Goal: Task Accomplishment & Management: Use online tool/utility

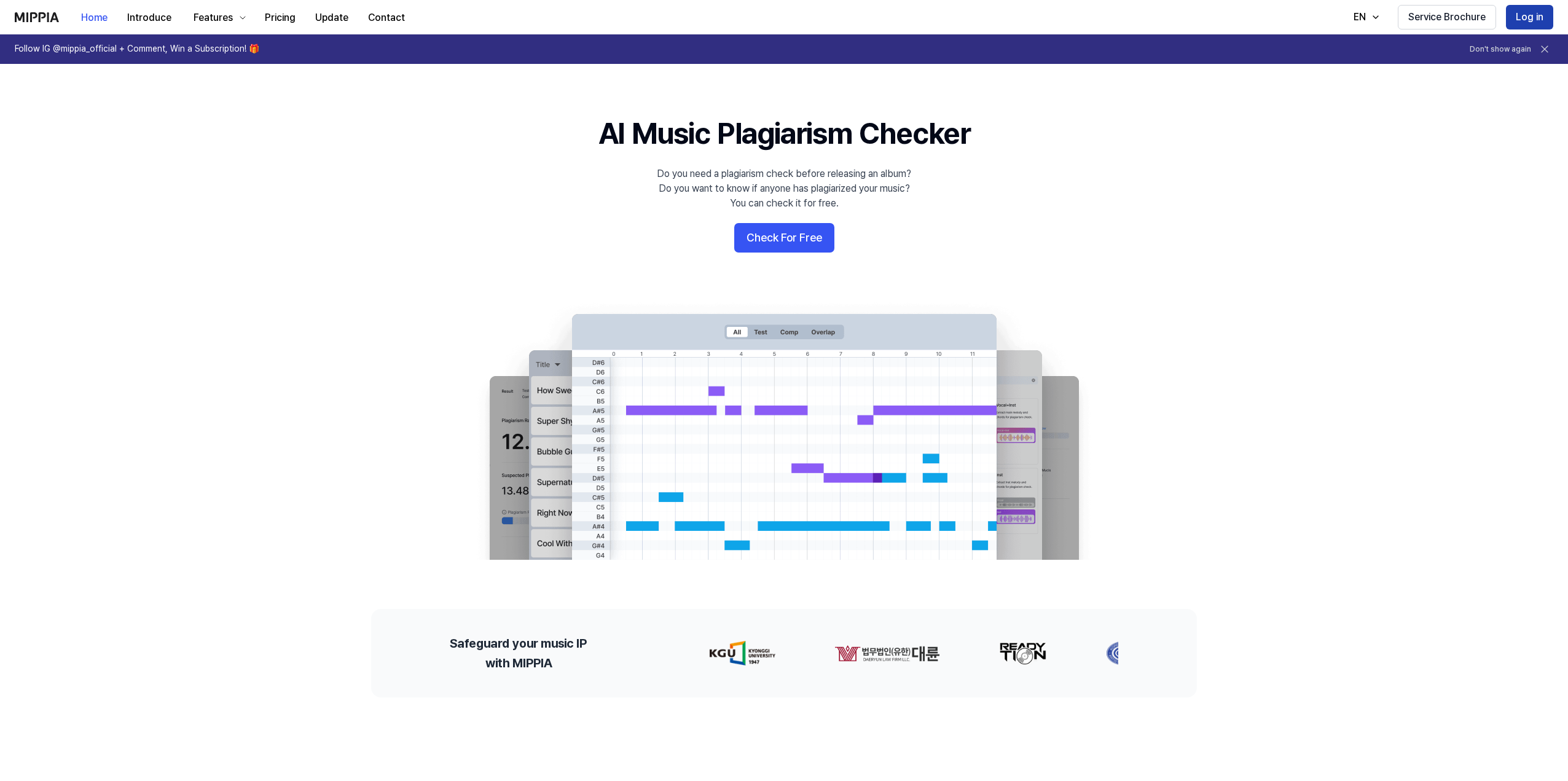
click at [1528, 18] on button "Log in" at bounding box center [1530, 17] width 48 height 25
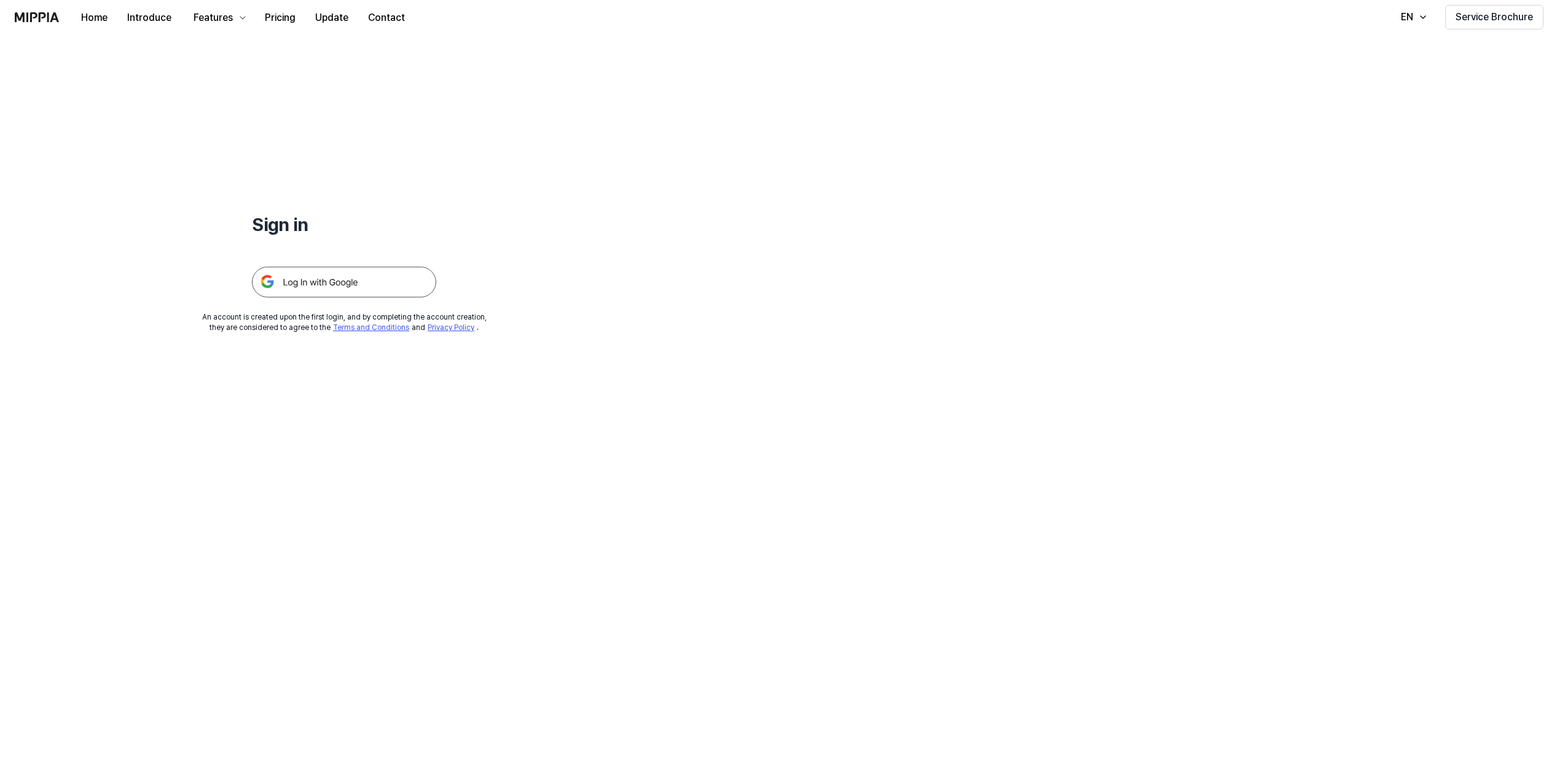
click at [362, 279] on img at bounding box center [343, 282] width 185 height 30
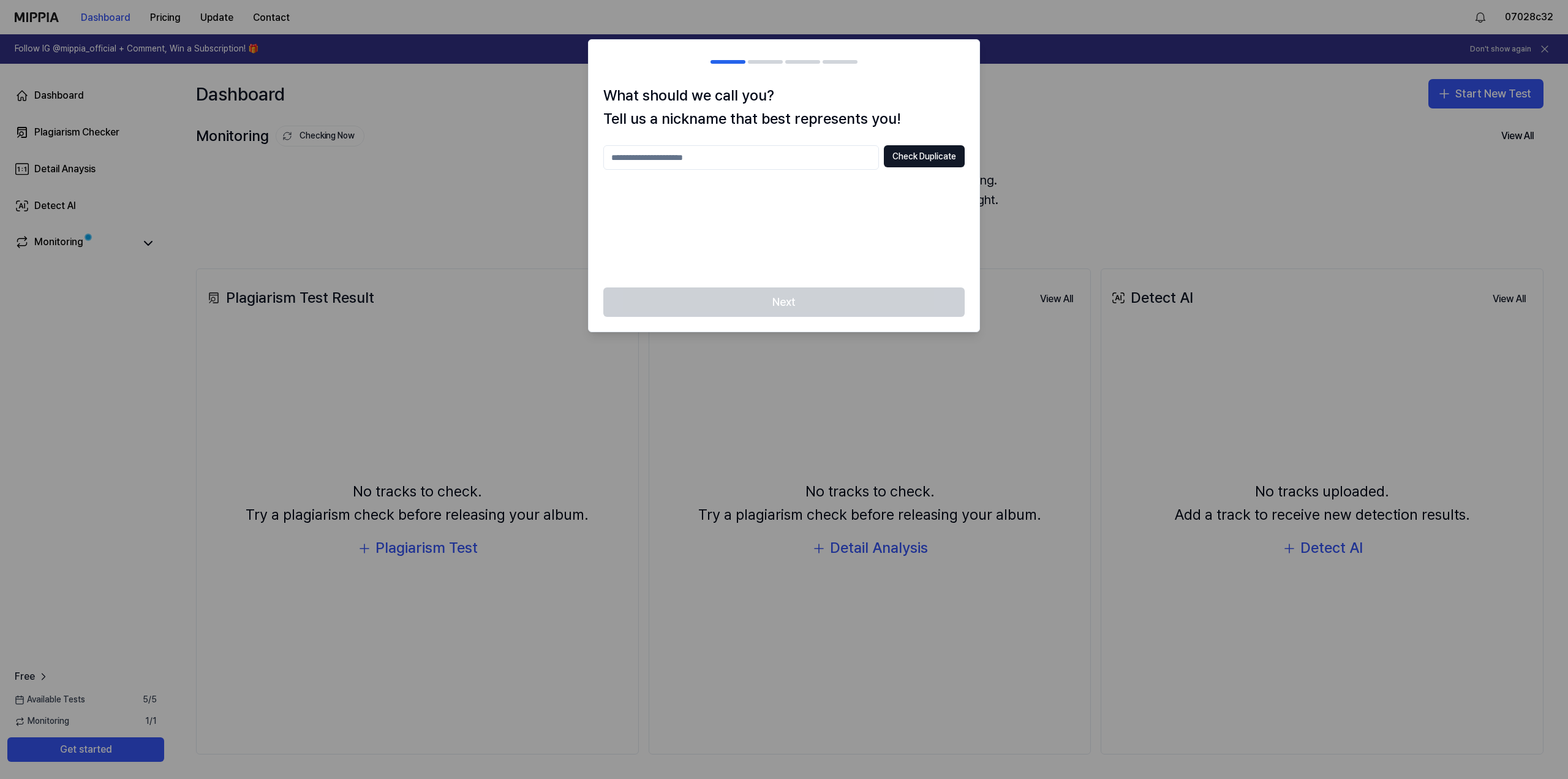
click at [724, 160] on input "text" at bounding box center [740, 157] width 275 height 25
type input "**********"
click at [912, 157] on button "Check Duplicate" at bounding box center [924, 157] width 81 height 22
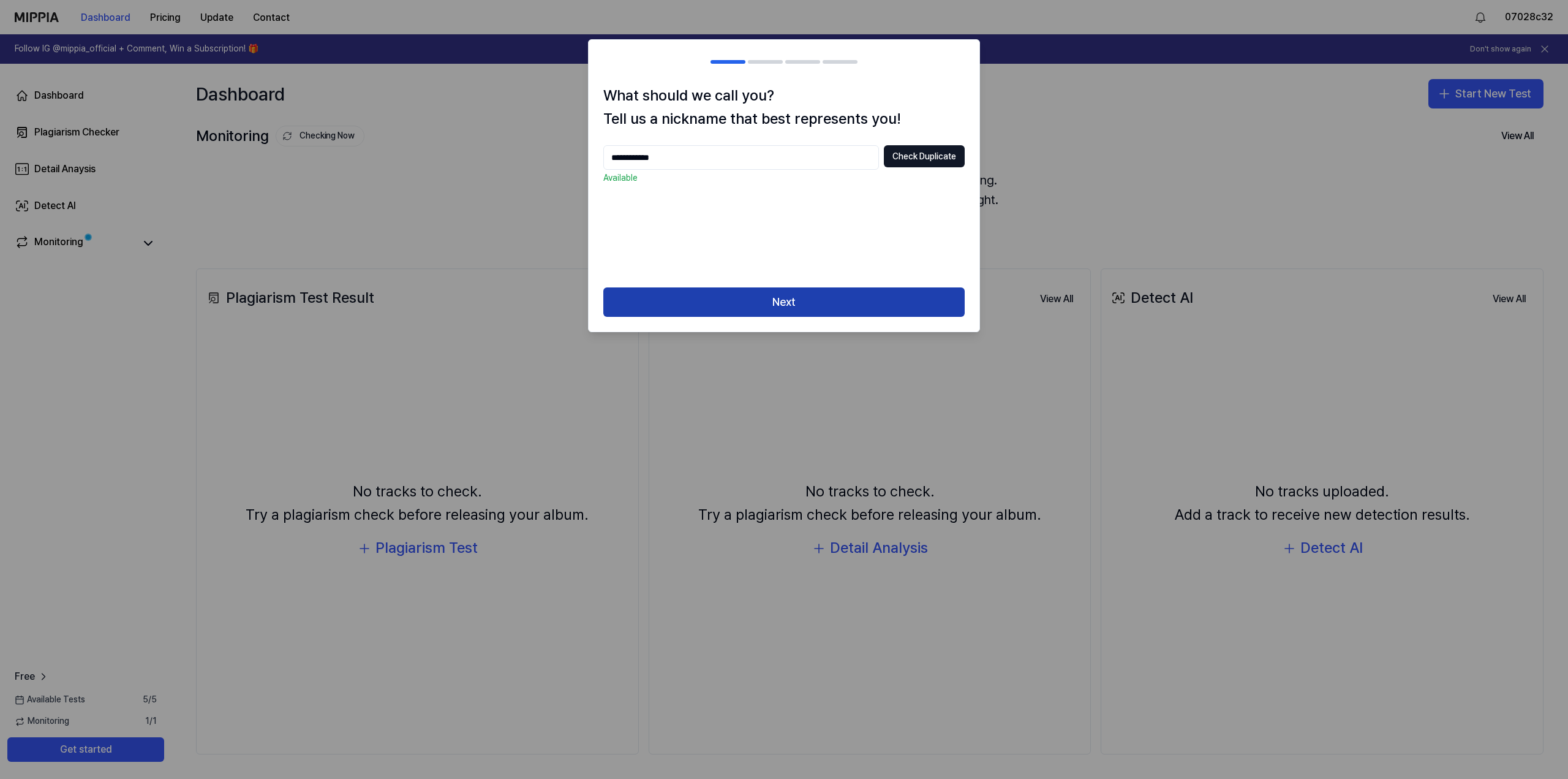
click at [796, 304] on button "Next" at bounding box center [783, 302] width 361 height 29
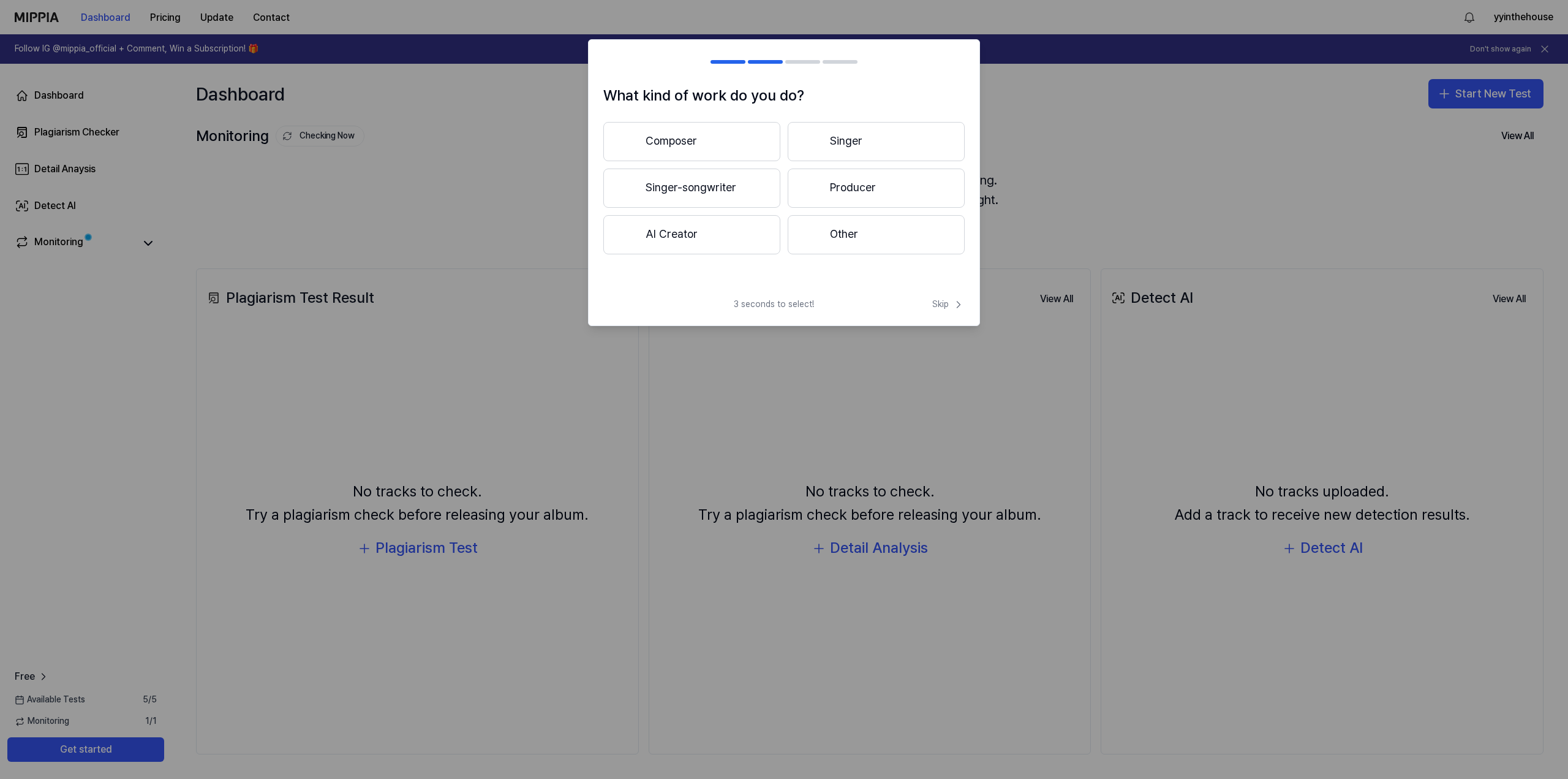
click at [865, 191] on button "Producer" at bounding box center [875, 188] width 177 height 39
click at [861, 193] on button "3 years or more" at bounding box center [875, 189] width 177 height 40
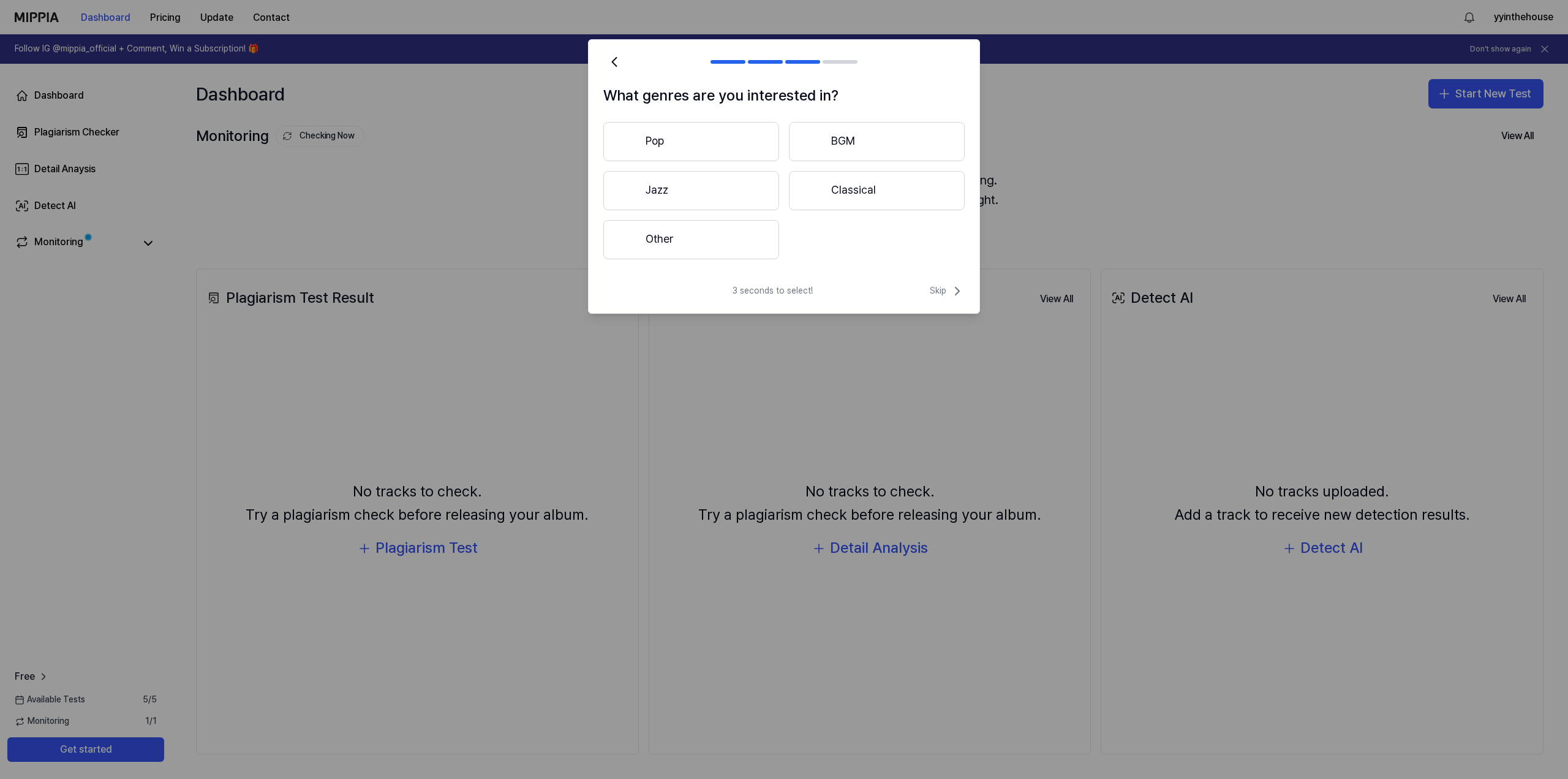
click at [692, 187] on button "Jazz" at bounding box center [691, 190] width 176 height 39
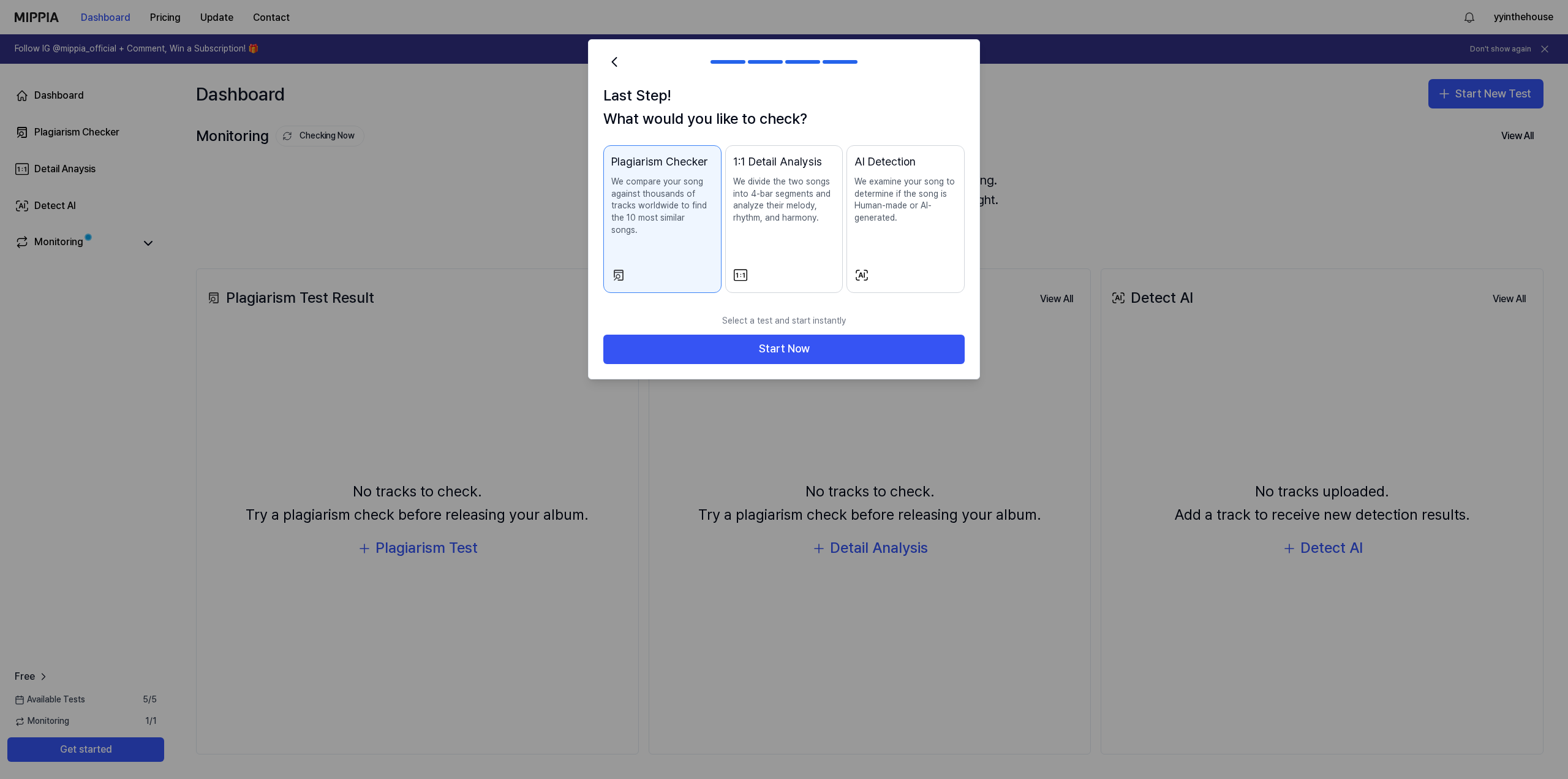
click at [896, 249] on button "AI Detection We examine your song to determine if the song is Human-made or AI-…" at bounding box center [905, 219] width 118 height 147
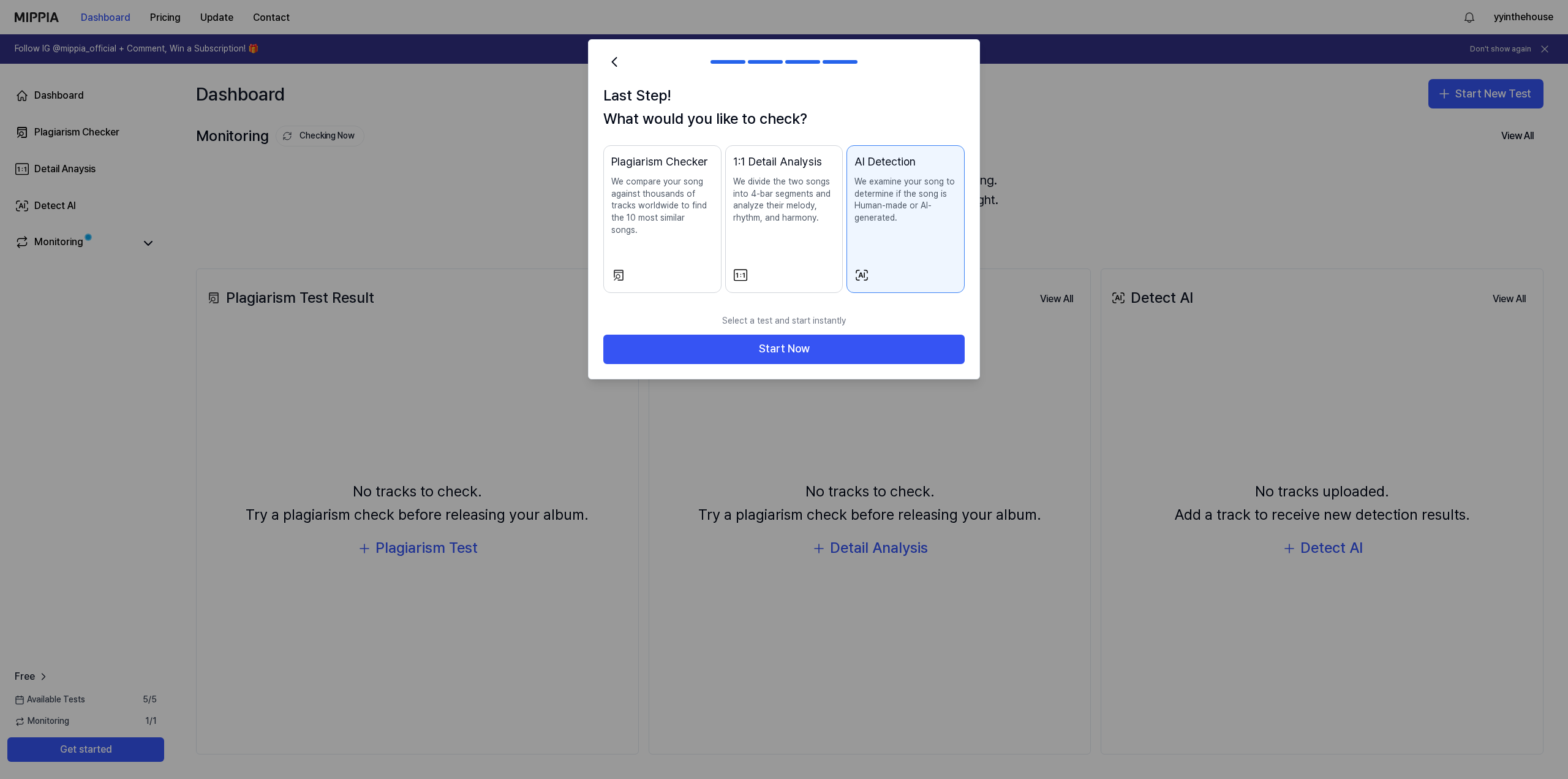
click at [666, 225] on div "Plagiarism Checker We compare your song against thousands of tracks worldwide t…" at bounding box center [662, 206] width 102 height 107
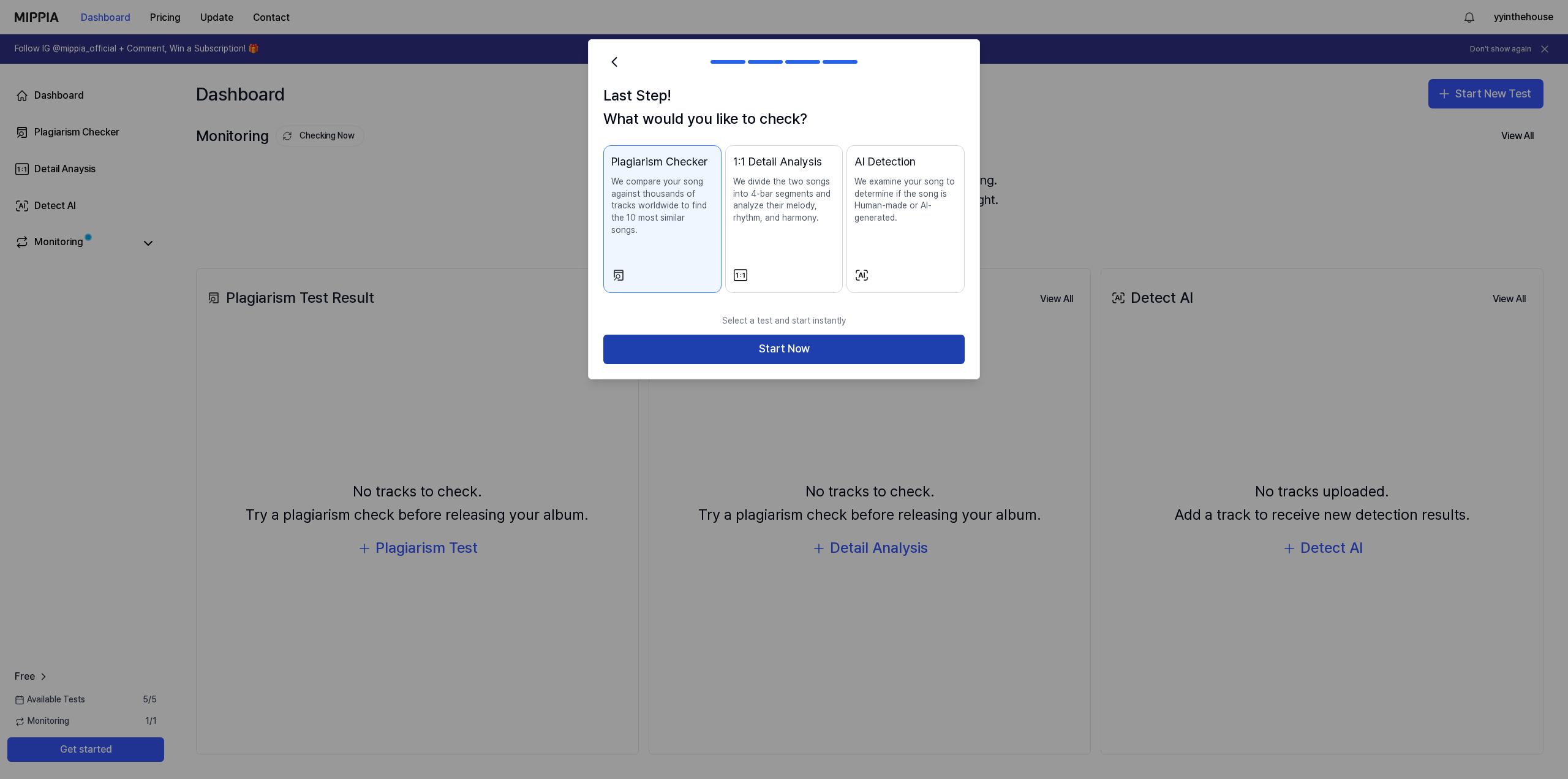
click at [727, 342] on button "Start Now" at bounding box center [783, 350] width 361 height 29
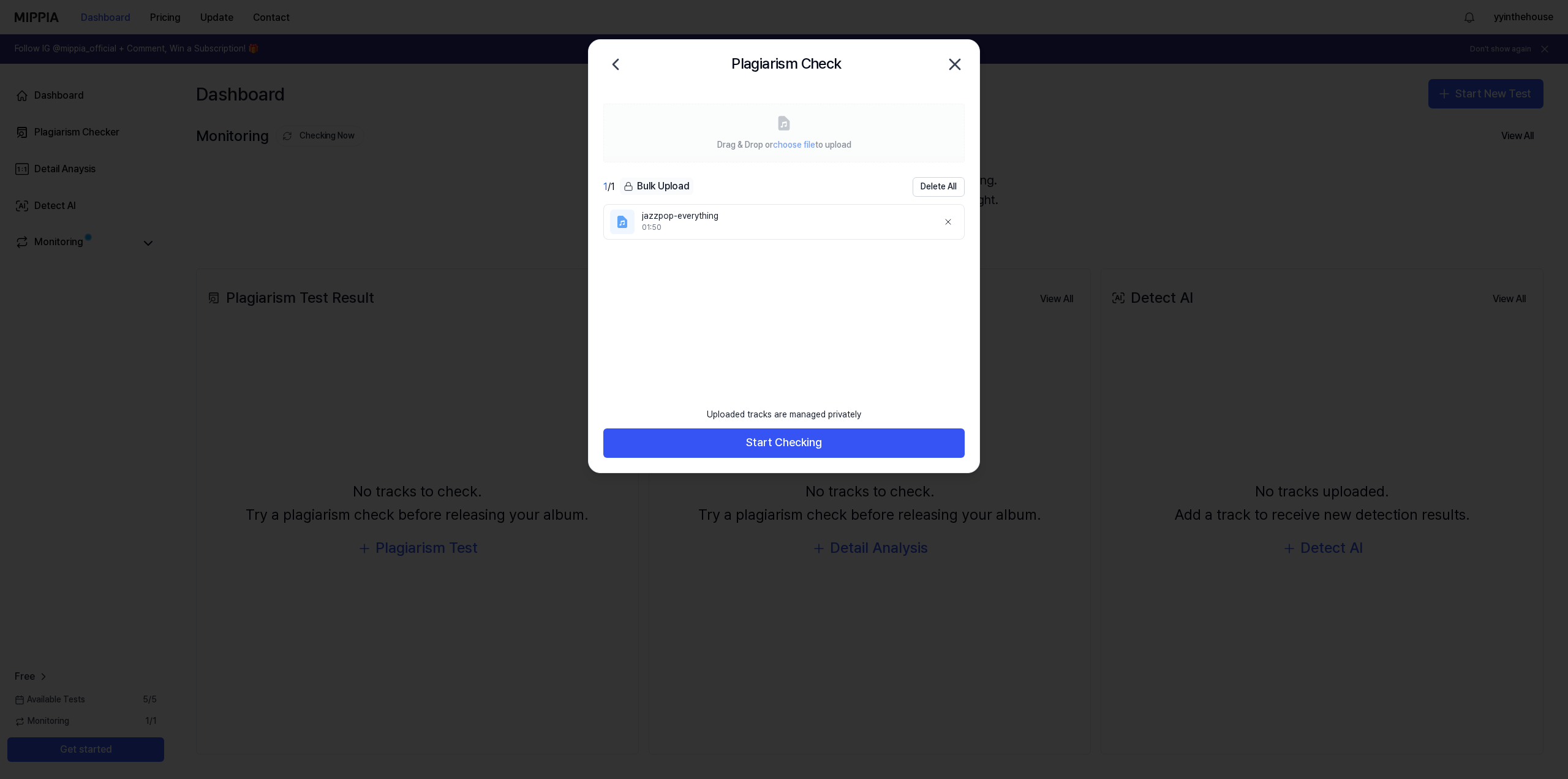
click at [624, 222] on icon at bounding box center [622, 222] width 5 height 5
click at [890, 361] on ul "jazzpop-everything 01:50" at bounding box center [783, 293] width 361 height 179
click at [820, 438] on button "Start Checking" at bounding box center [783, 443] width 361 height 29
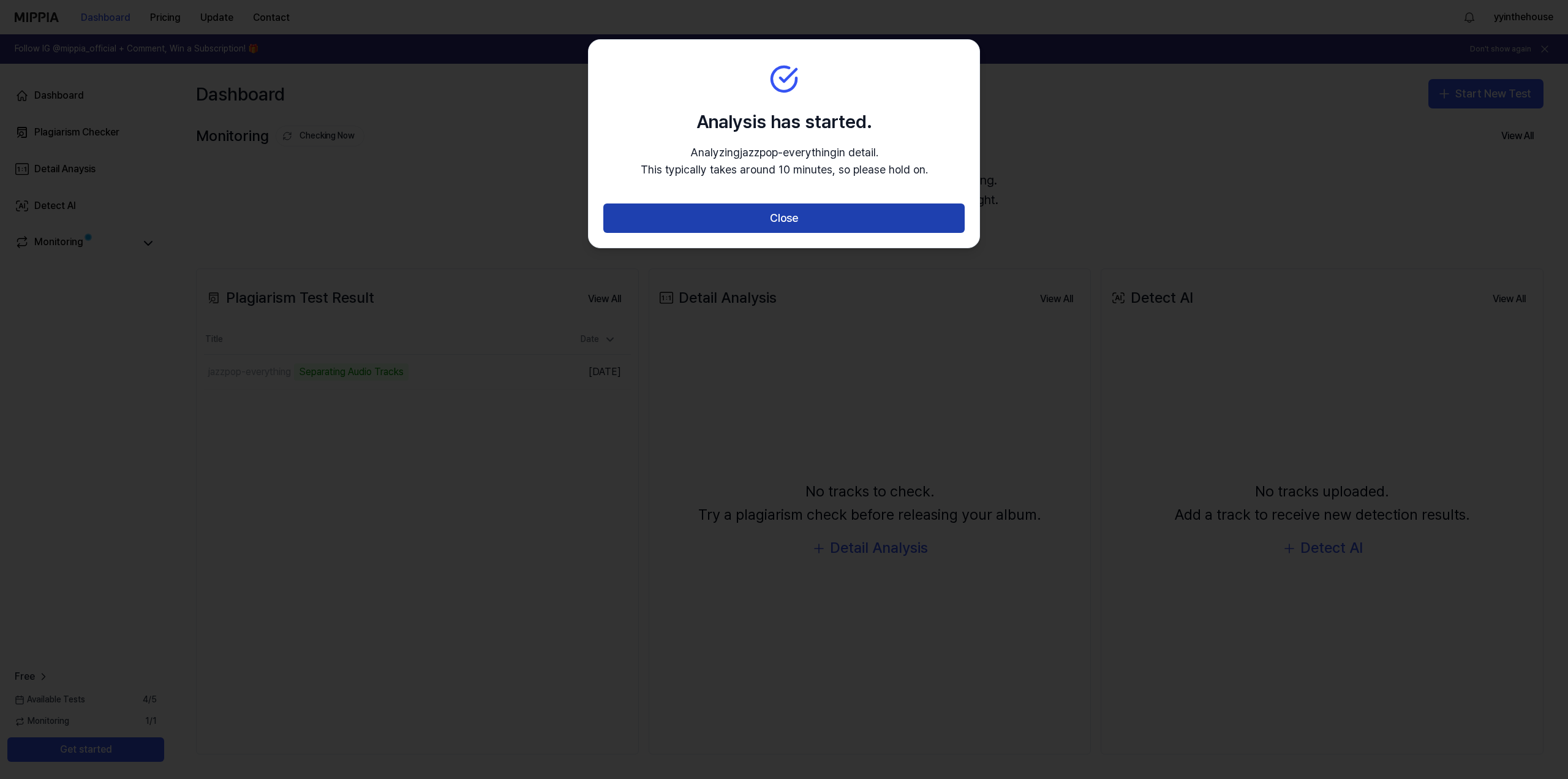
click at [792, 233] on button "Close" at bounding box center [783, 218] width 361 height 29
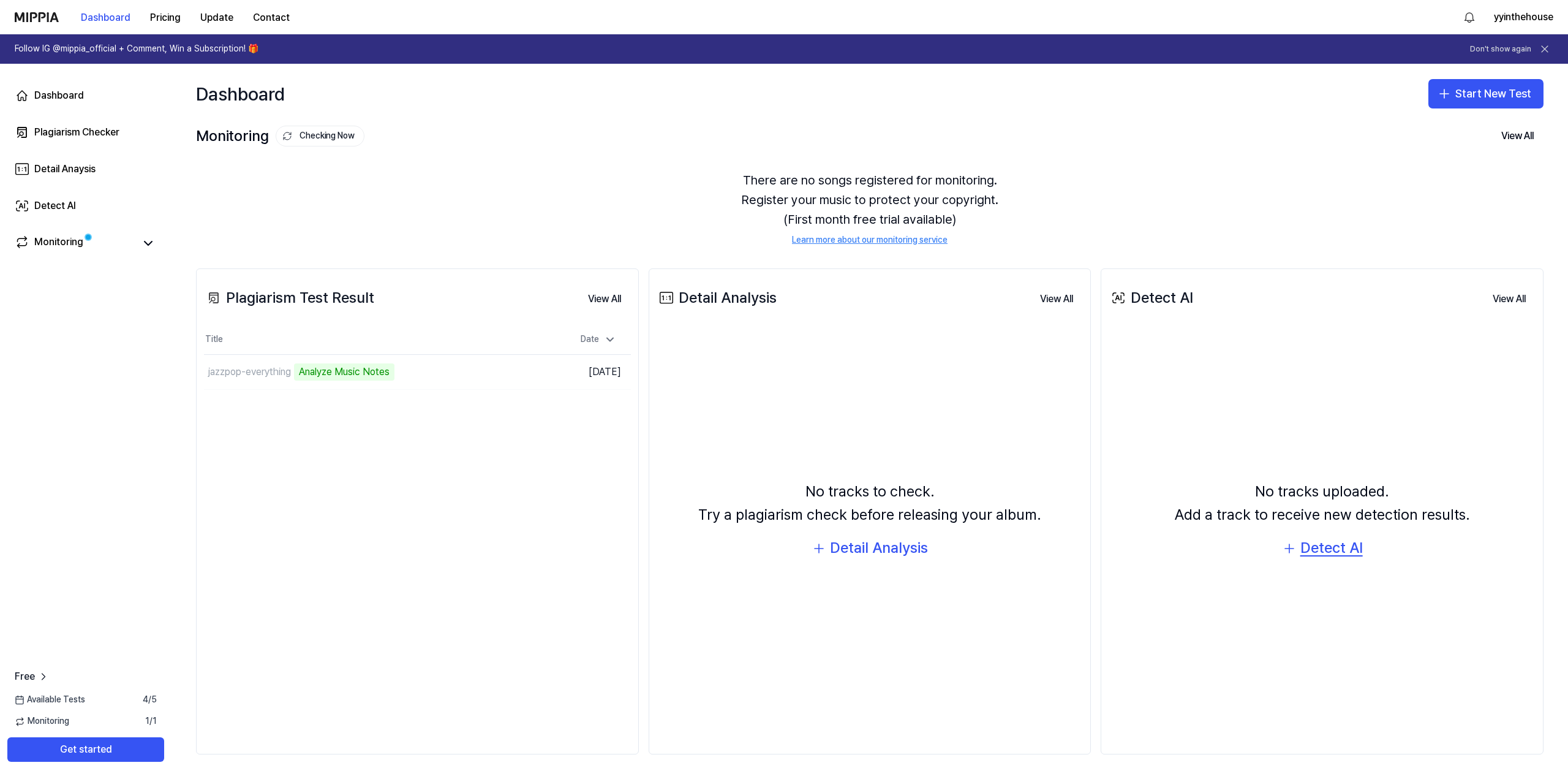
click at [1316, 545] on div "Detect AI" at bounding box center [1331, 547] width 62 height 23
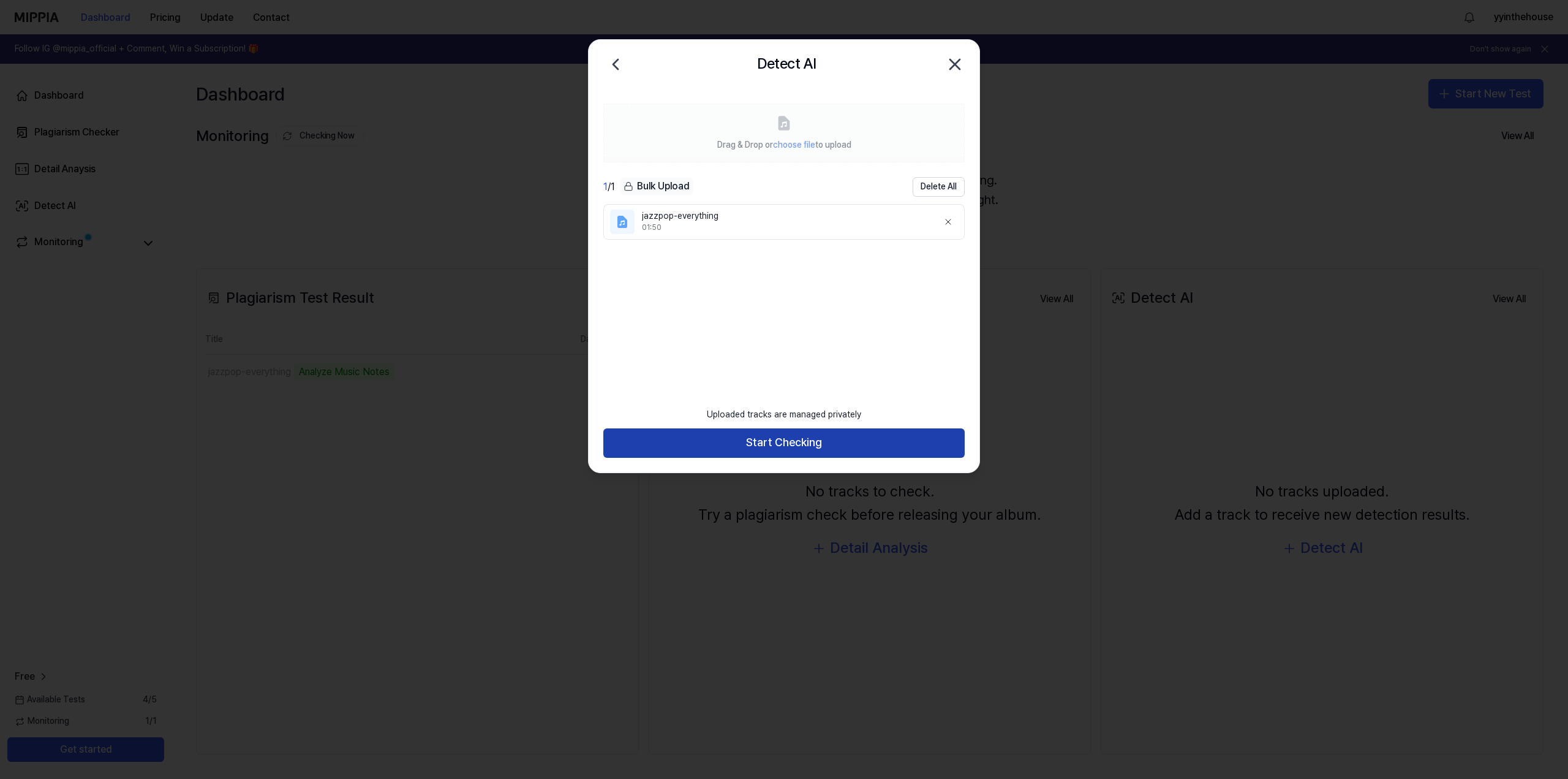
click at [759, 442] on button "Start Checking" at bounding box center [783, 443] width 361 height 29
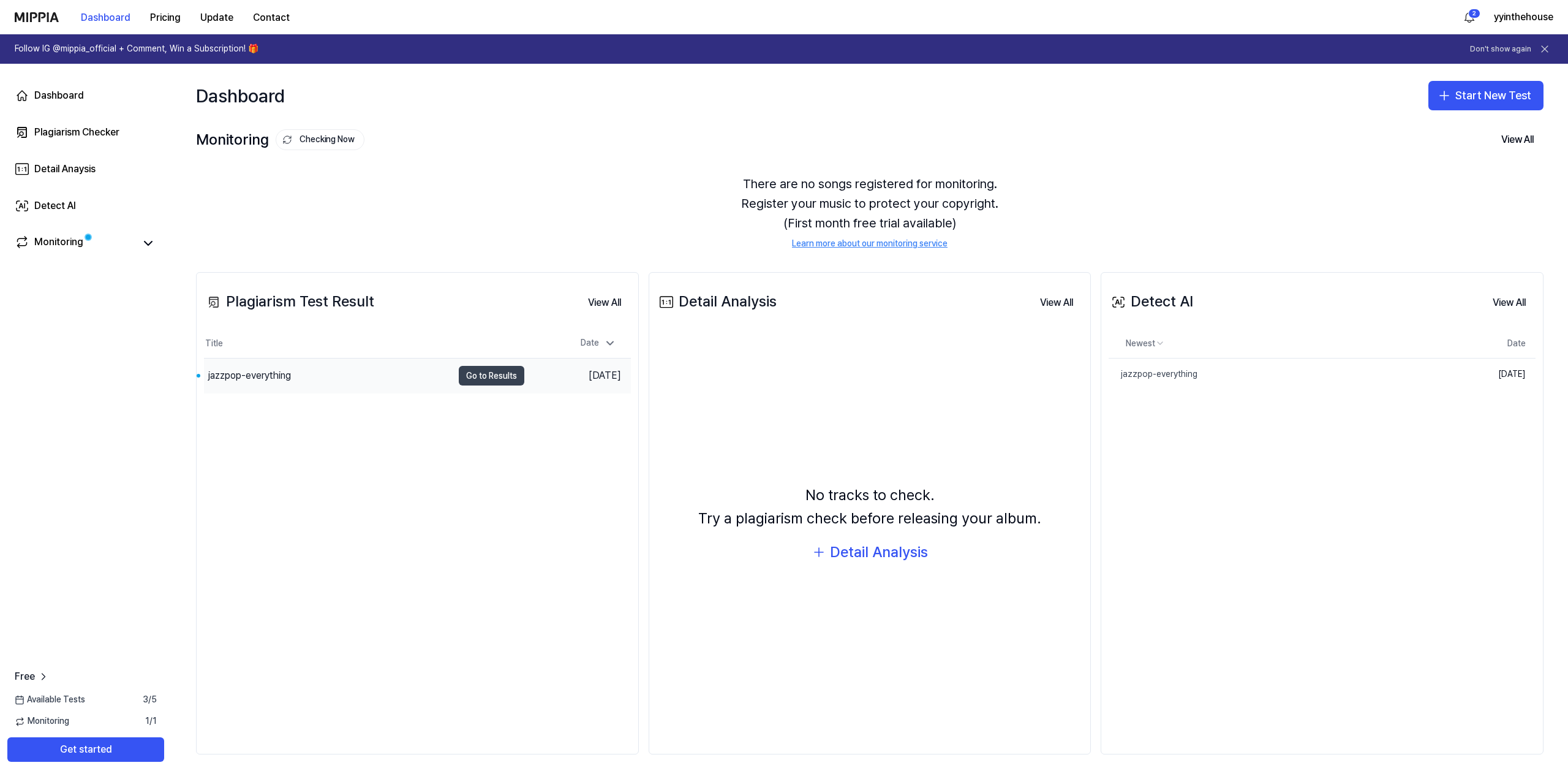
click at [475, 375] on button "Go to Results" at bounding box center [491, 375] width 66 height 19
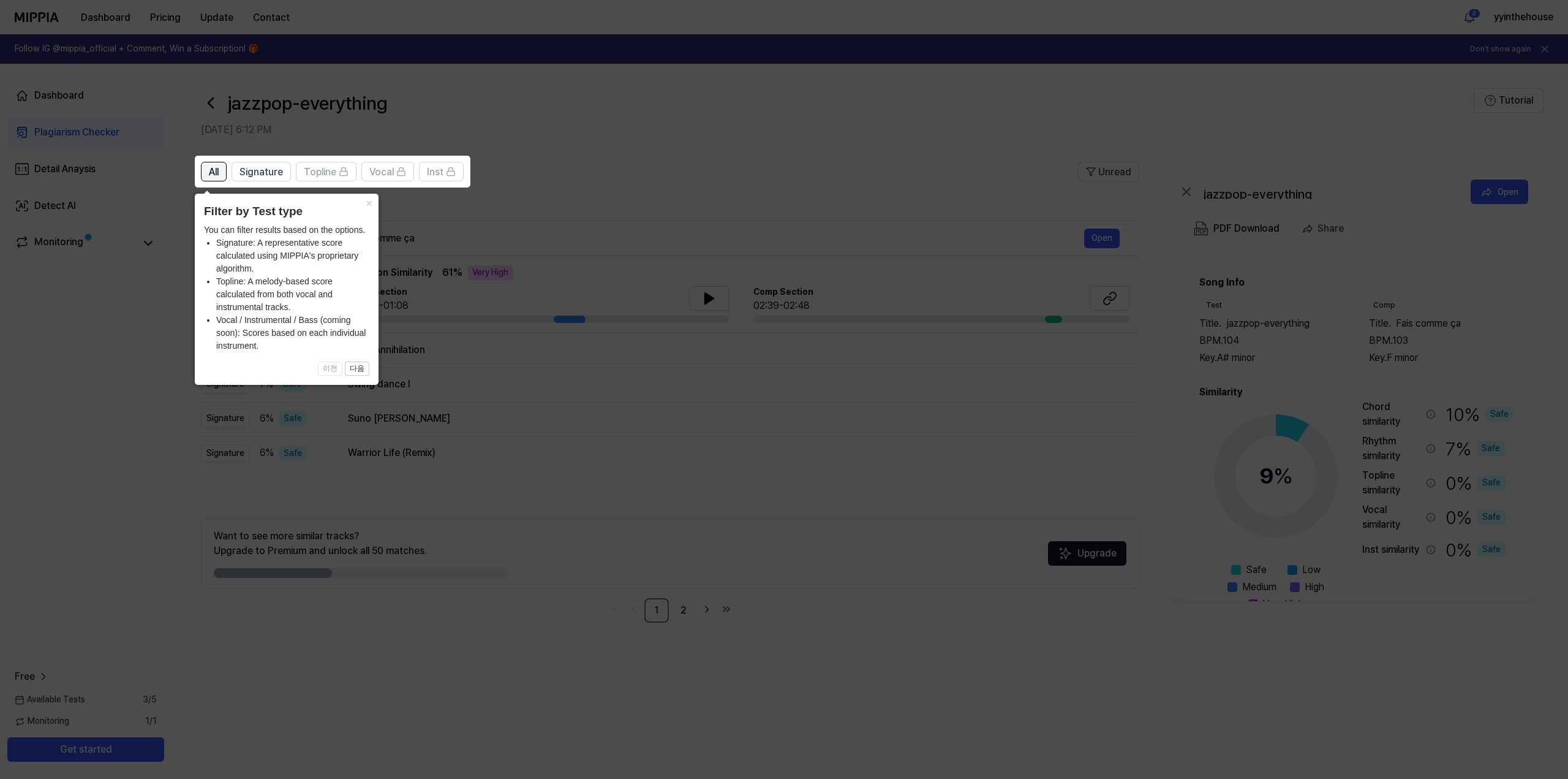
click at [213, 178] on span "All" at bounding box center [213, 172] width 10 height 15
click at [367, 205] on button "×" at bounding box center [368, 202] width 19 height 17
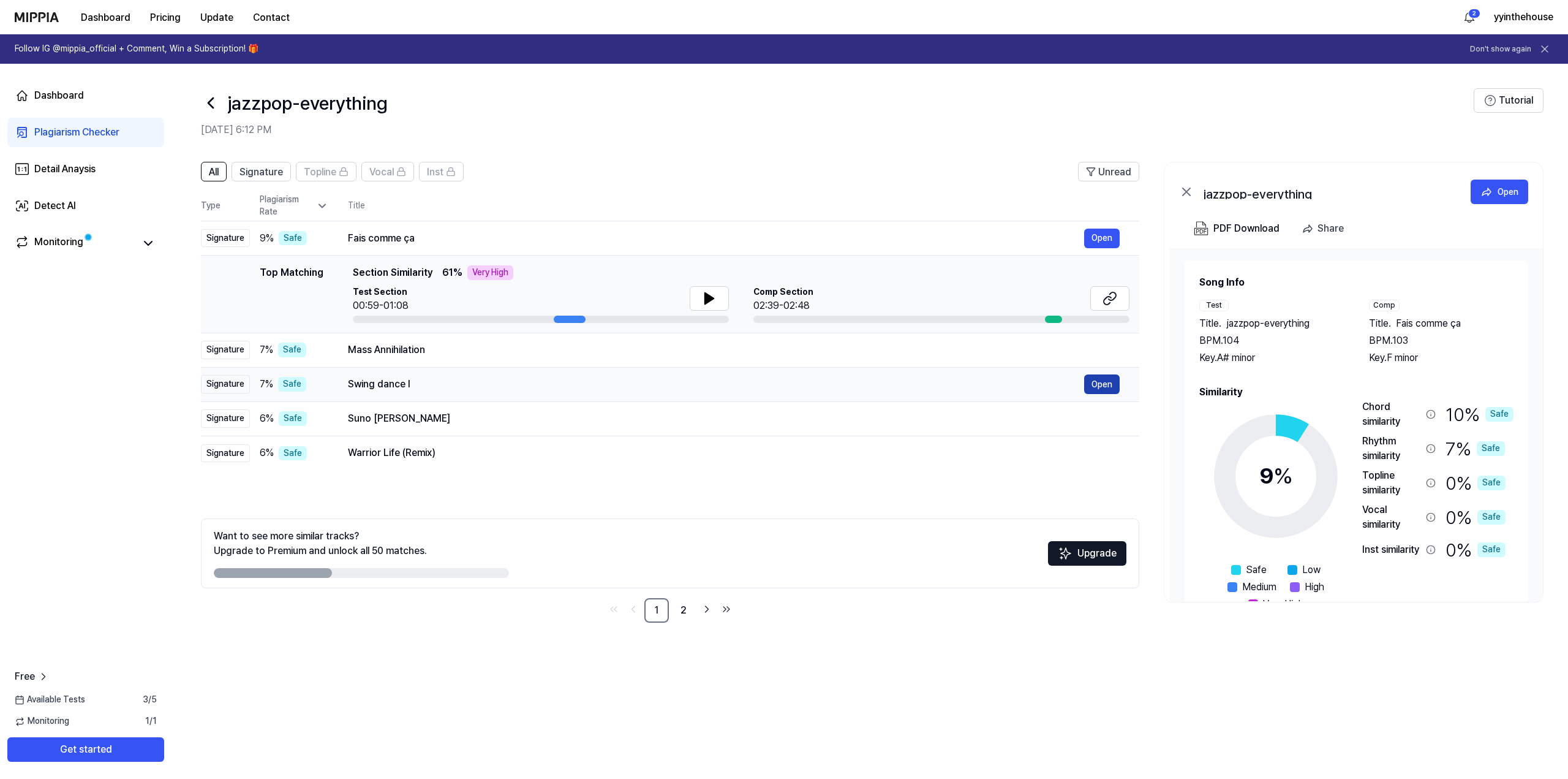
click at [1101, 382] on button "Open" at bounding box center [1101, 384] width 36 height 19
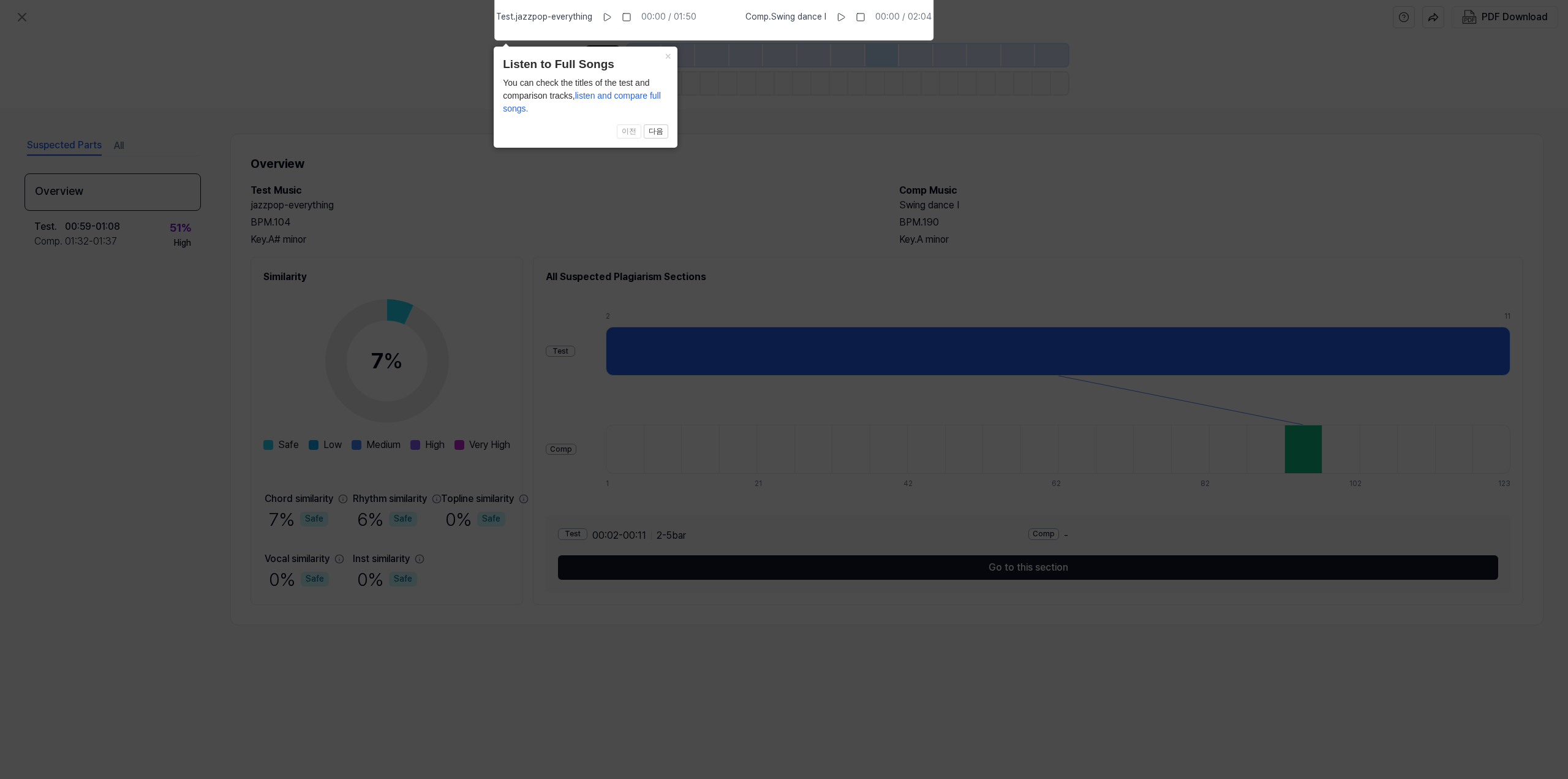
click at [633, 136] on span "이전 다음" at bounding box center [585, 132] width 166 height 15
click at [610, 19] on icon at bounding box center [607, 17] width 6 height 7
click at [610, 19] on icon at bounding box center [607, 16] width 10 height 10
click at [841, 17] on icon at bounding box center [840, 16] width 10 height 10
click at [832, 17] on button at bounding box center [840, 16] width 19 height 19
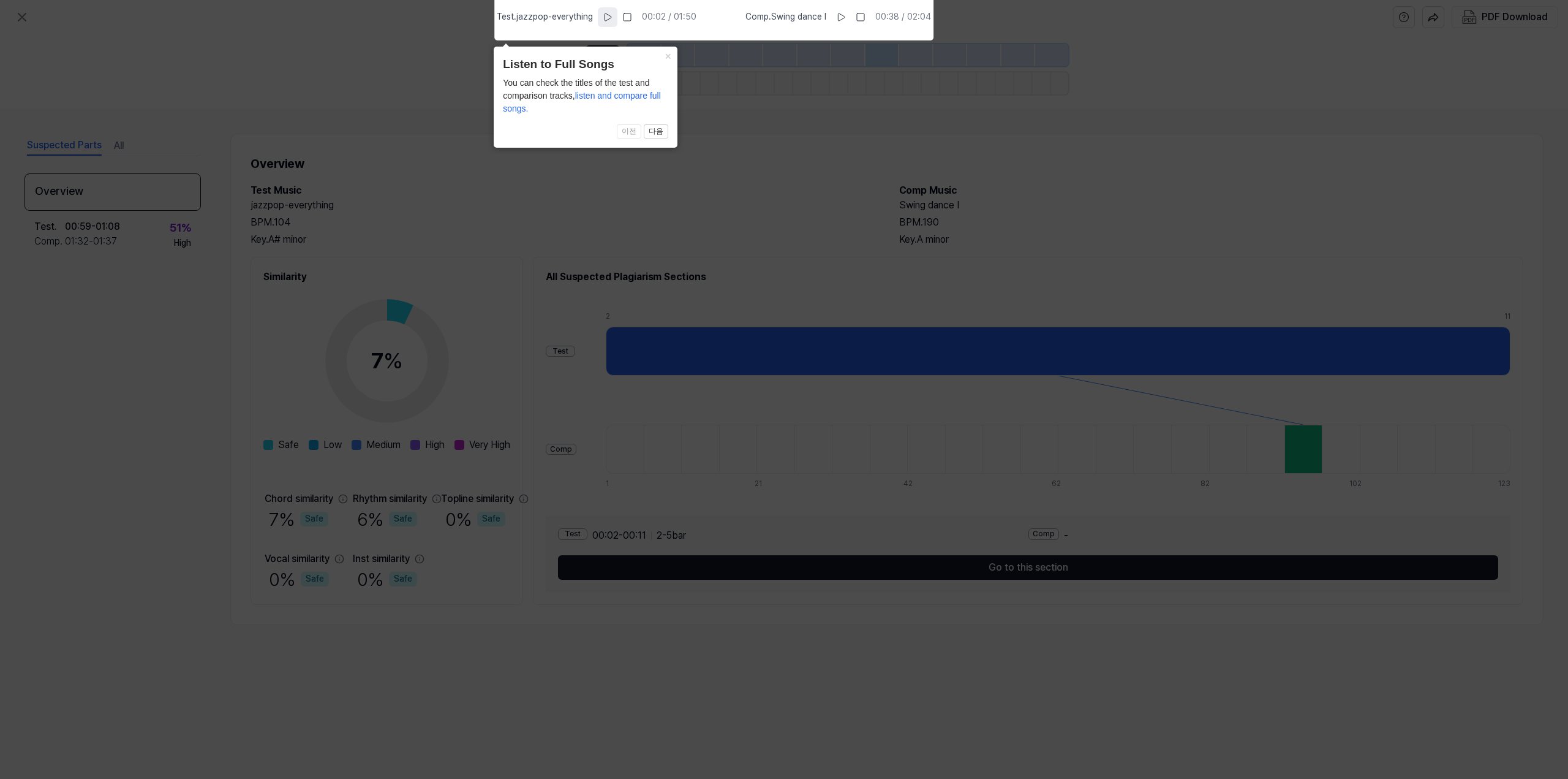
click at [611, 21] on icon at bounding box center [607, 16] width 10 height 10
click at [665, 58] on button "×" at bounding box center [667, 55] width 19 height 17
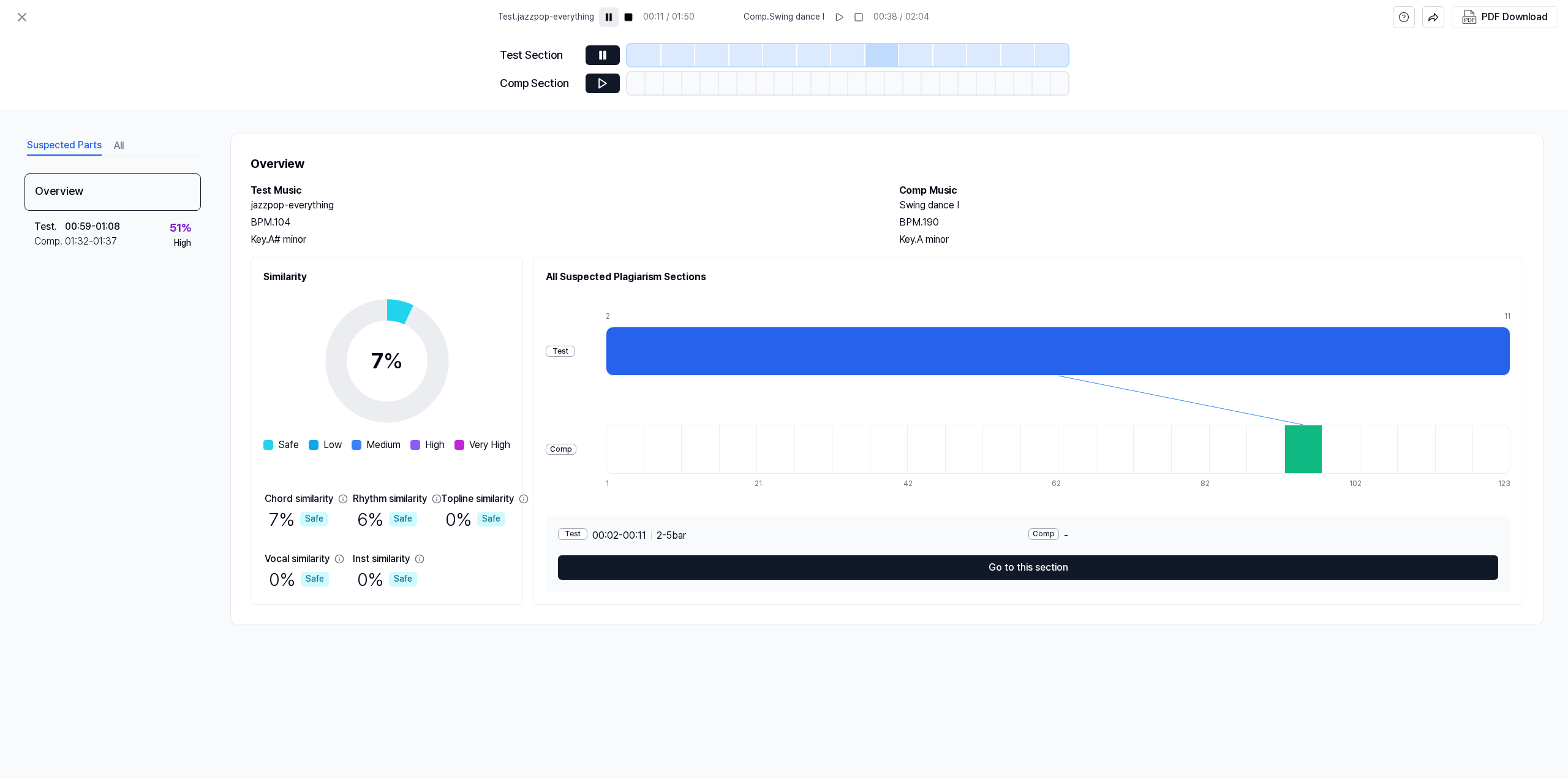
click at [603, 11] on button at bounding box center [608, 16] width 19 height 19
click at [761, 346] on div at bounding box center [1058, 352] width 905 height 49
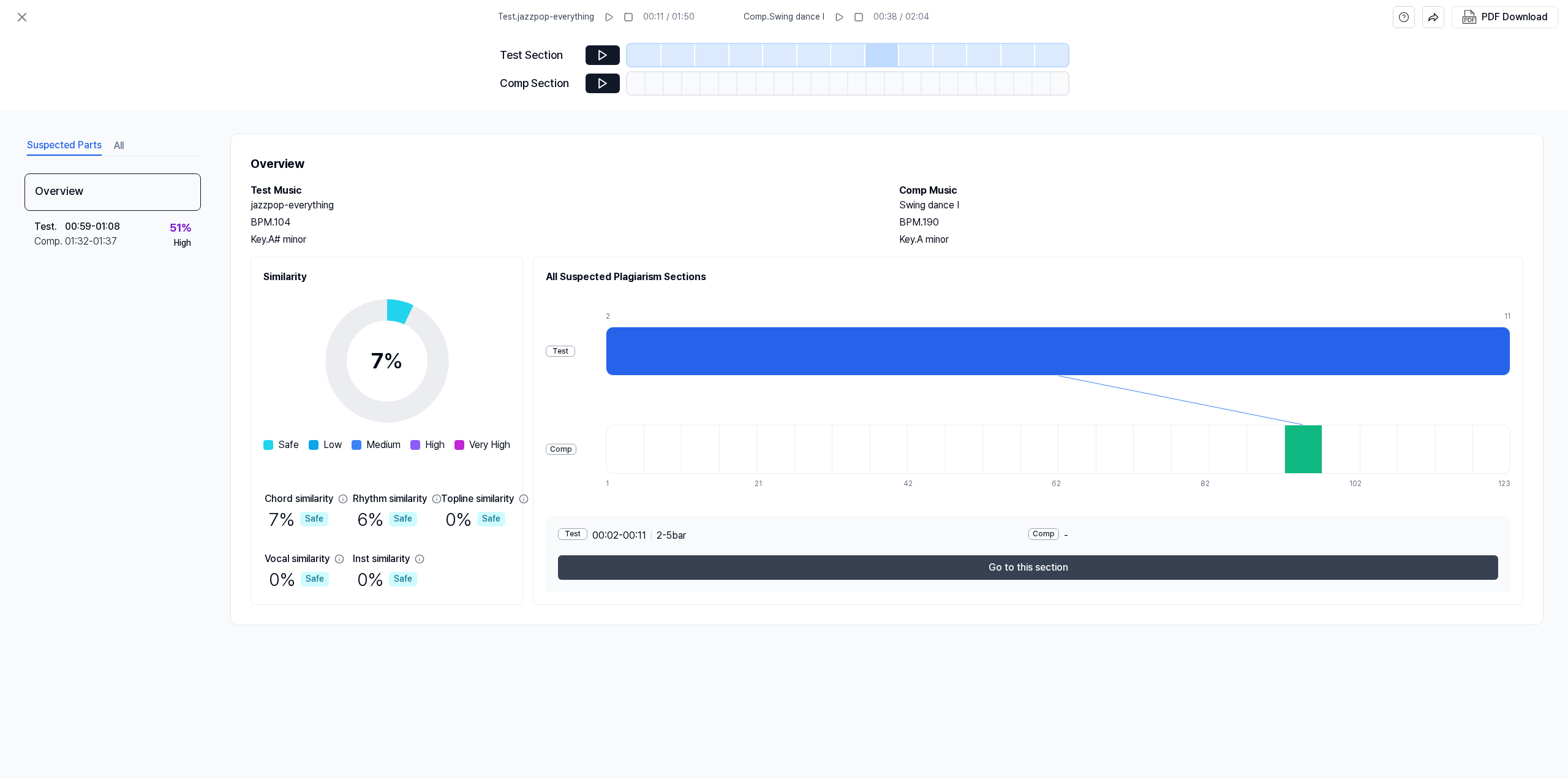
click at [1024, 564] on button "Go to this section" at bounding box center [1028, 568] width 940 height 25
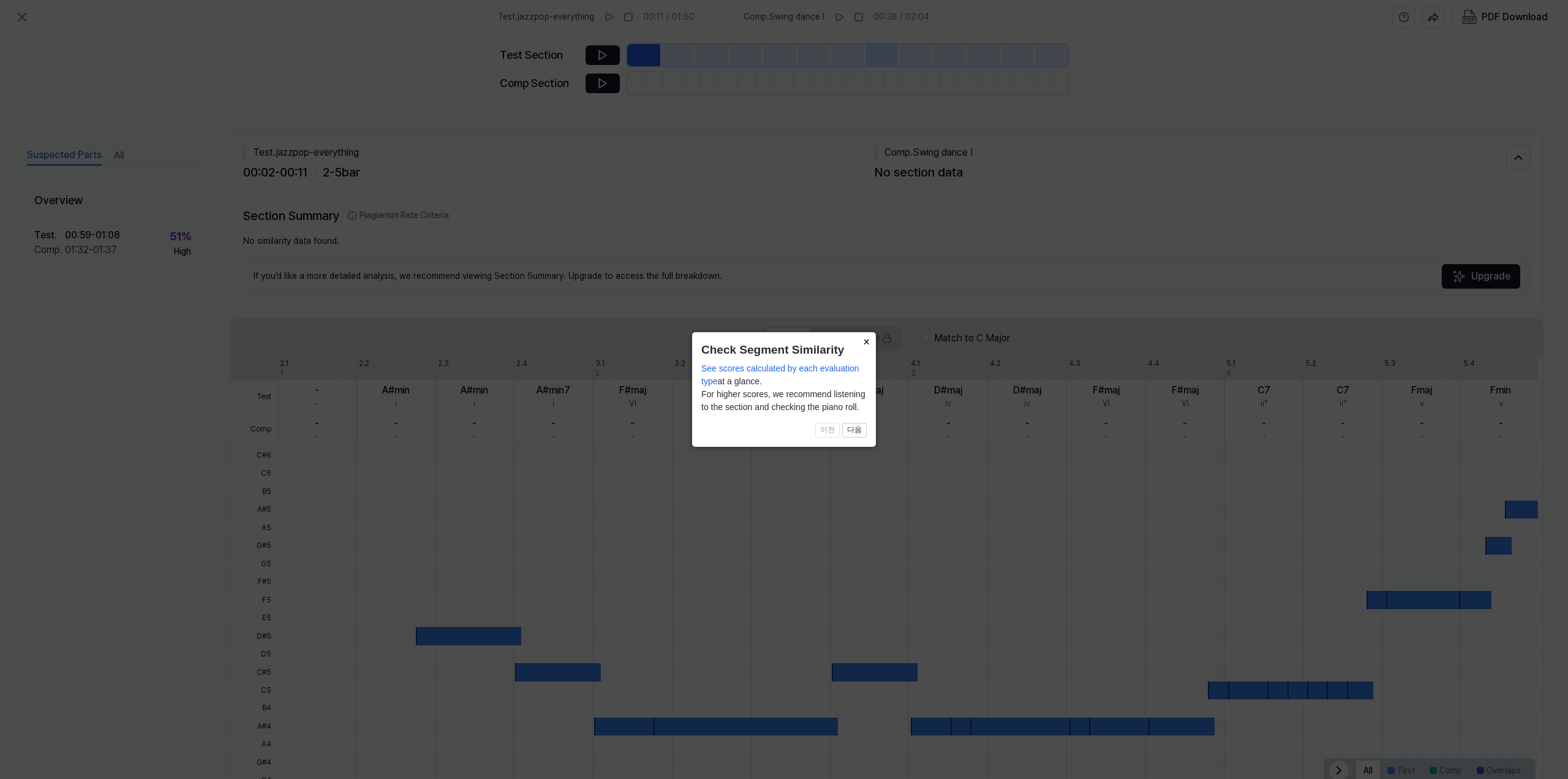
click at [857, 343] on button "×" at bounding box center [865, 341] width 19 height 17
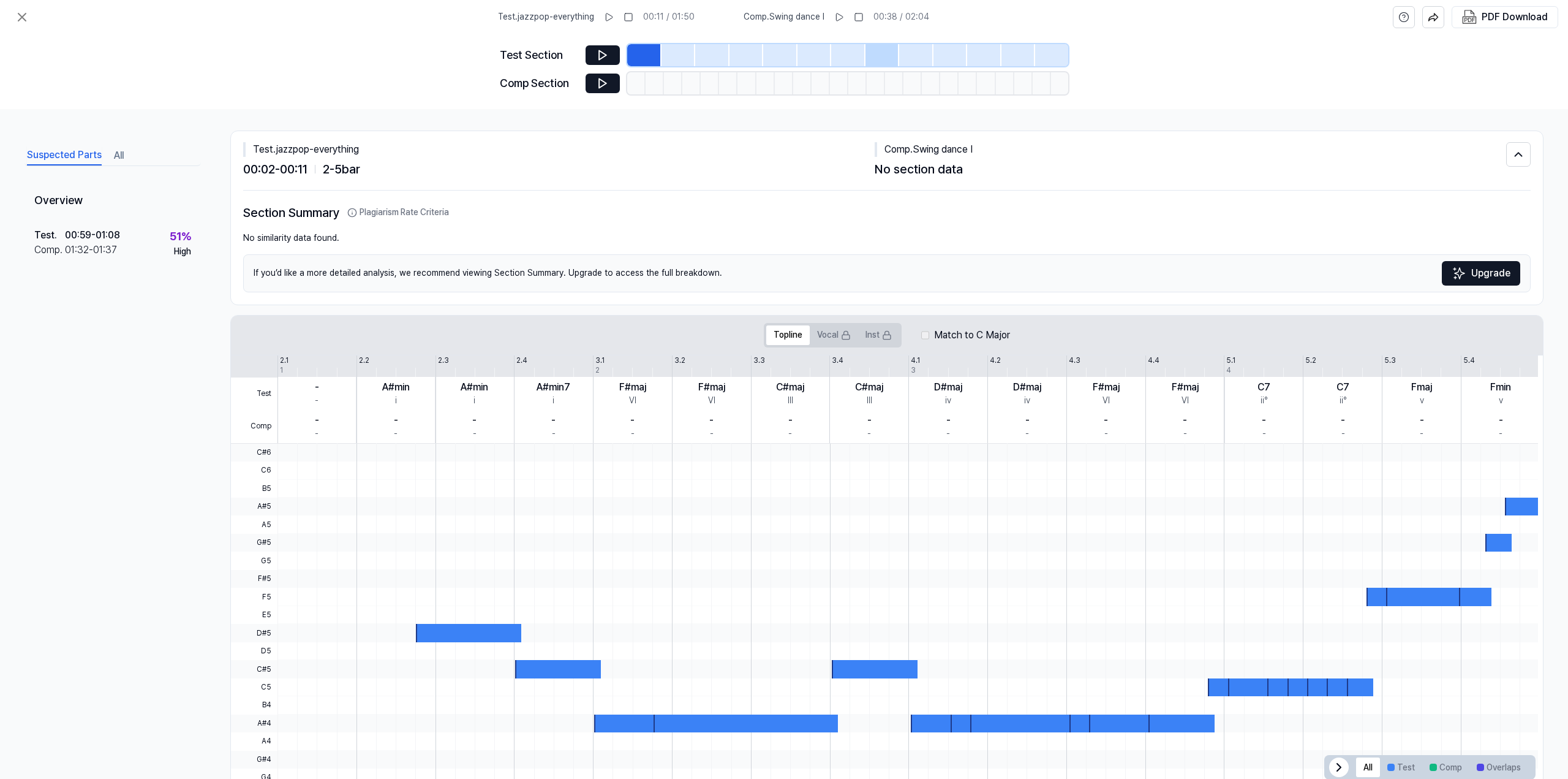
scroll to position [36, 0]
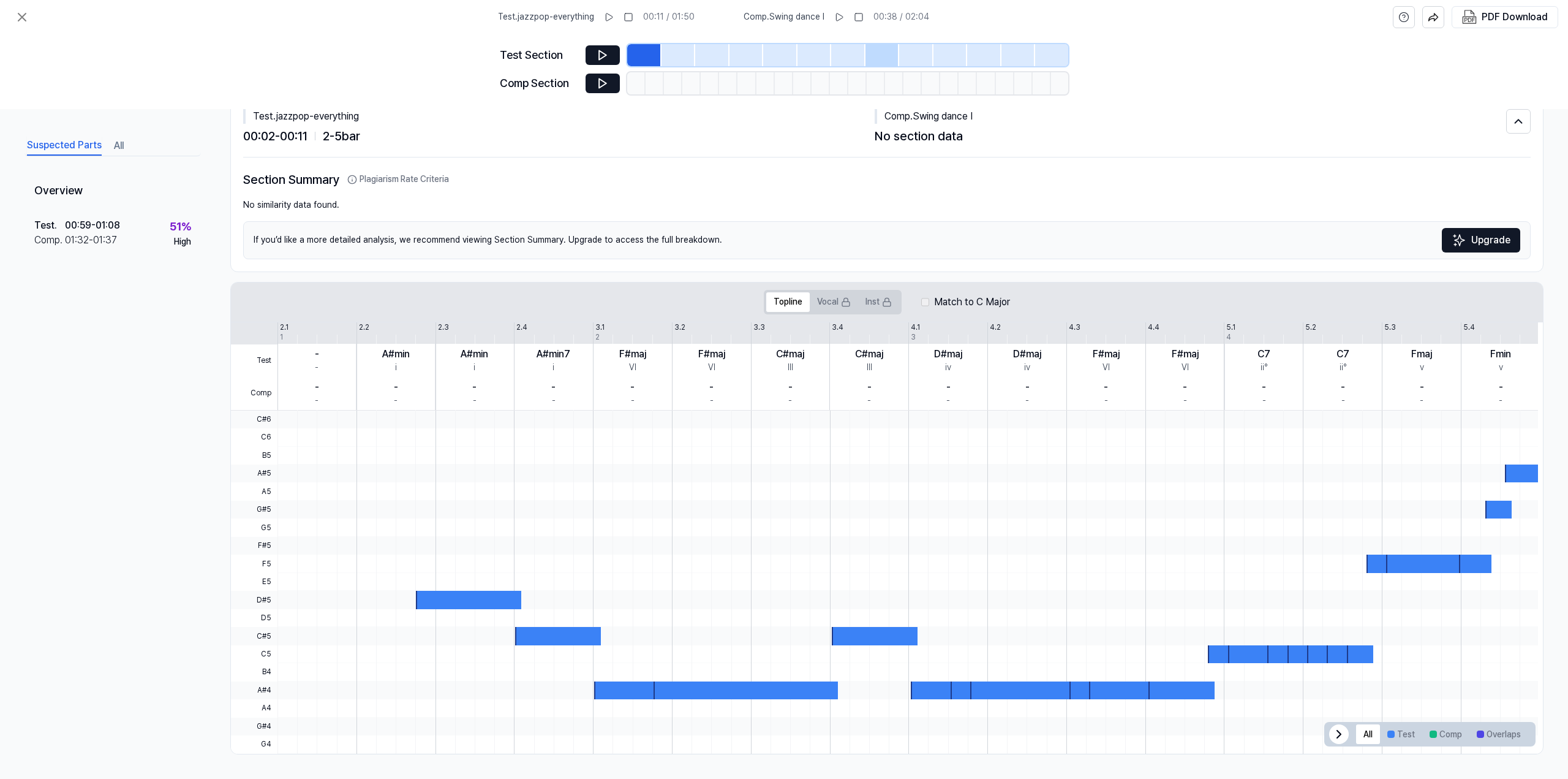
click at [924, 694] on div at bounding box center [933, 689] width 46 height 17
click at [164, 243] on div "Test . 00:59 - 01:08 Comp . 01:32 - 01:37 51 % High" at bounding box center [113, 233] width 177 height 48
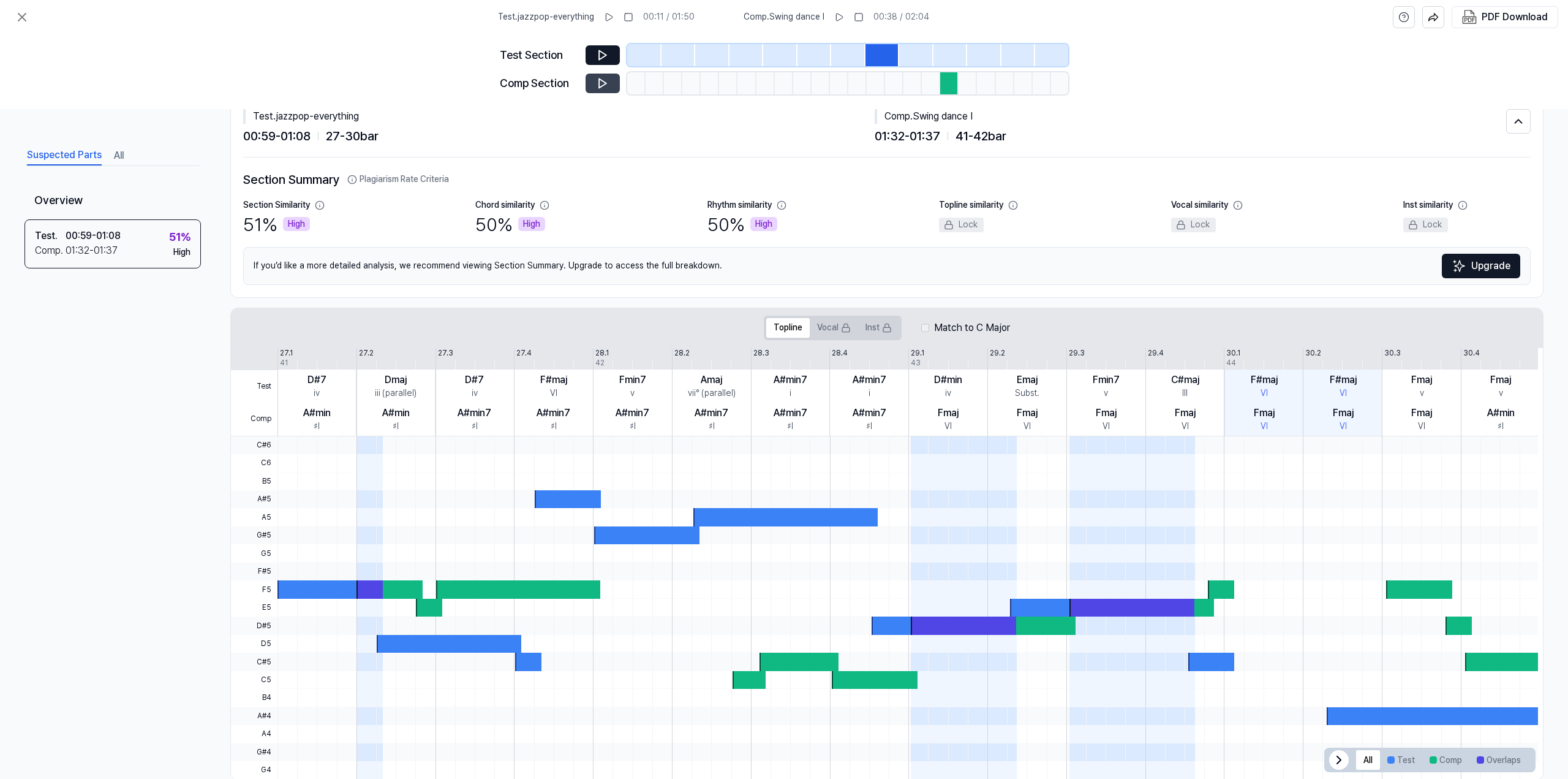
click at [596, 81] on icon at bounding box center [602, 82] width 12 height 12
click at [633, 88] on div at bounding box center [637, 83] width 18 height 22
click at [643, 60] on div at bounding box center [644, 55] width 34 height 22
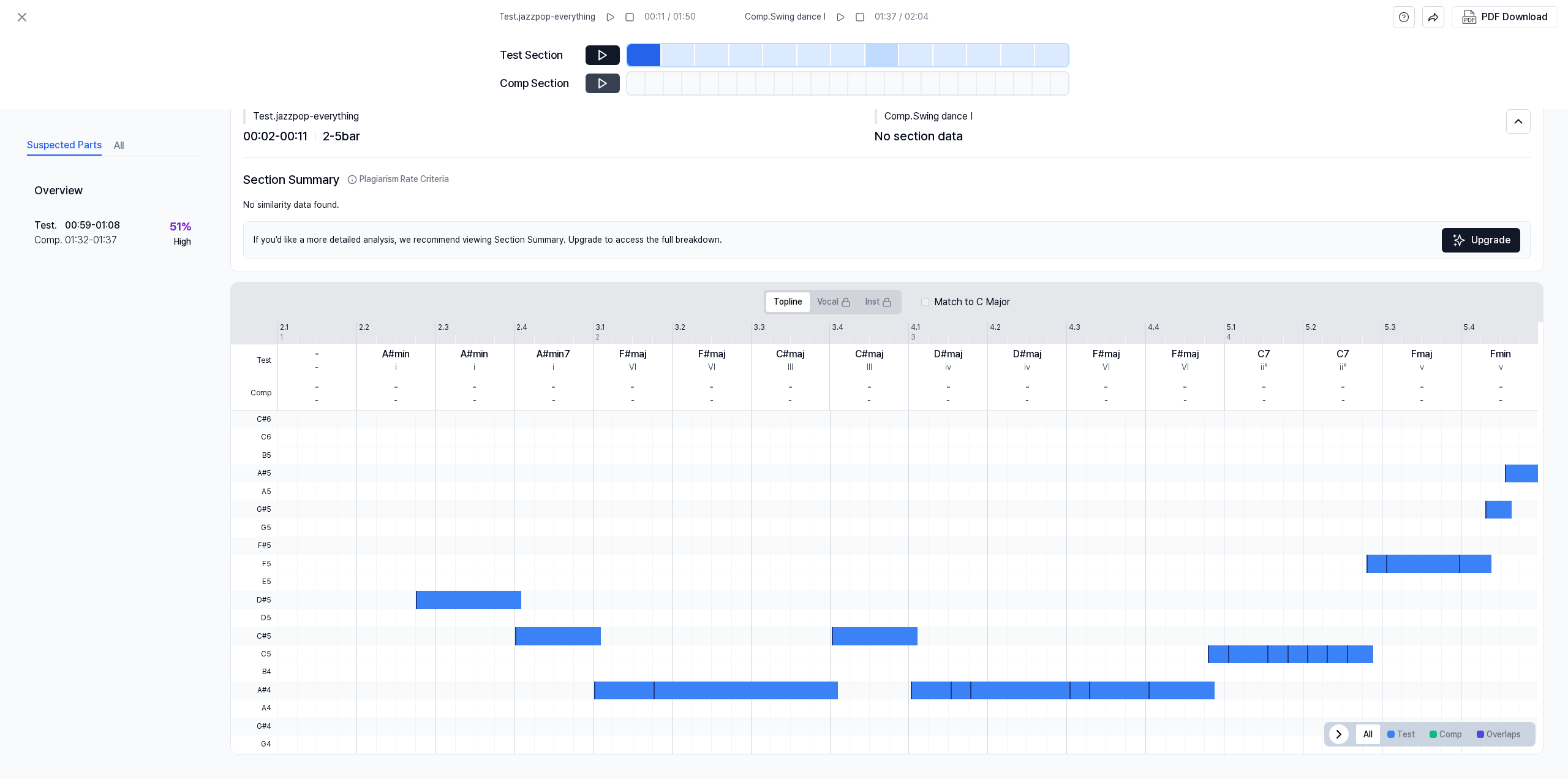
click at [686, 59] on div at bounding box center [678, 55] width 34 height 22
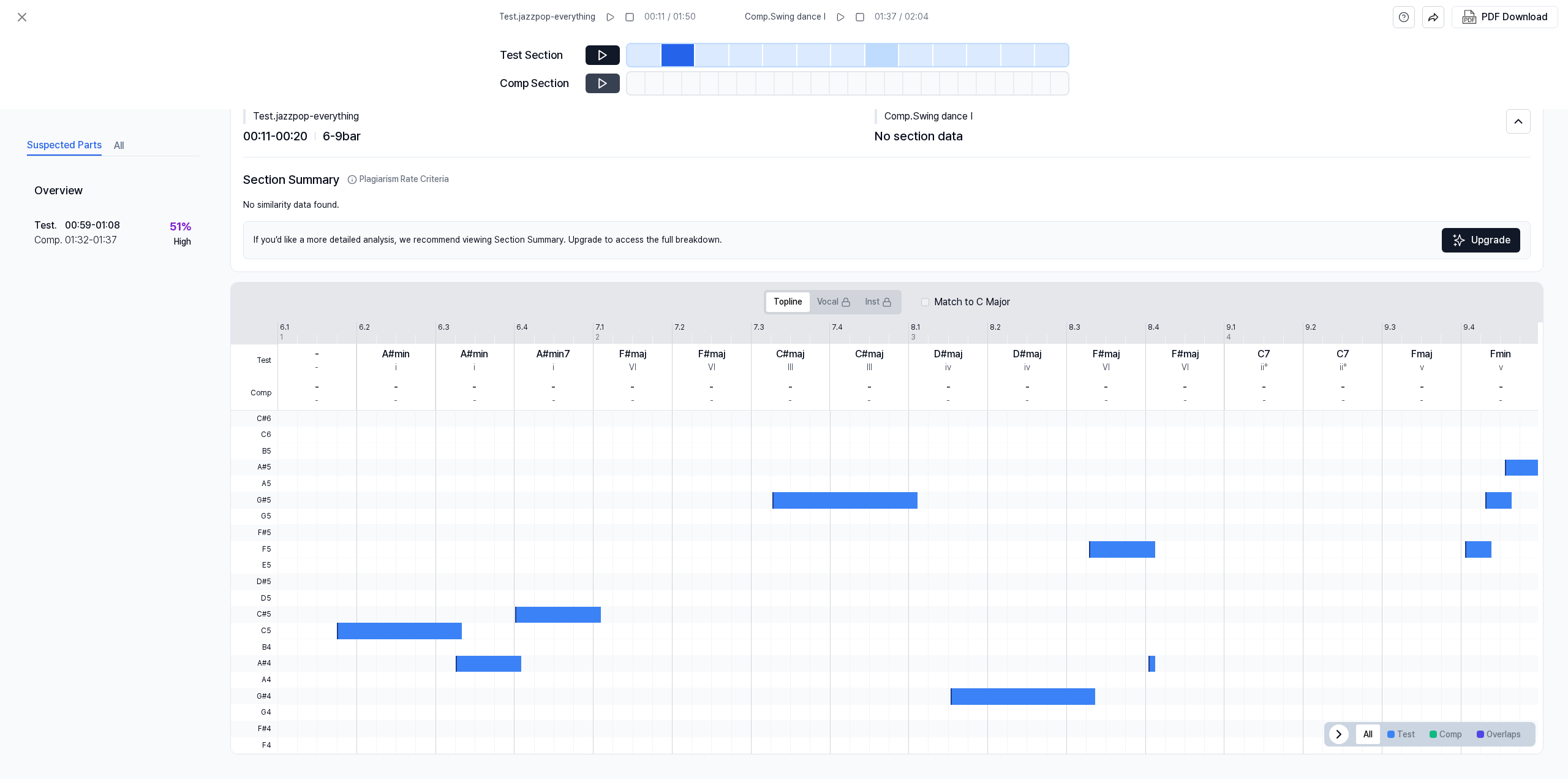
click at [713, 48] on div at bounding box center [712, 55] width 34 height 22
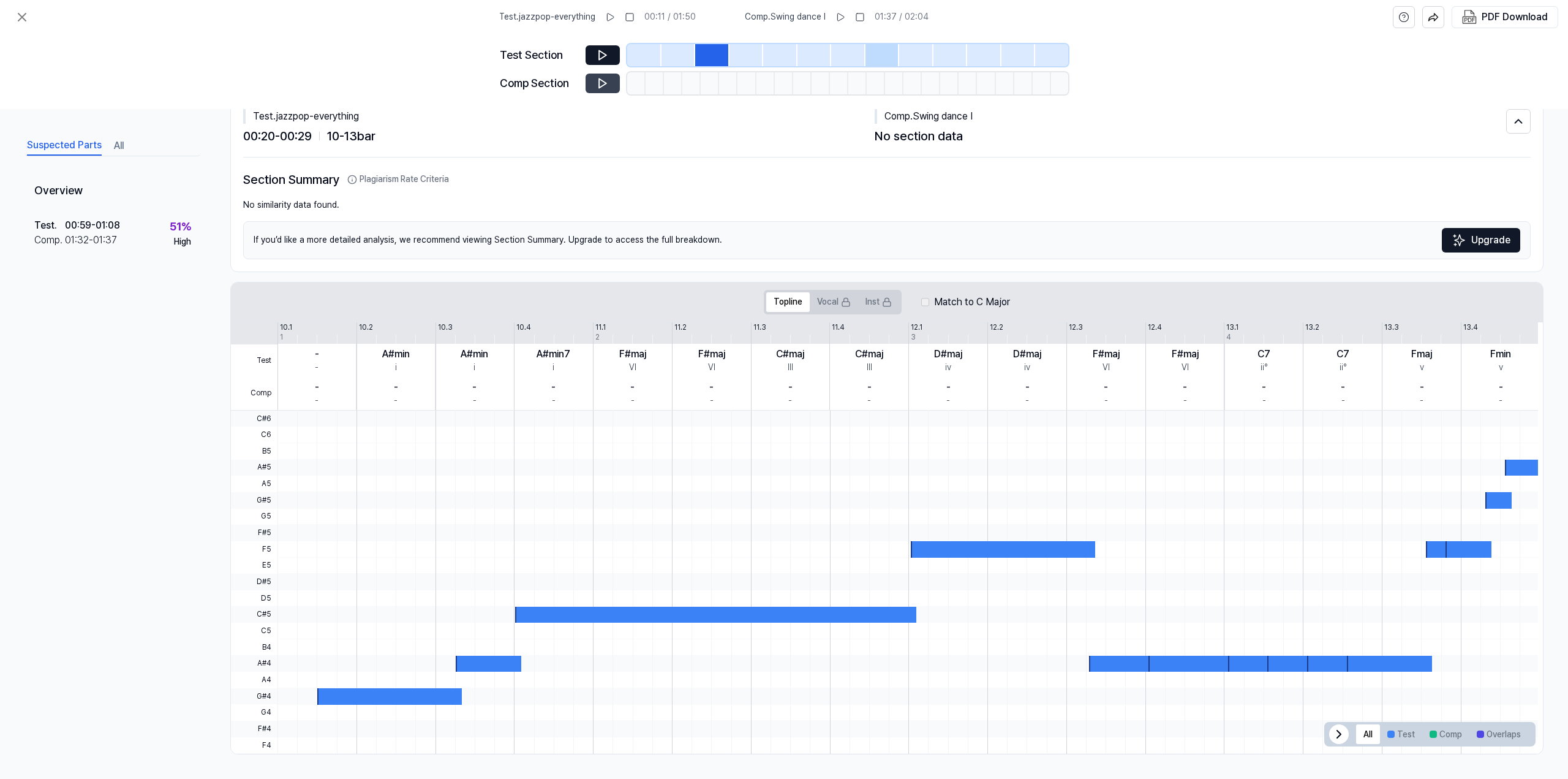
click at [751, 53] on div at bounding box center [746, 55] width 34 height 22
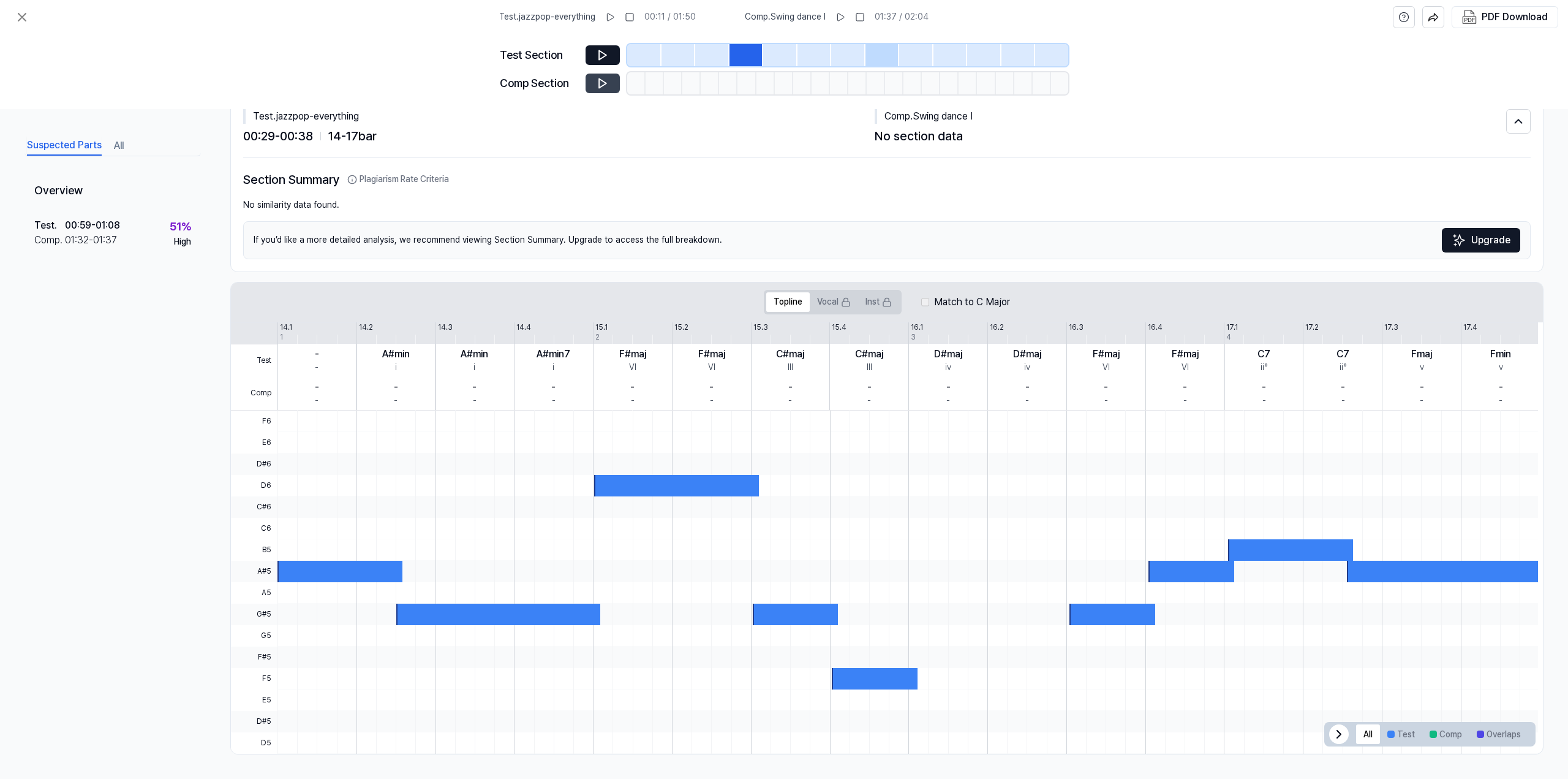
click at [776, 51] on div at bounding box center [779, 55] width 34 height 22
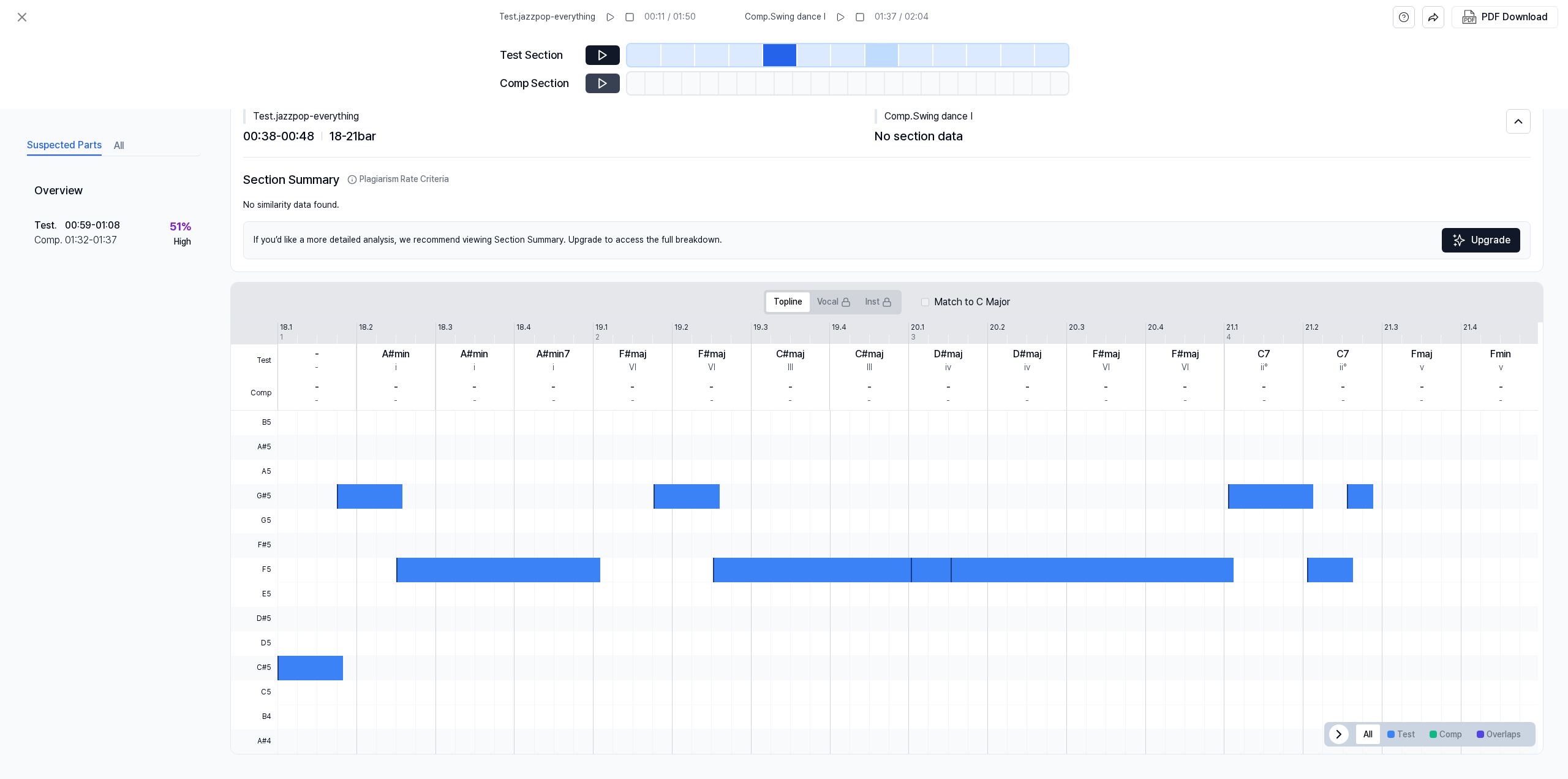
click at [814, 50] on div at bounding box center [814, 55] width 34 height 22
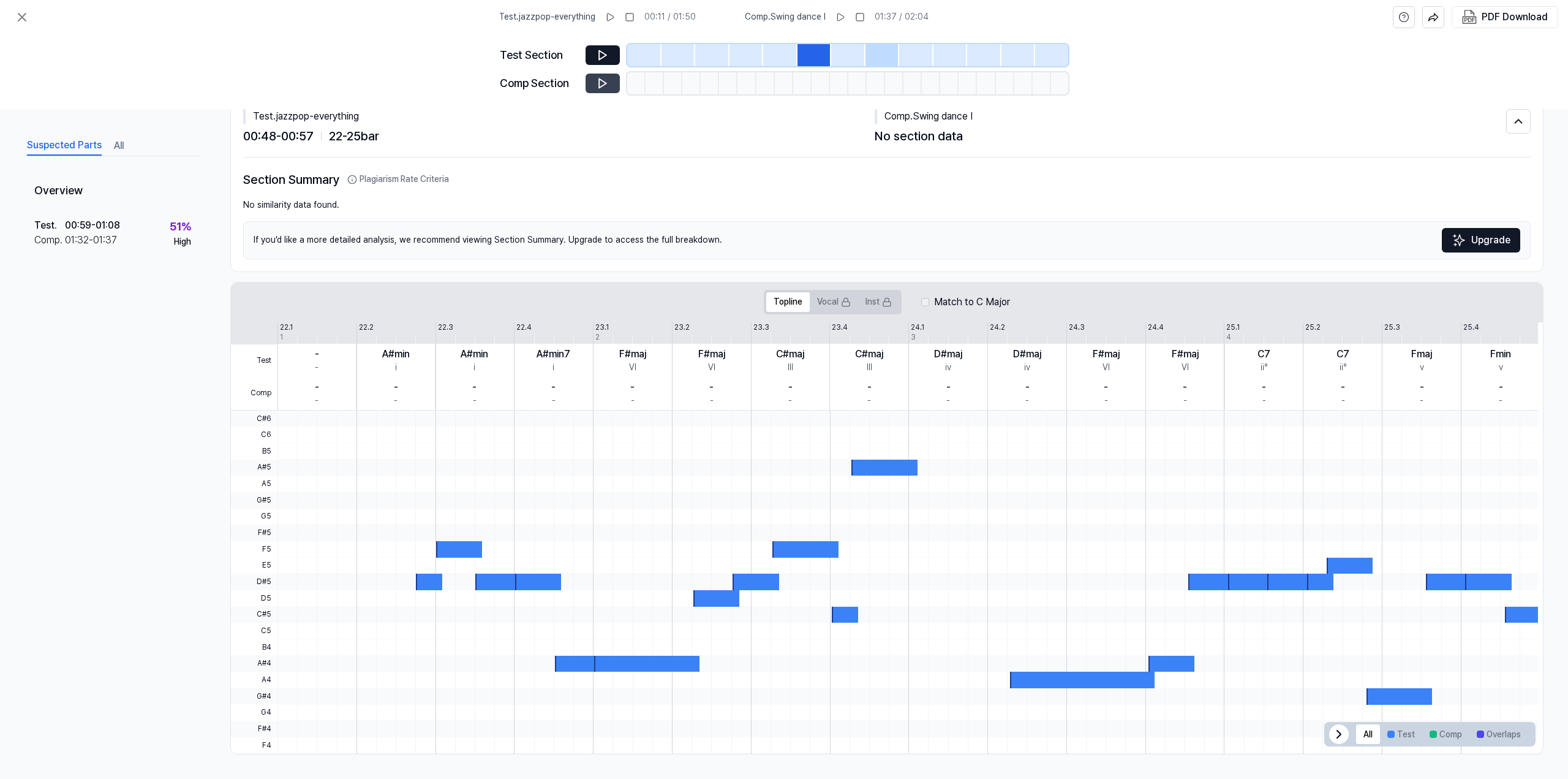
click at [842, 47] on div at bounding box center [847, 55] width 34 height 22
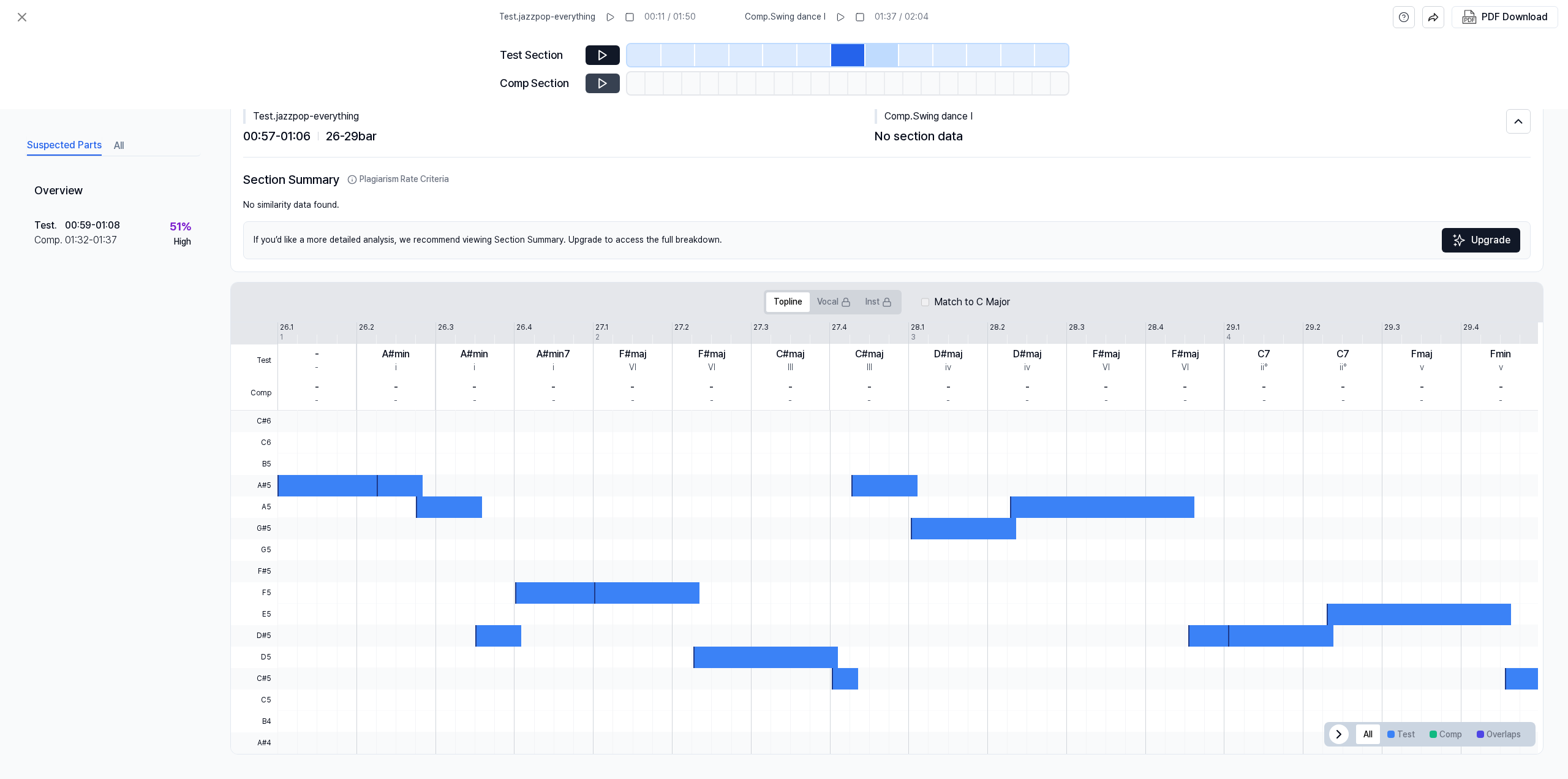
click at [807, 51] on div at bounding box center [814, 55] width 34 height 22
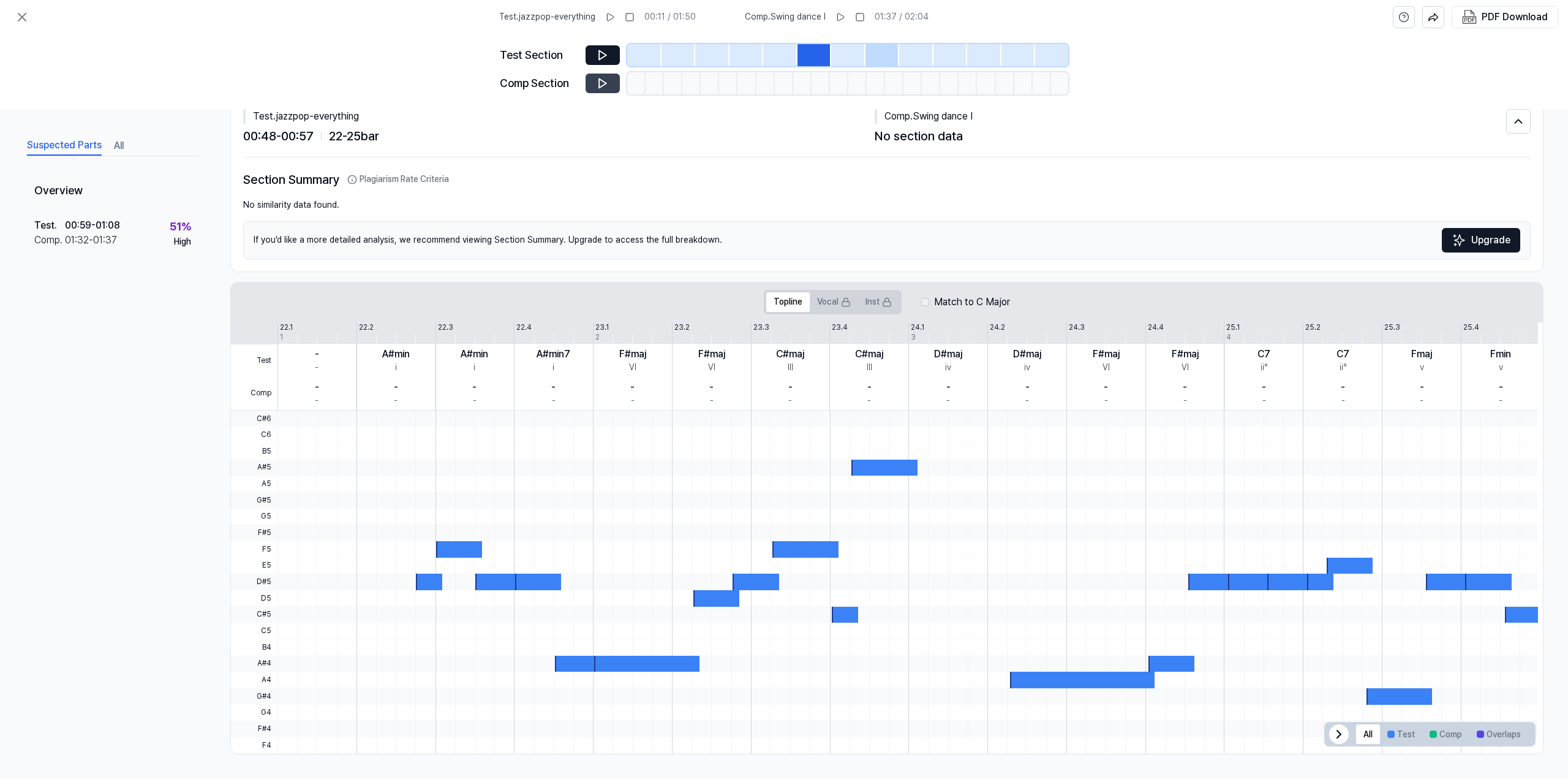
click at [850, 49] on div at bounding box center [847, 55] width 34 height 22
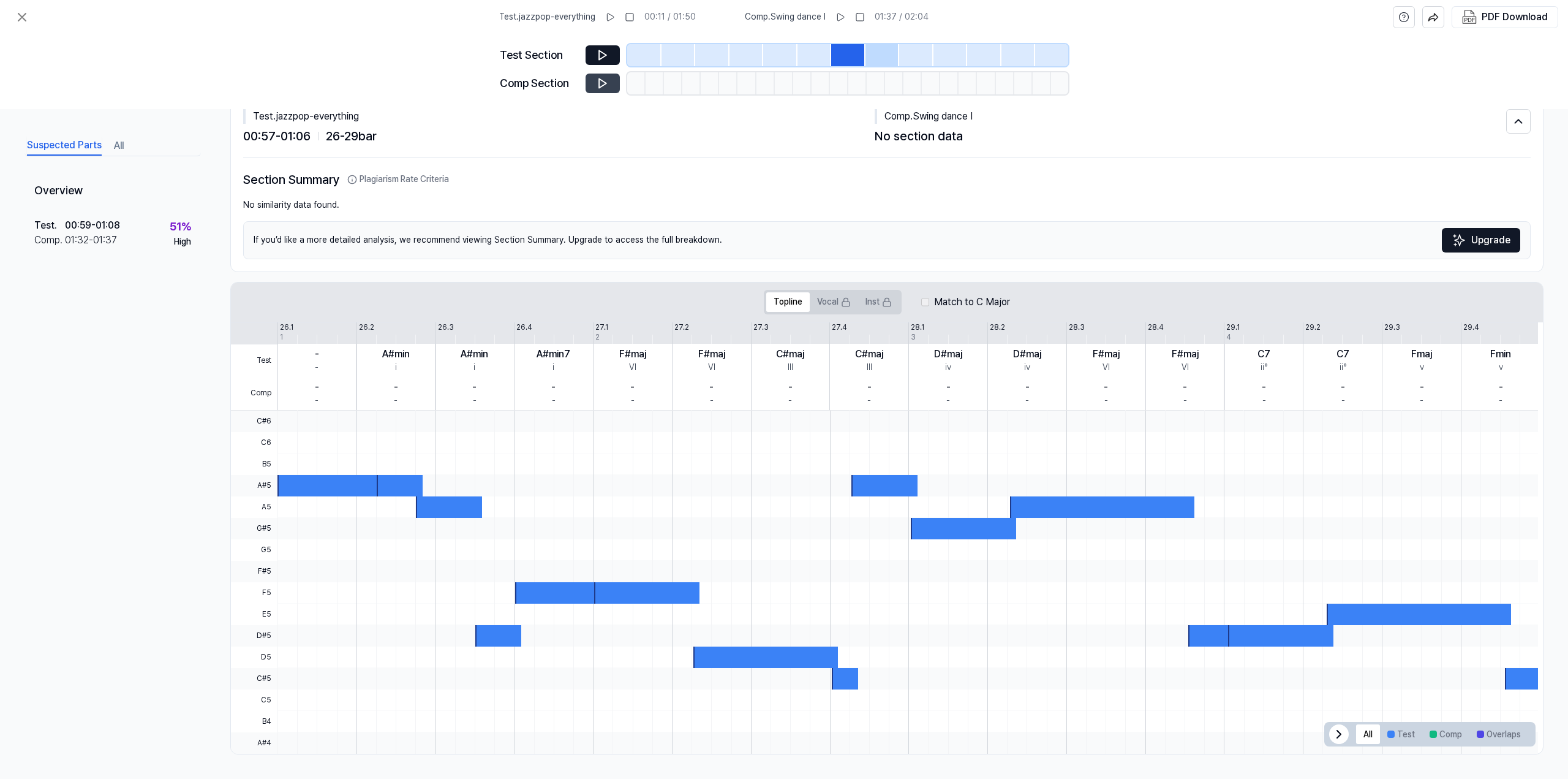
click at [870, 49] on div at bounding box center [882, 55] width 34 height 22
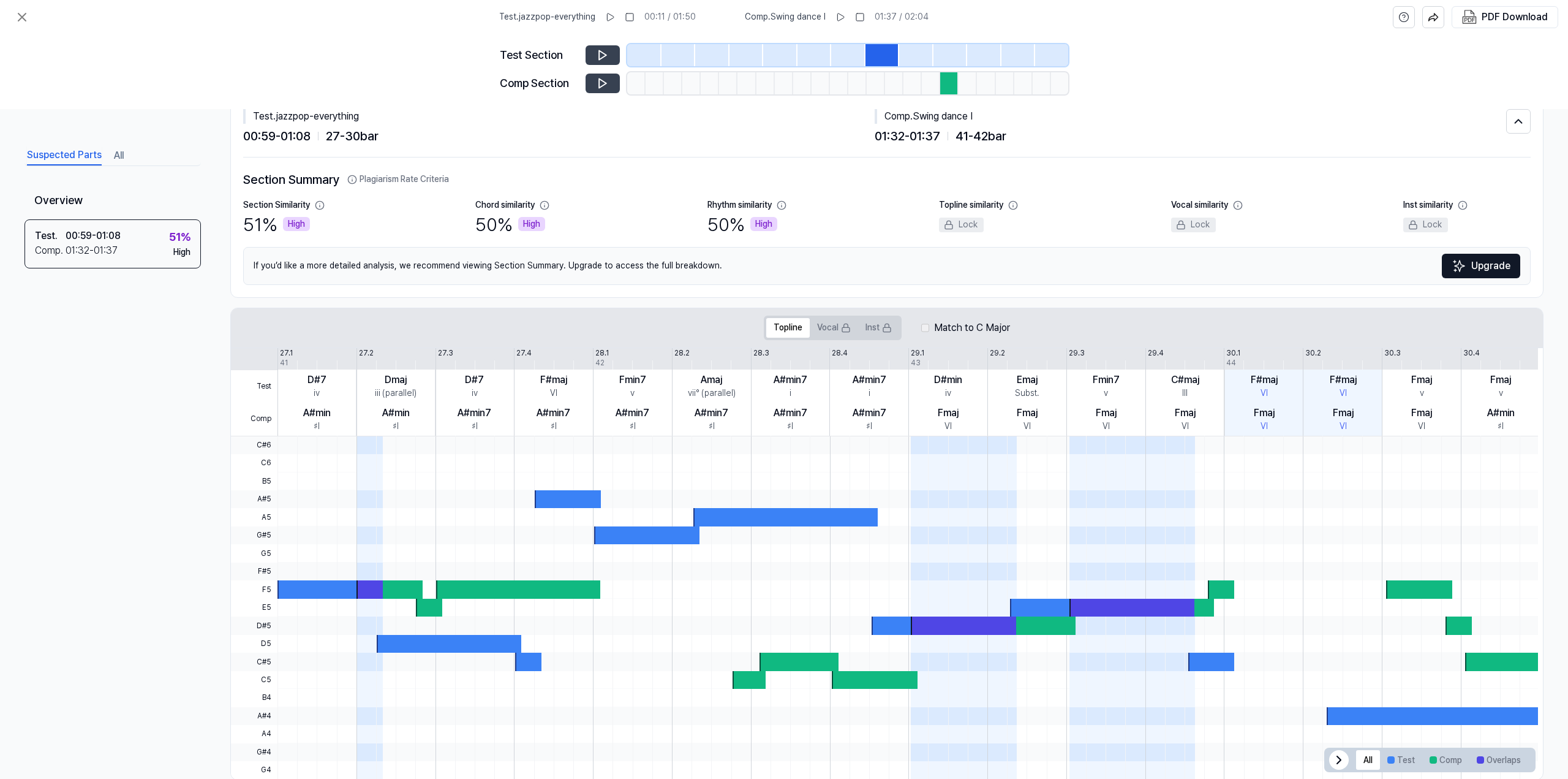
click at [596, 55] on button at bounding box center [602, 55] width 34 height 19
click at [597, 55] on icon at bounding box center [602, 55] width 12 height 12
click at [603, 70] on div "Test Section Comp Section" at bounding box center [783, 71] width 568 height 75
click at [605, 73] on button at bounding box center [602, 82] width 34 height 19
click at [604, 60] on icon at bounding box center [602, 55] width 12 height 12
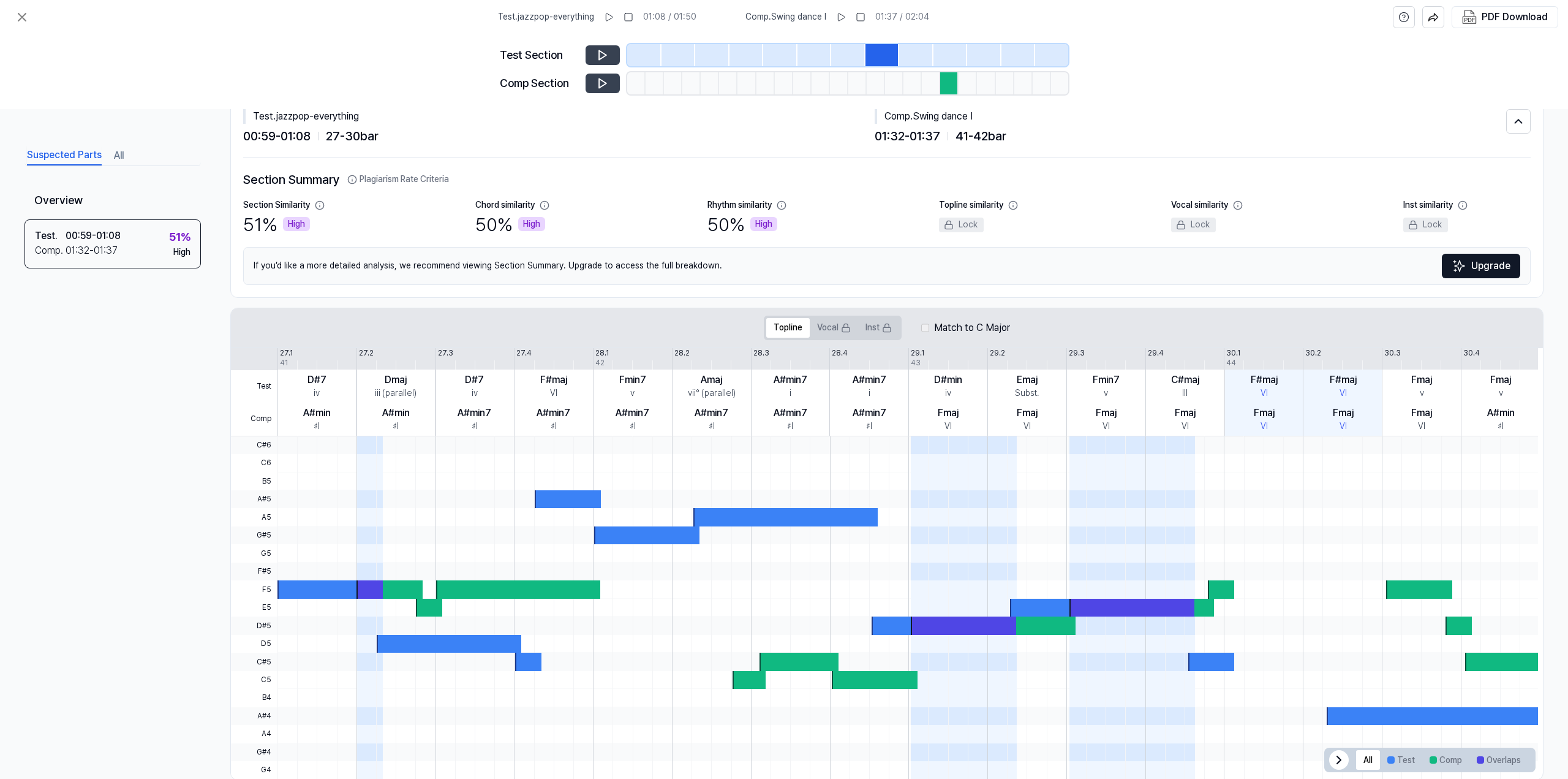
click at [604, 82] on icon at bounding box center [603, 83] width 7 height 9
click at [847, 51] on div at bounding box center [847, 55] width 34 height 22
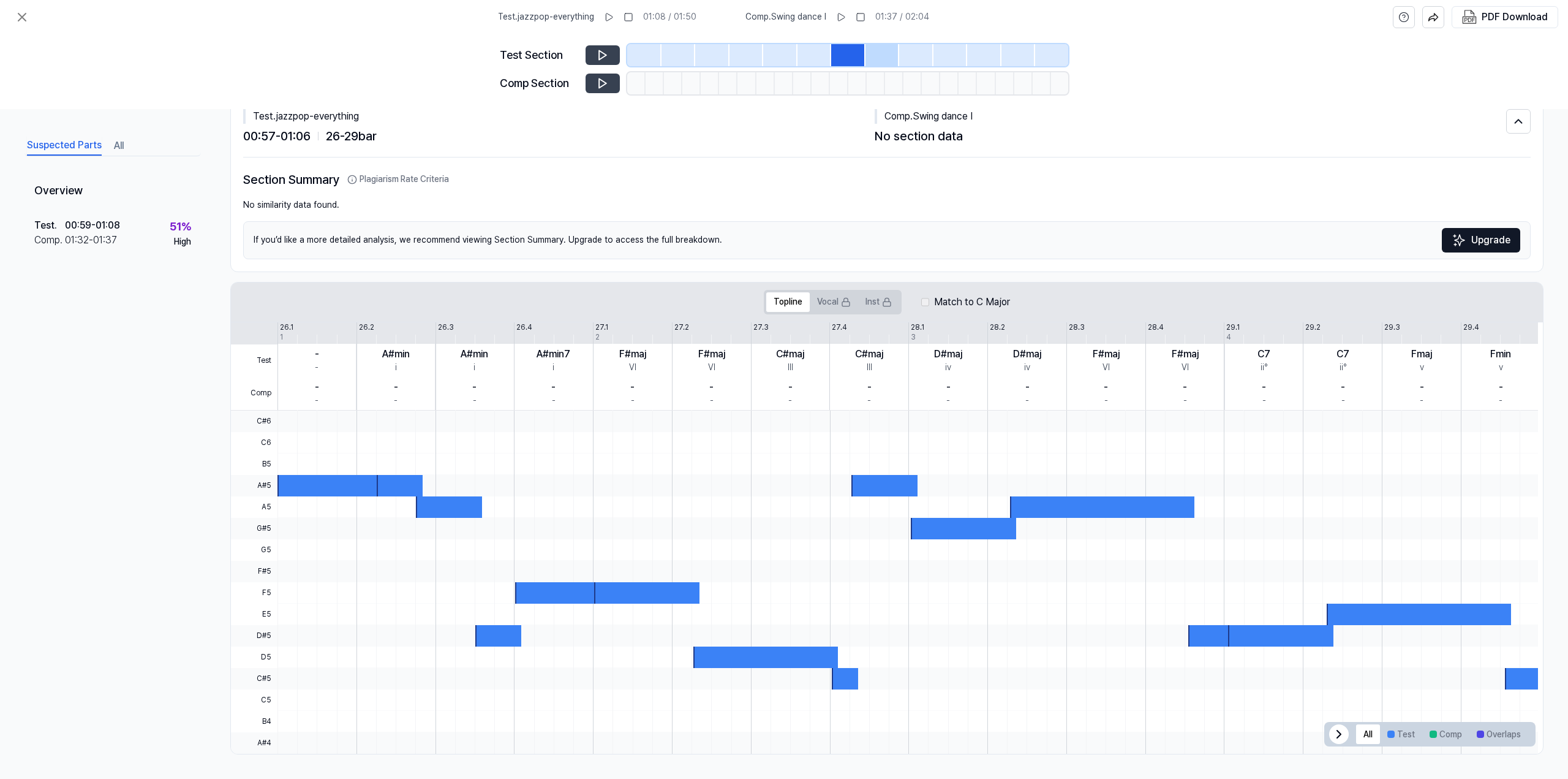
click at [874, 52] on div at bounding box center [882, 55] width 34 height 22
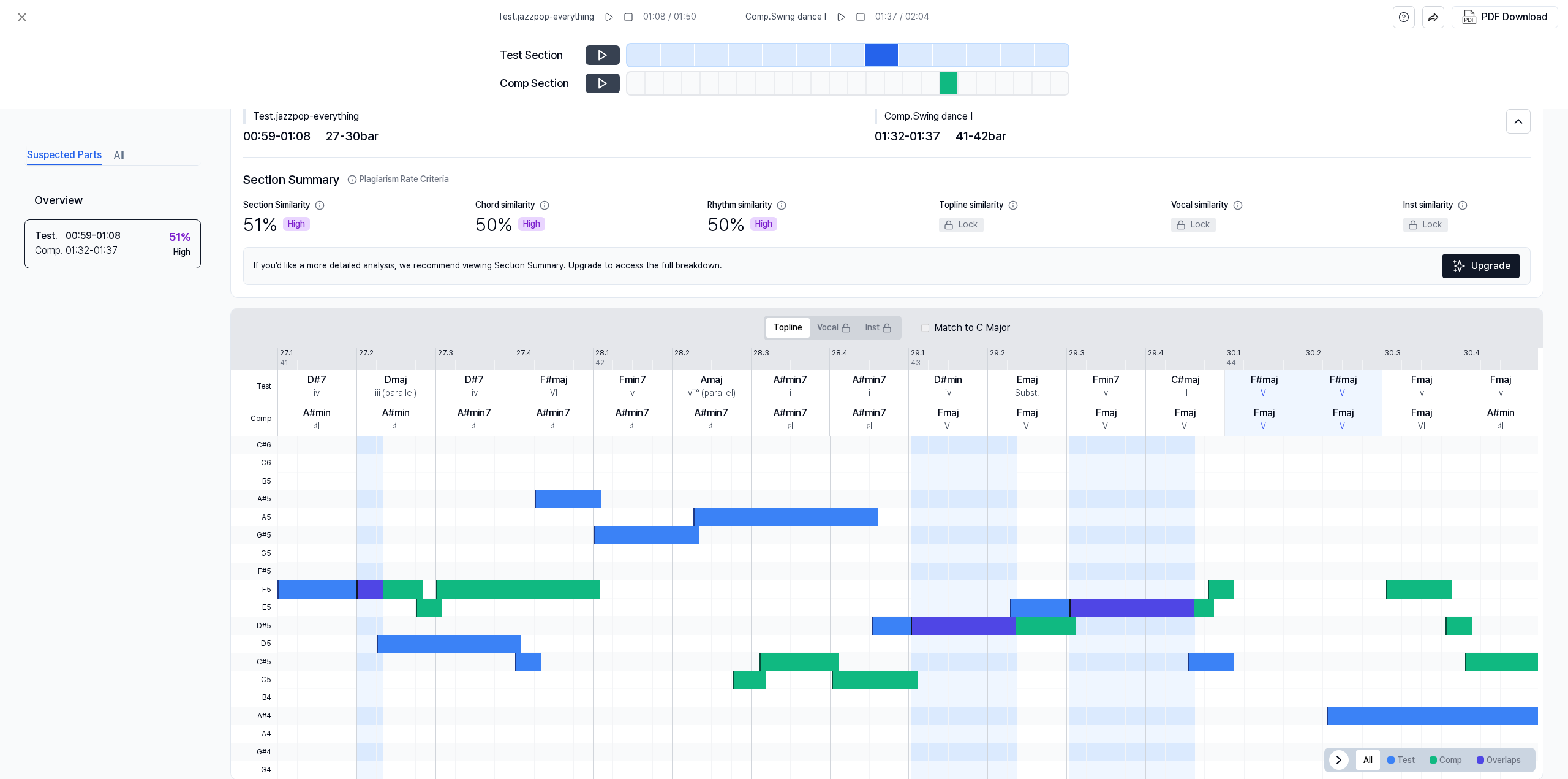
click at [822, 56] on div at bounding box center [814, 55] width 34 height 22
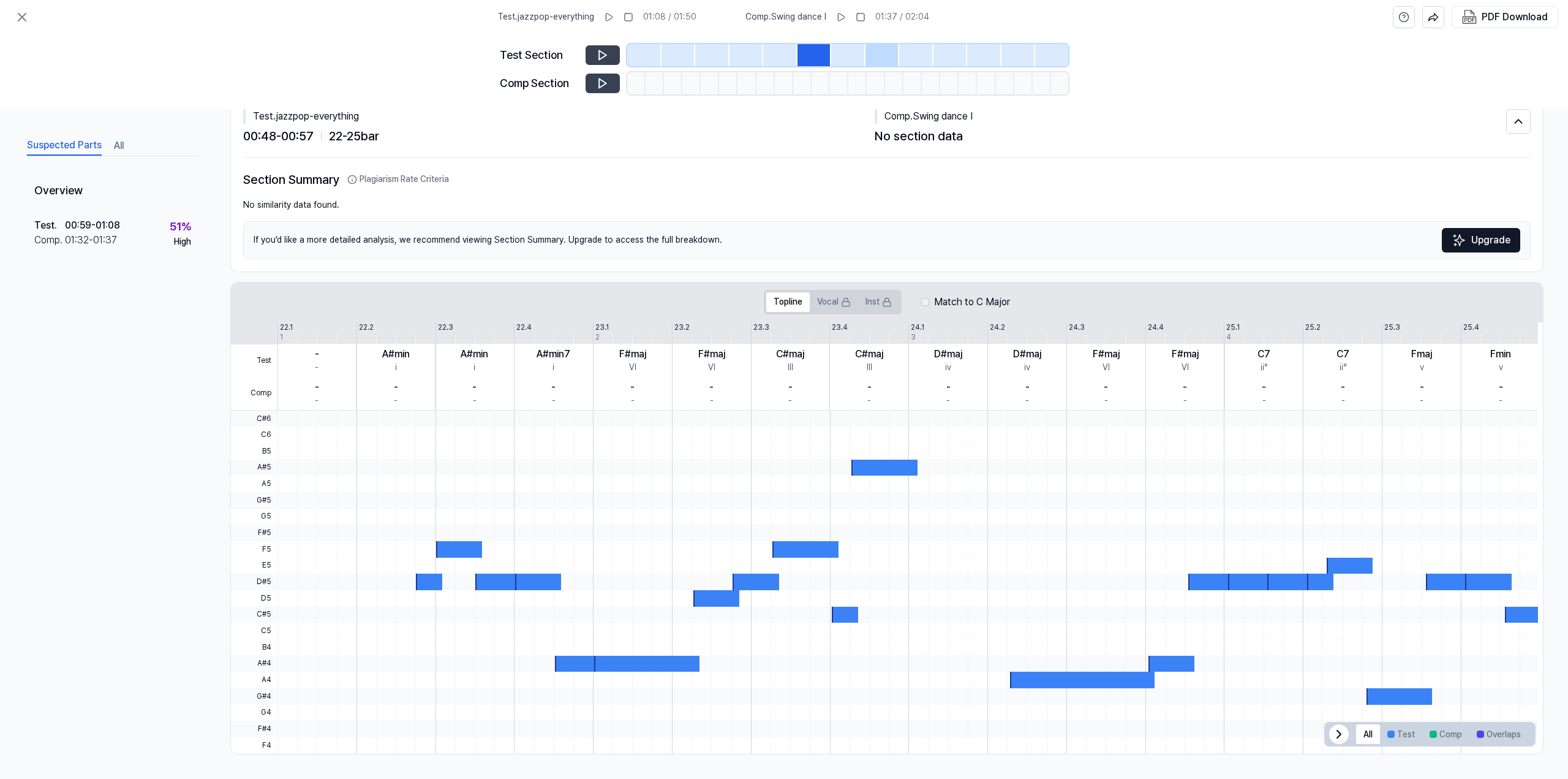
click at [842, 47] on div at bounding box center [847, 55] width 34 height 22
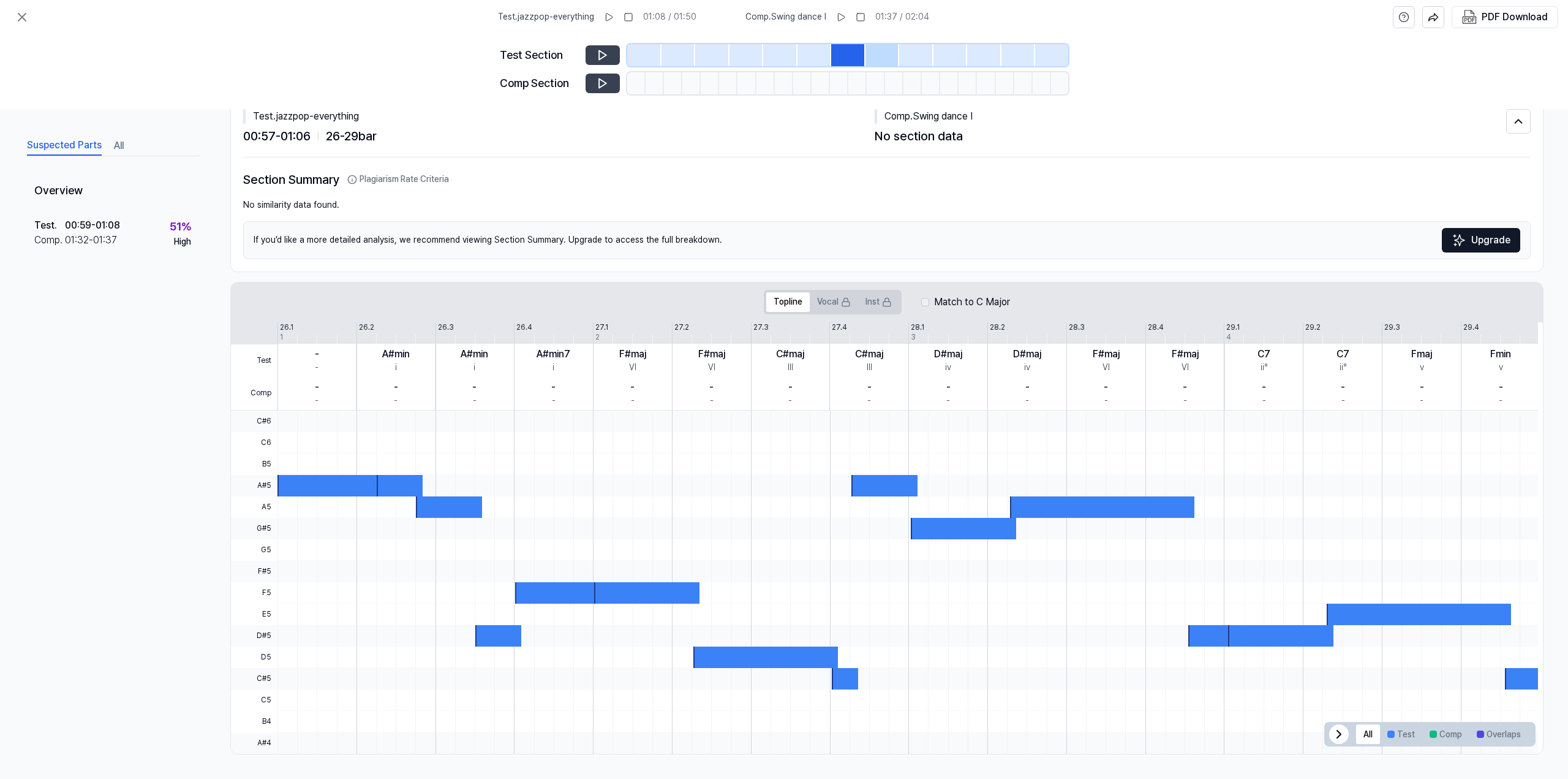
click at [880, 46] on div at bounding box center [882, 55] width 34 height 22
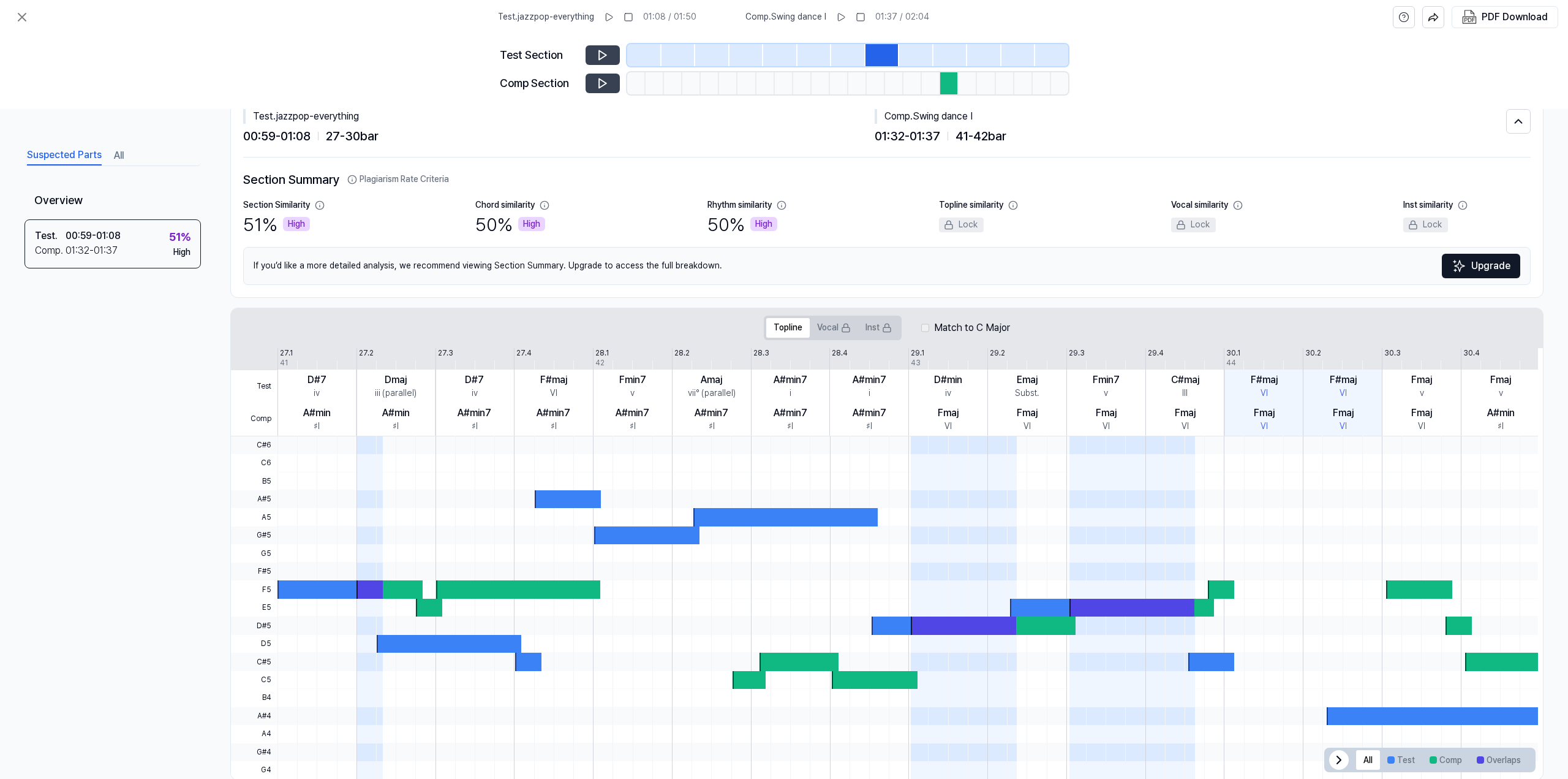
click at [909, 49] on div at bounding box center [916, 55] width 34 height 22
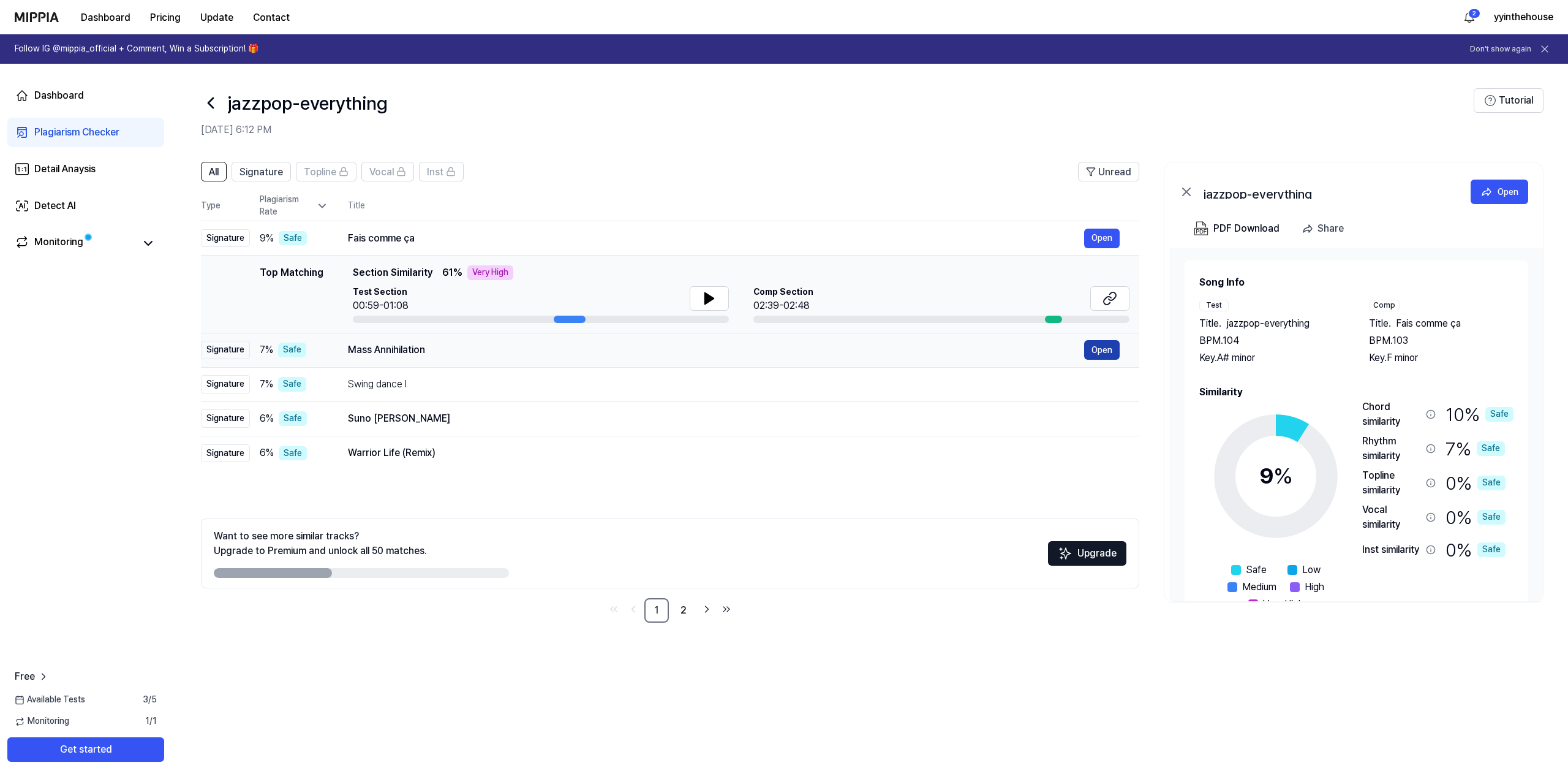
click at [1107, 348] on button "Open" at bounding box center [1101, 350] width 36 height 19
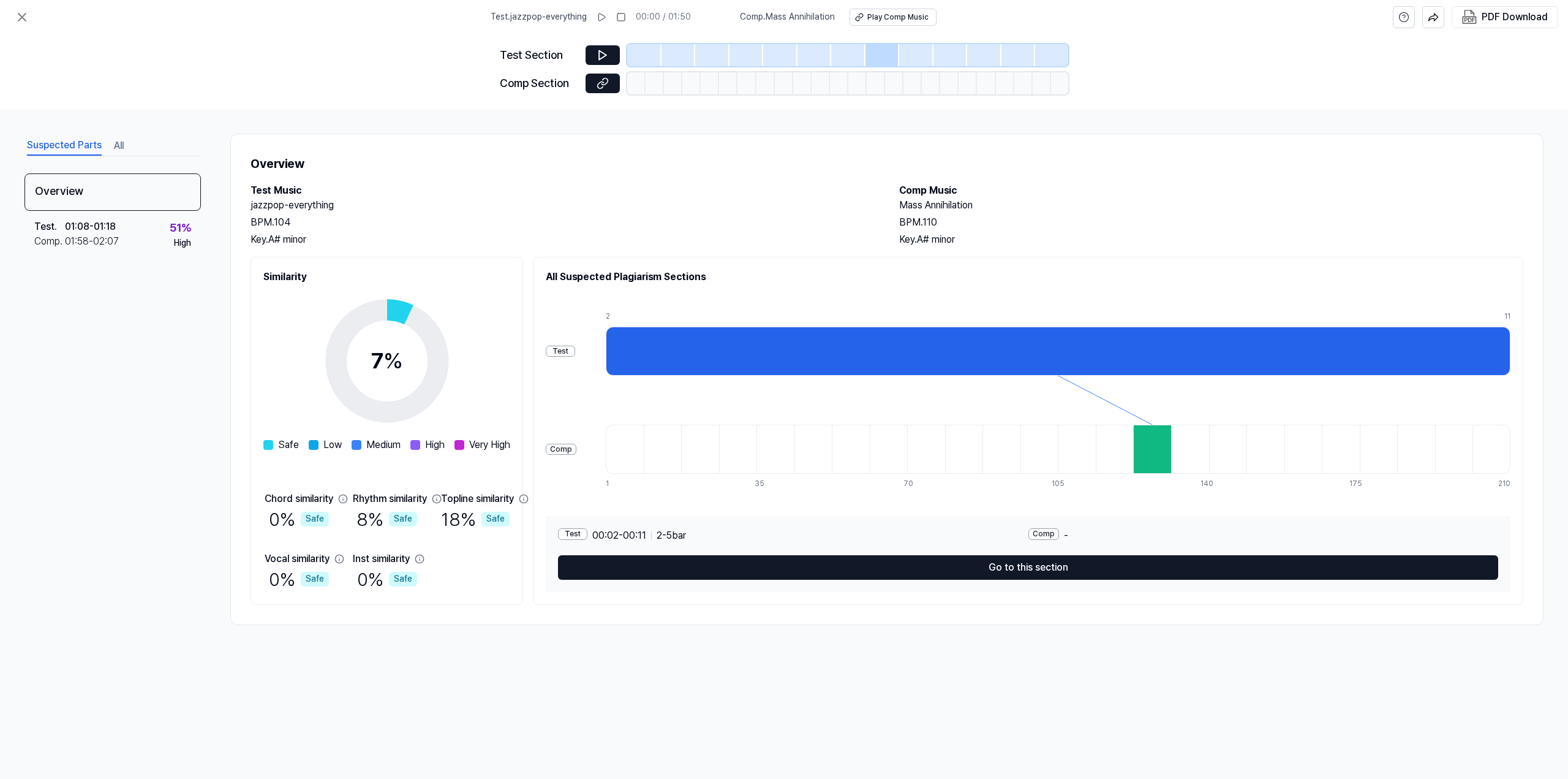
click at [882, 56] on div at bounding box center [882, 55] width 34 height 22
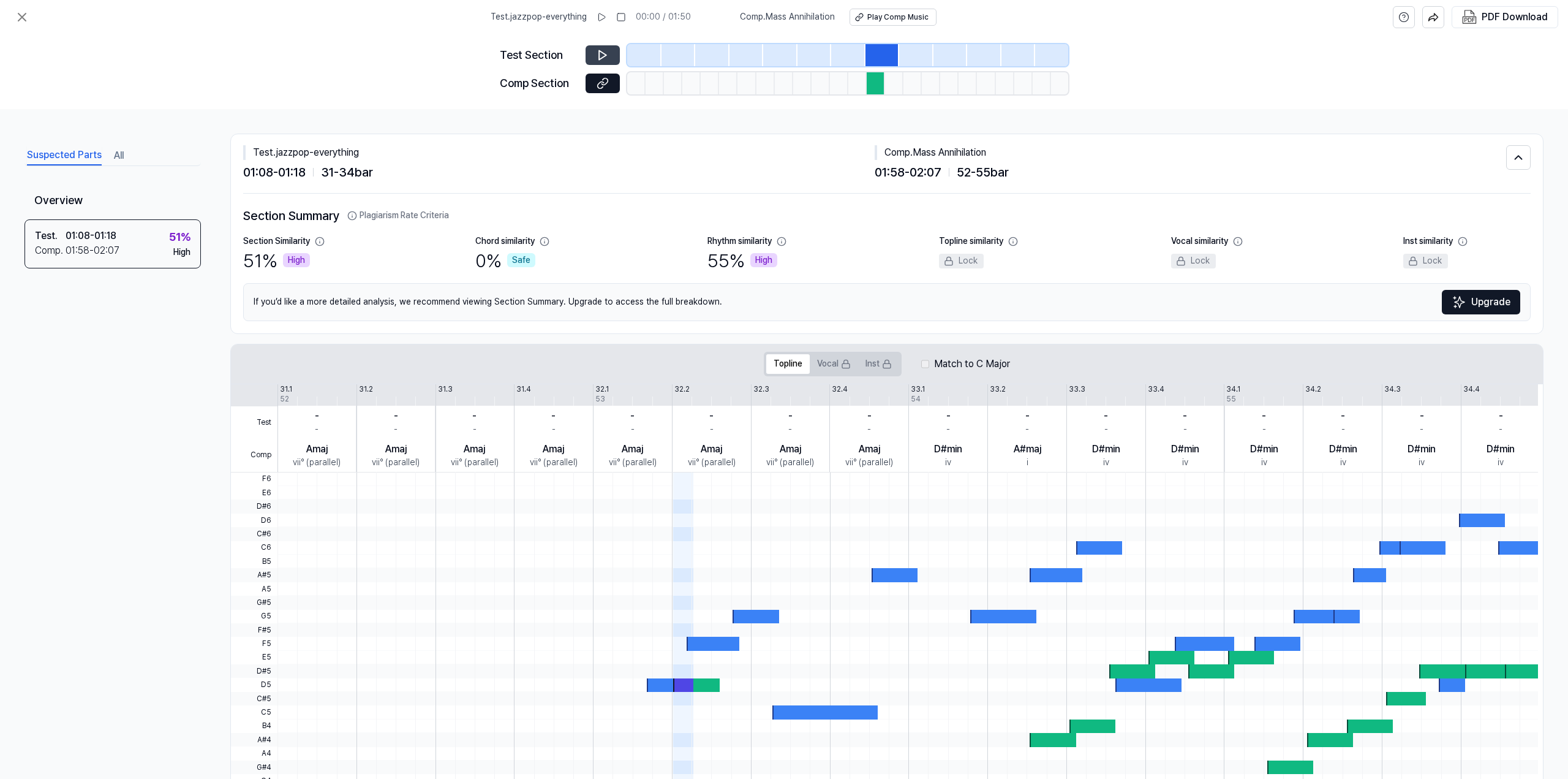
click at [595, 61] on button at bounding box center [602, 55] width 34 height 19
click at [605, 81] on icon at bounding box center [602, 82] width 12 height 12
click at [592, 54] on button at bounding box center [602, 55] width 34 height 19
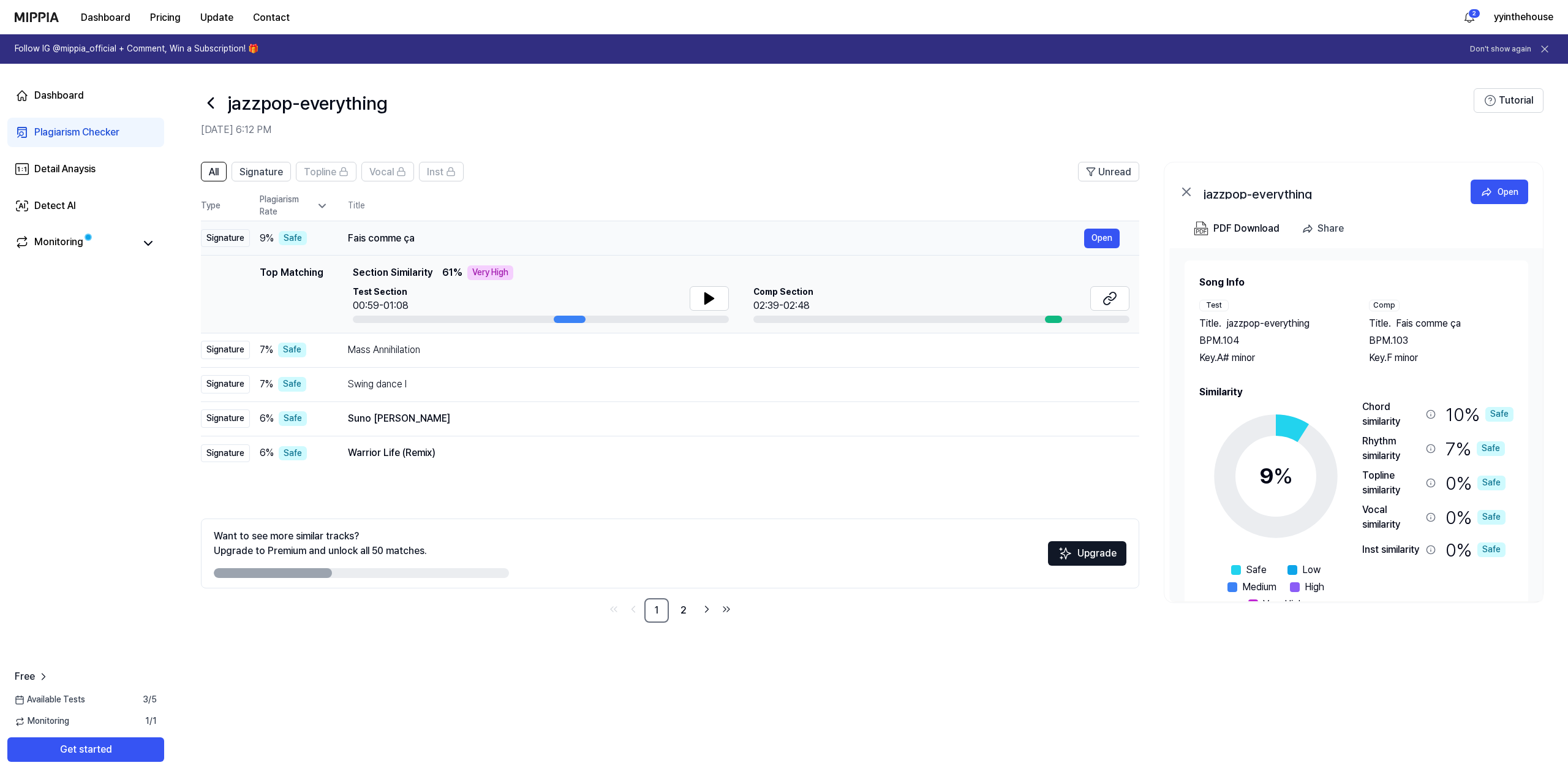
click at [373, 231] on div "Fais comme ça" at bounding box center [715, 238] width 736 height 15
click at [738, 233] on div "Fais comme ça" at bounding box center [715, 238] width 736 height 15
click at [735, 236] on div "Fais comme ça" at bounding box center [715, 238] width 736 height 15
click at [1096, 233] on button "Open" at bounding box center [1101, 238] width 36 height 19
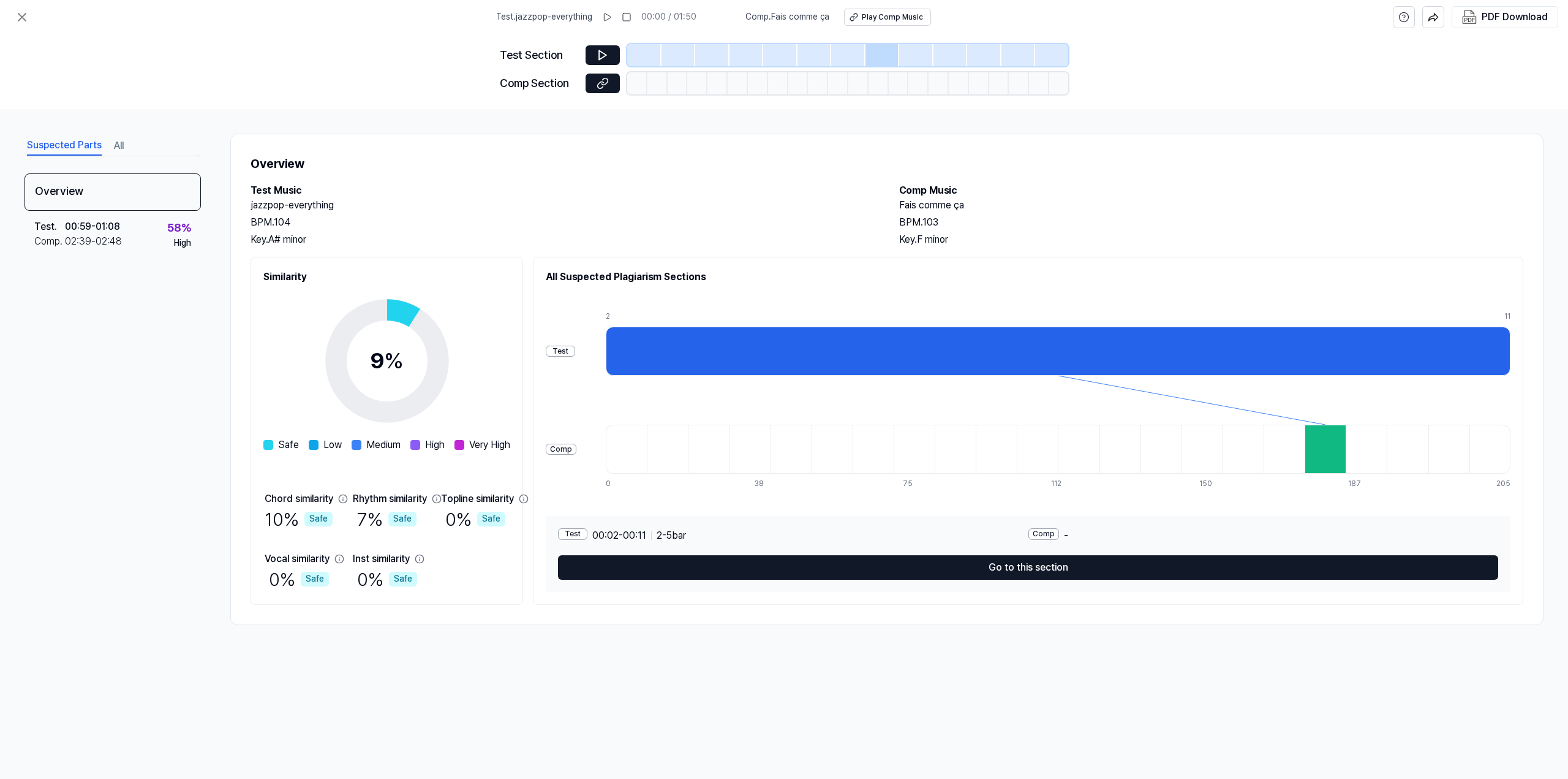
click at [889, 49] on div at bounding box center [882, 55] width 34 height 22
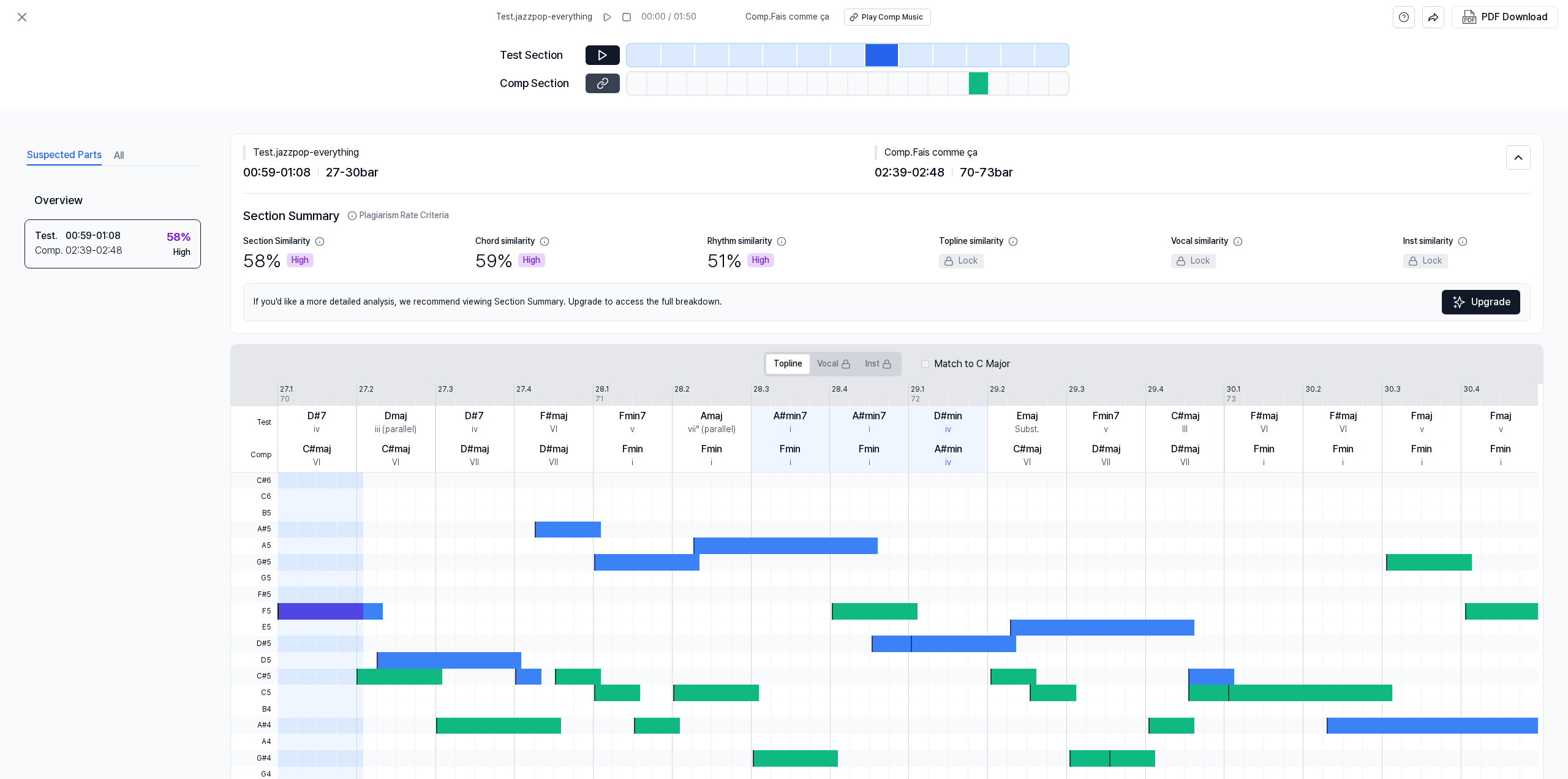
click at [597, 82] on icon at bounding box center [602, 82] width 12 height 12
click at [594, 54] on button at bounding box center [602, 55] width 34 height 19
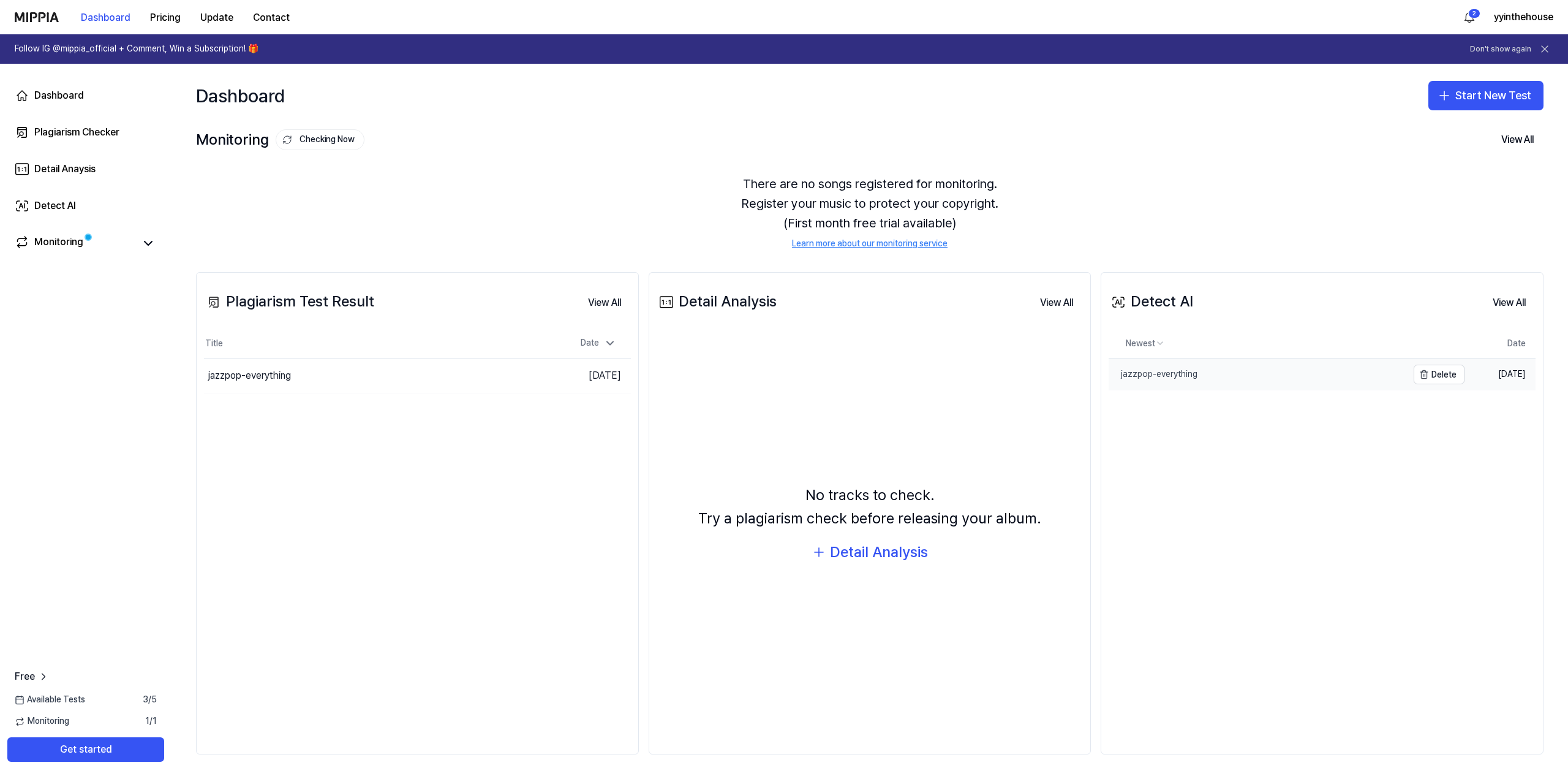
click at [1337, 371] on link "jazzpop-everything" at bounding box center [1258, 374] width 299 height 32
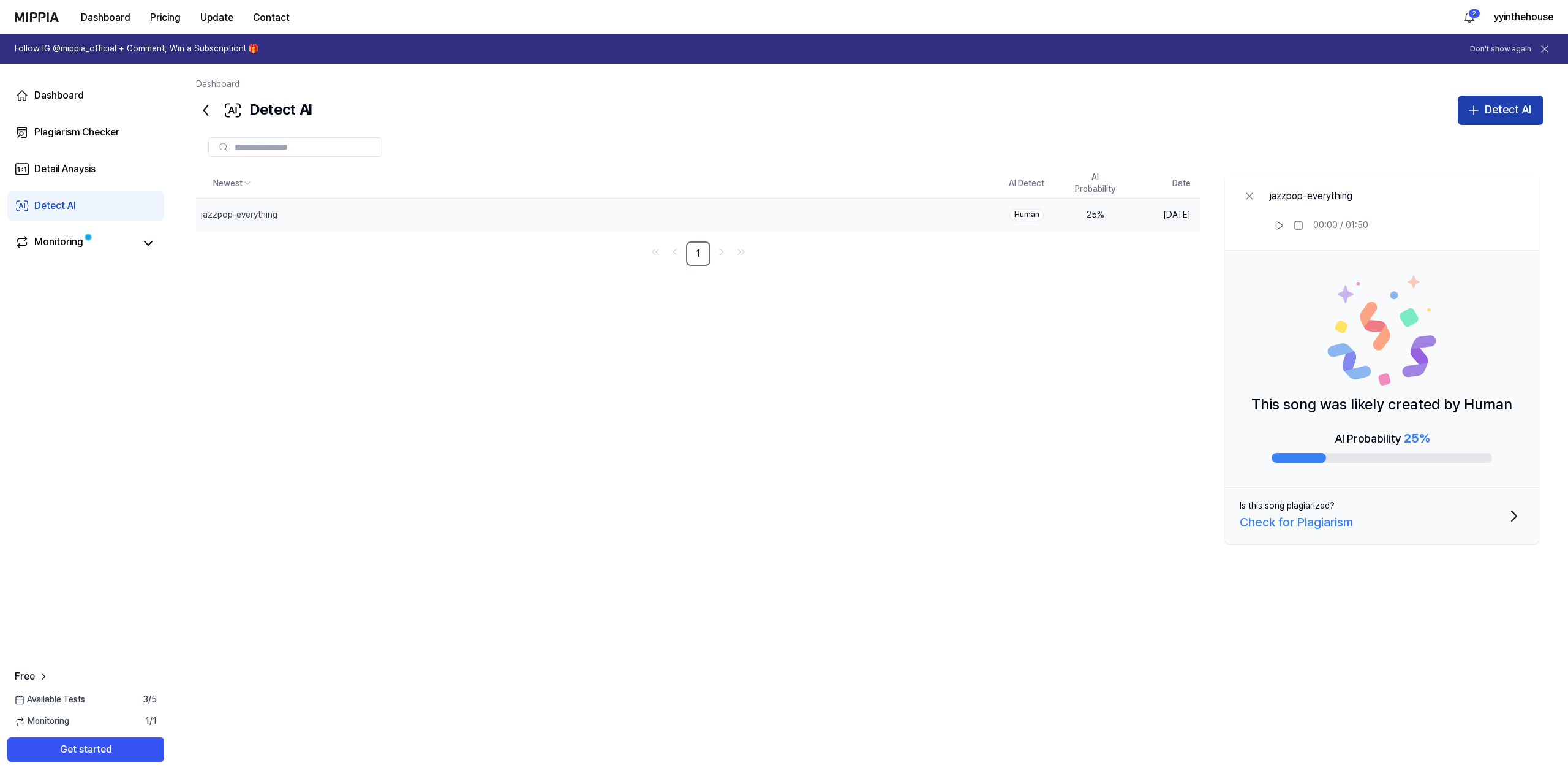
click at [1492, 111] on div "Detect AI" at bounding box center [1508, 109] width 47 height 17
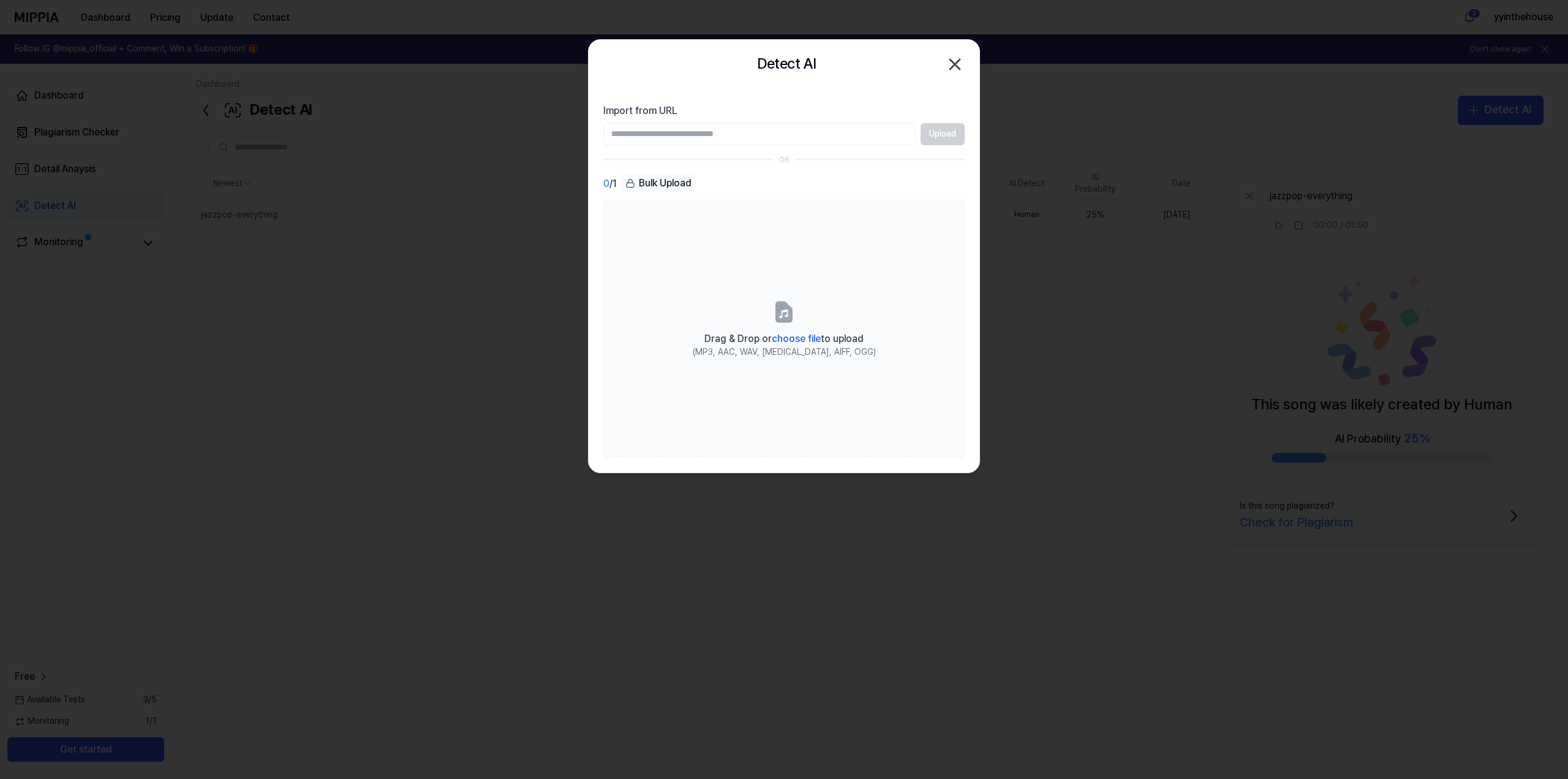
click at [948, 62] on icon "button" at bounding box center [954, 64] width 19 height 19
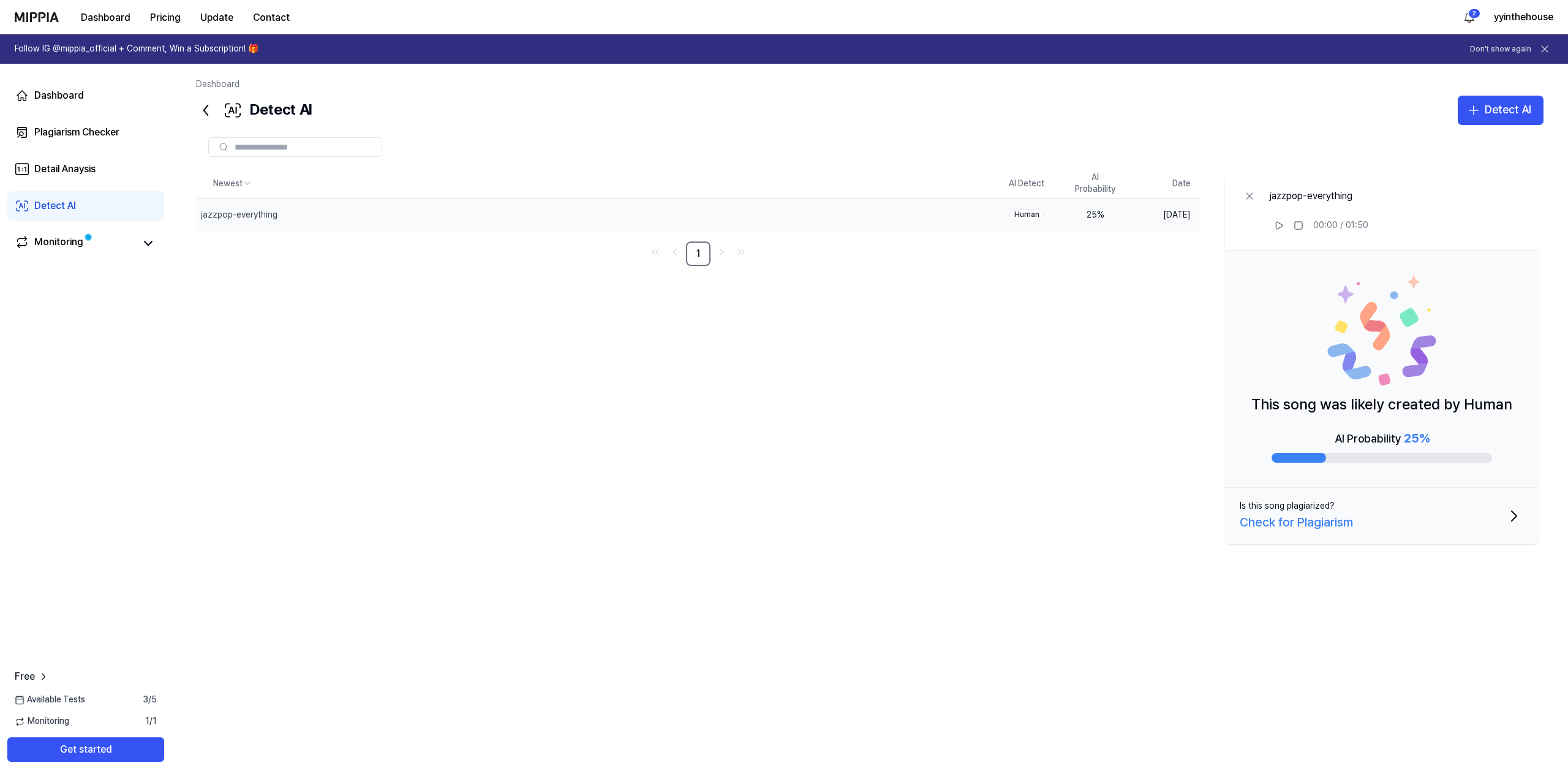
click at [1031, 216] on div "Human" at bounding box center [1026, 214] width 34 height 12
click at [1105, 212] on div "25 %" at bounding box center [1095, 214] width 49 height 12
click at [1498, 101] on div "Detect AI" at bounding box center [1508, 109] width 47 height 17
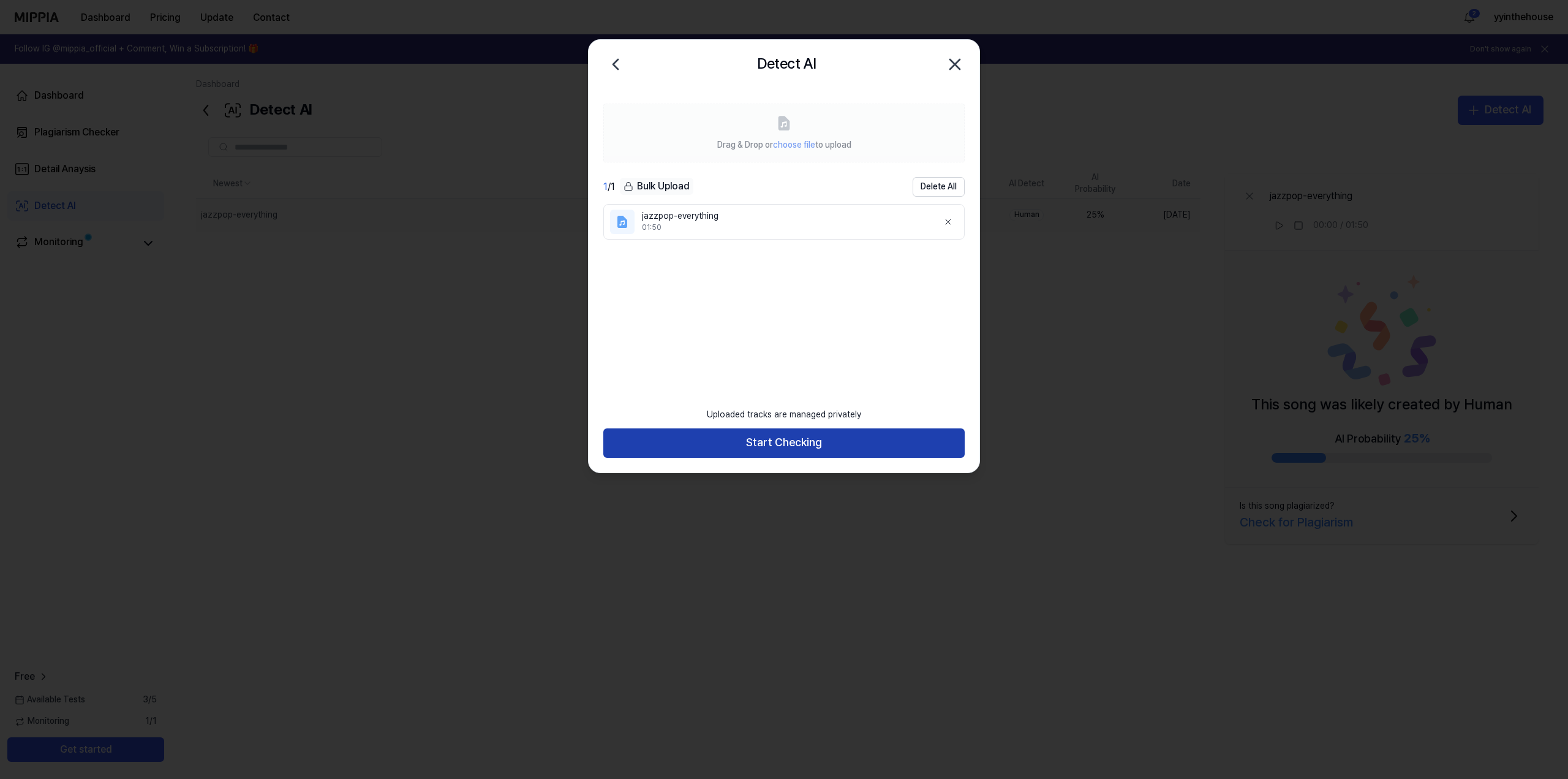
click at [769, 437] on button "Start Checking" at bounding box center [783, 443] width 361 height 29
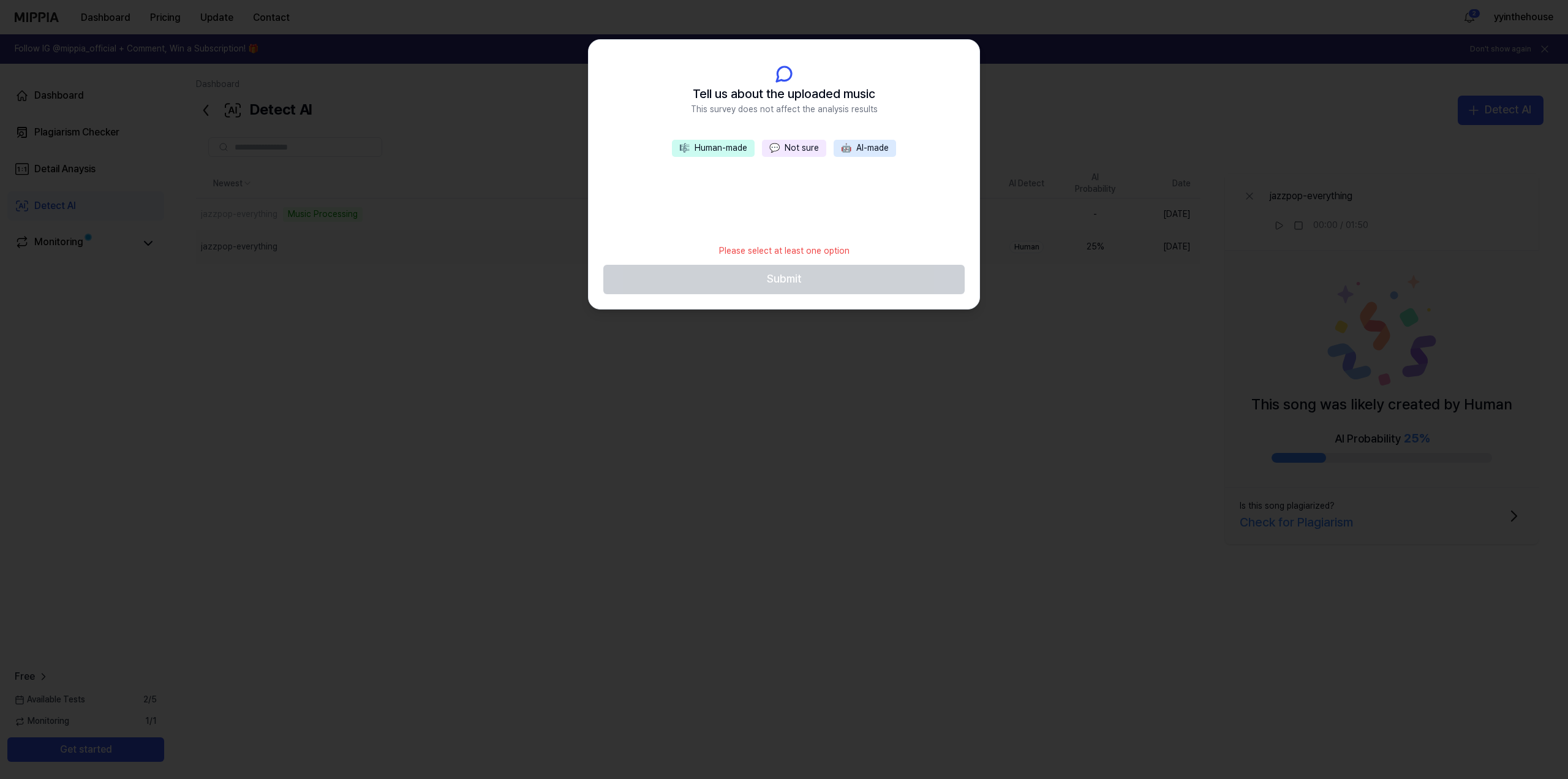
click at [720, 146] on button "🎼 Human-made" at bounding box center [713, 148] width 82 height 17
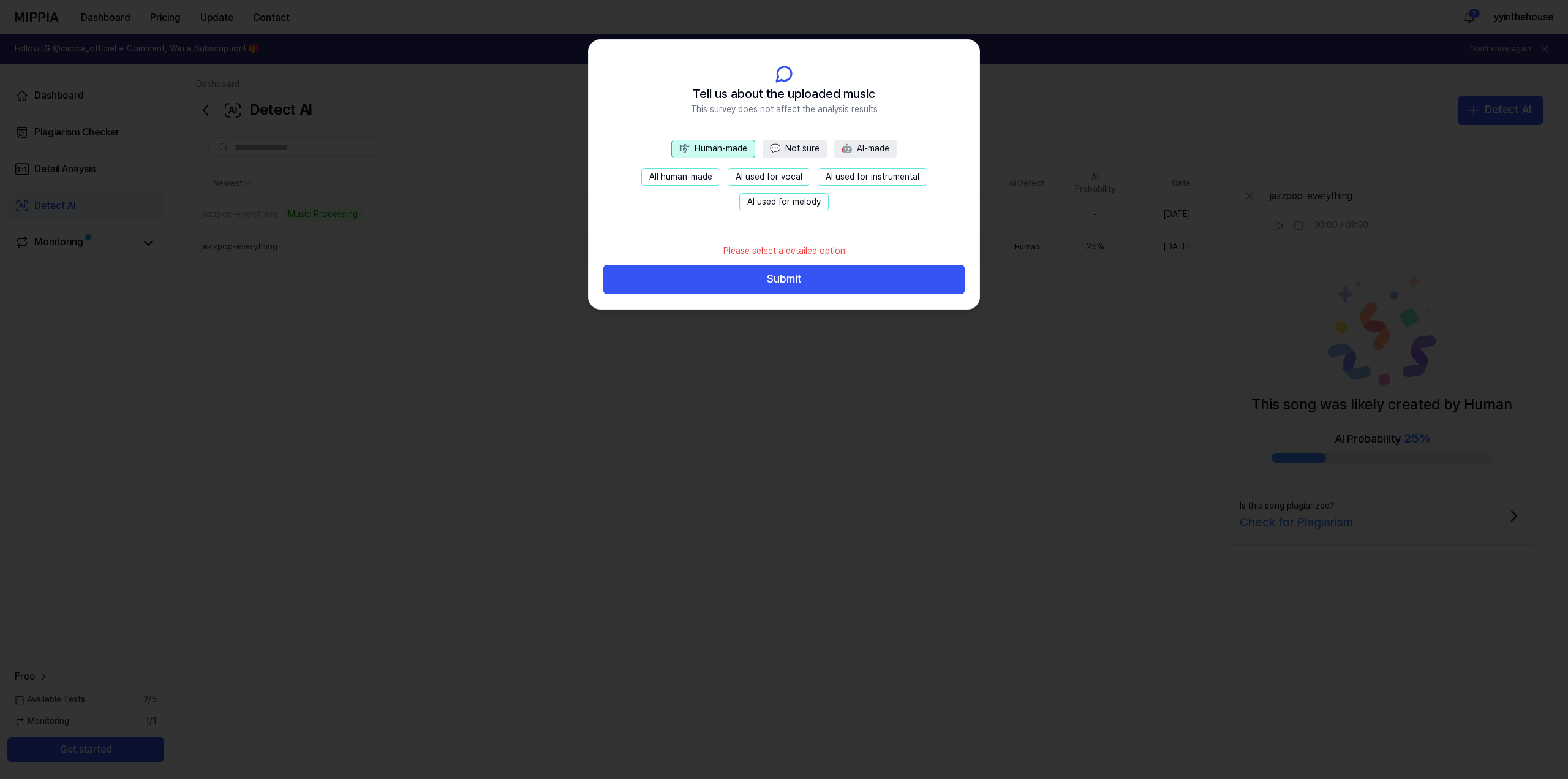
click at [697, 171] on button "All human-made" at bounding box center [681, 177] width 79 height 18
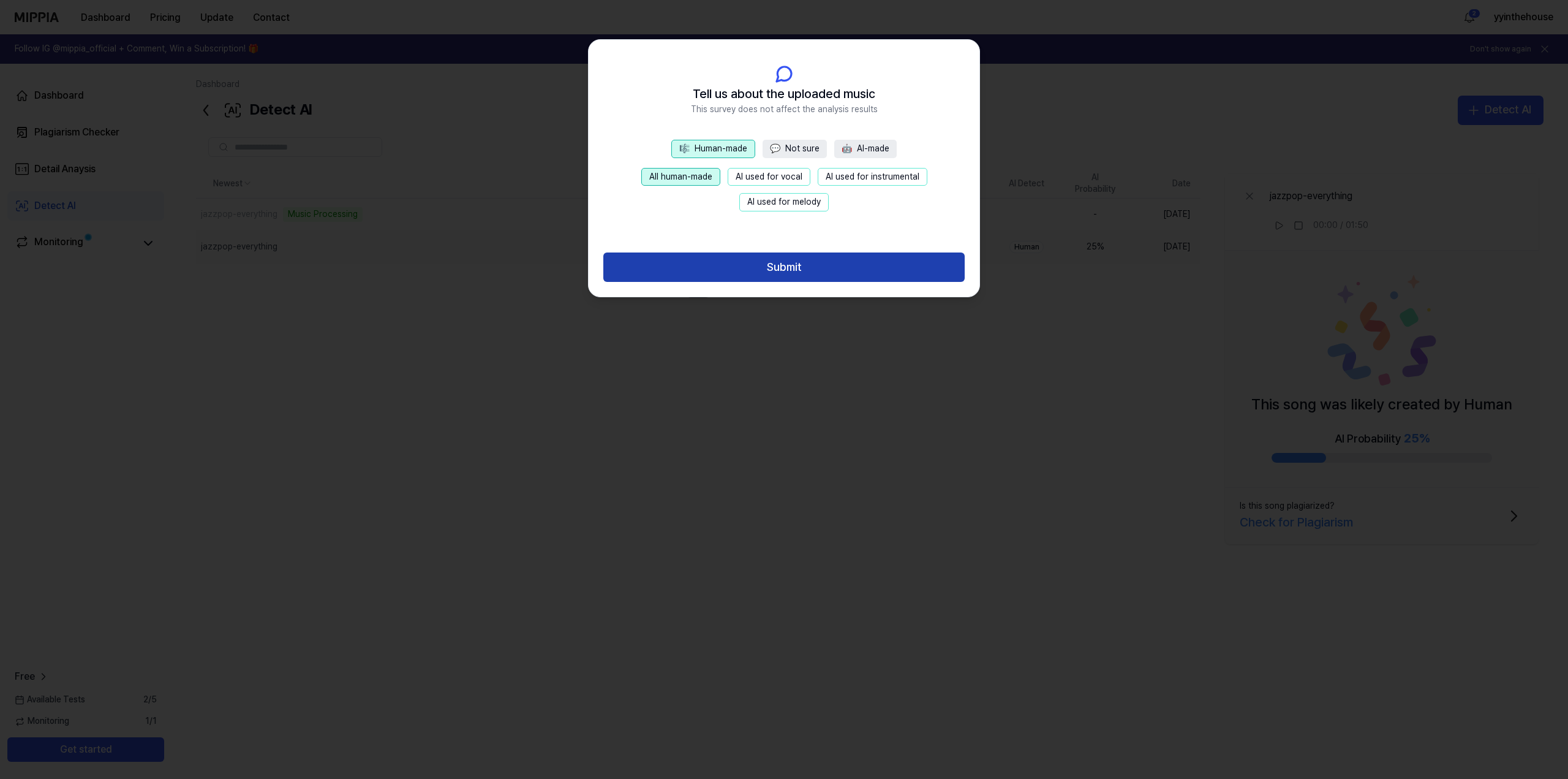
click at [721, 268] on button "Submit" at bounding box center [783, 267] width 361 height 29
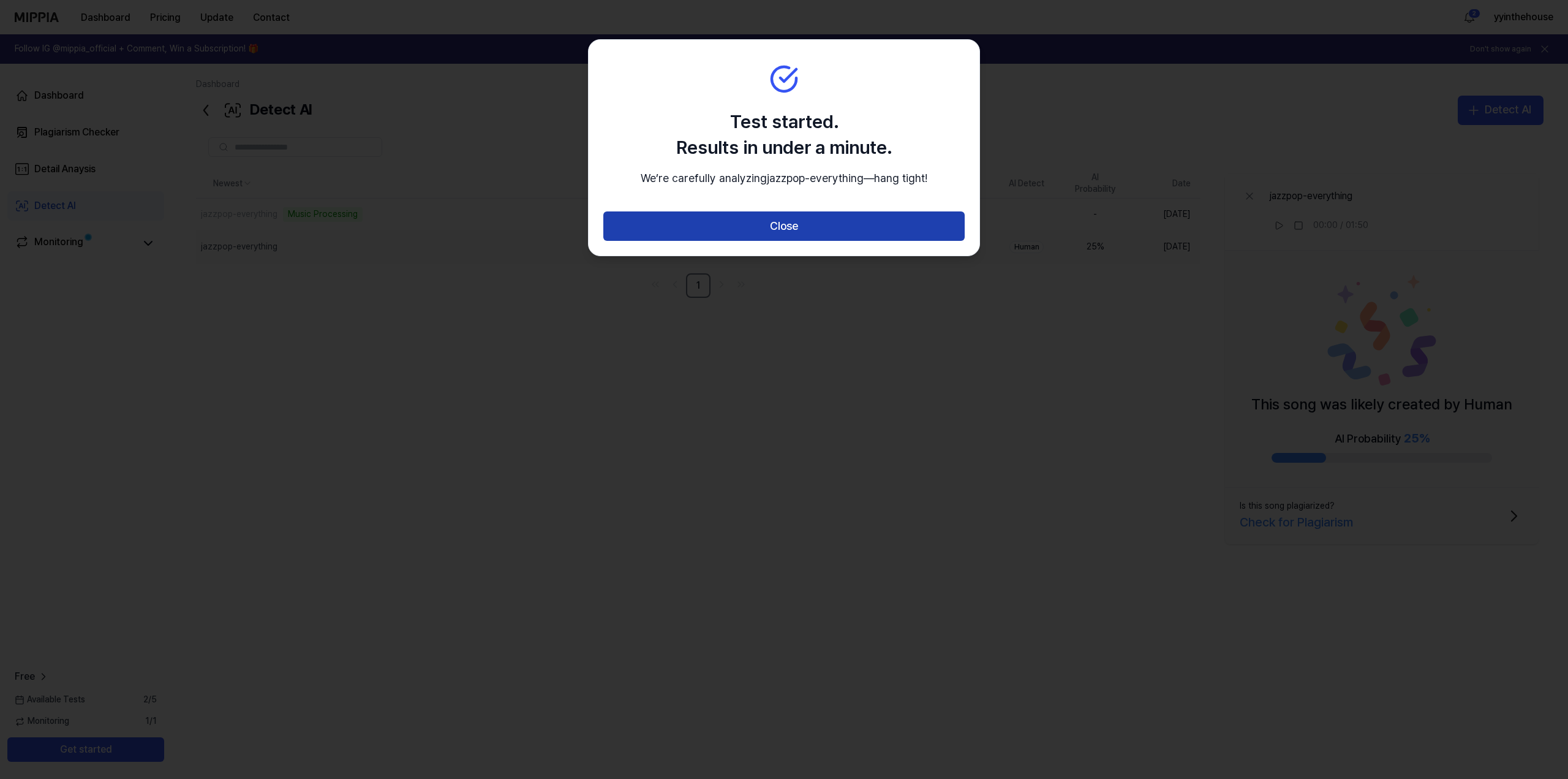
click at [720, 241] on button "Close" at bounding box center [783, 226] width 361 height 29
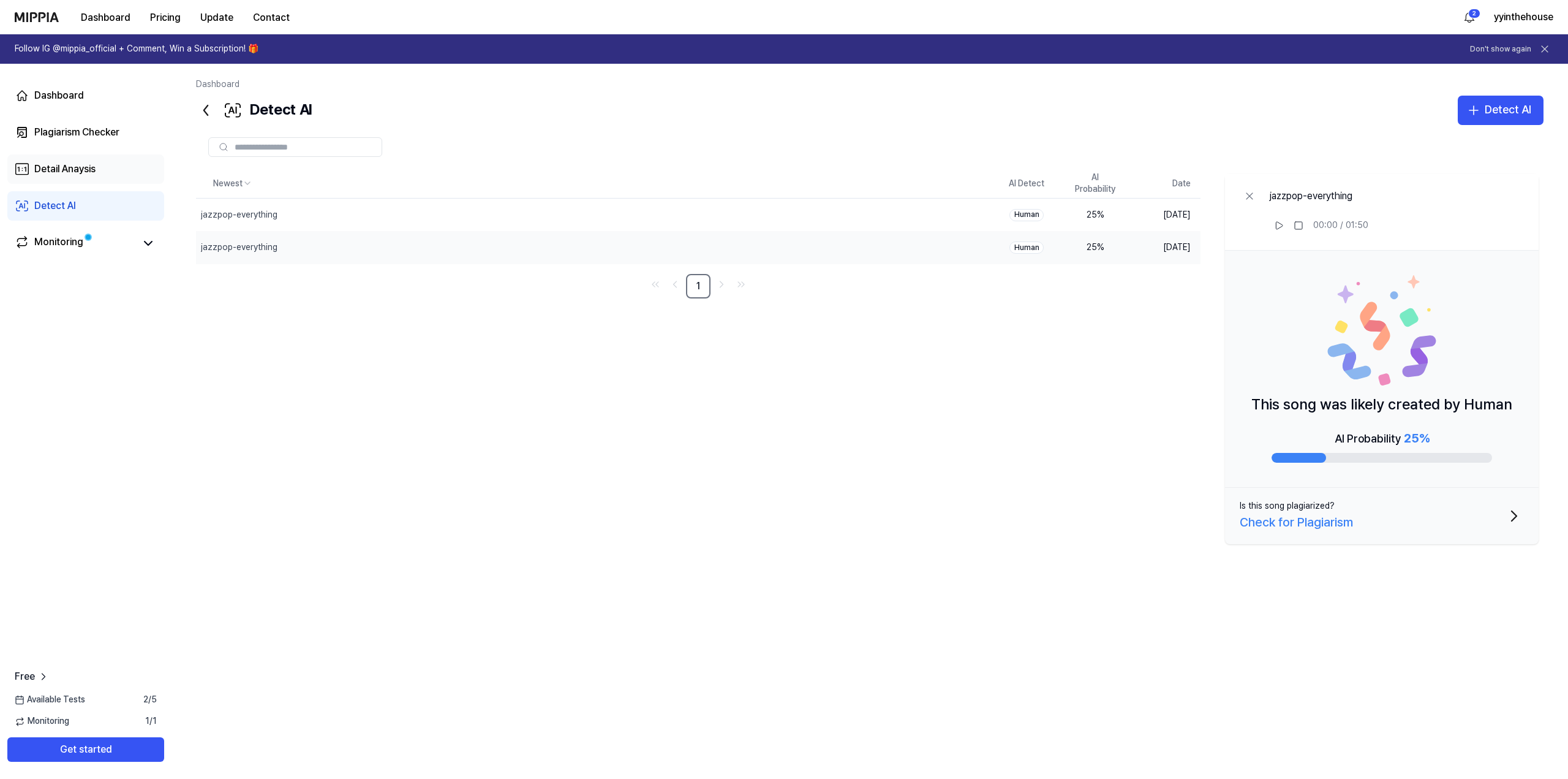
click at [79, 166] on div "Detail Anaysis" at bounding box center [64, 169] width 61 height 15
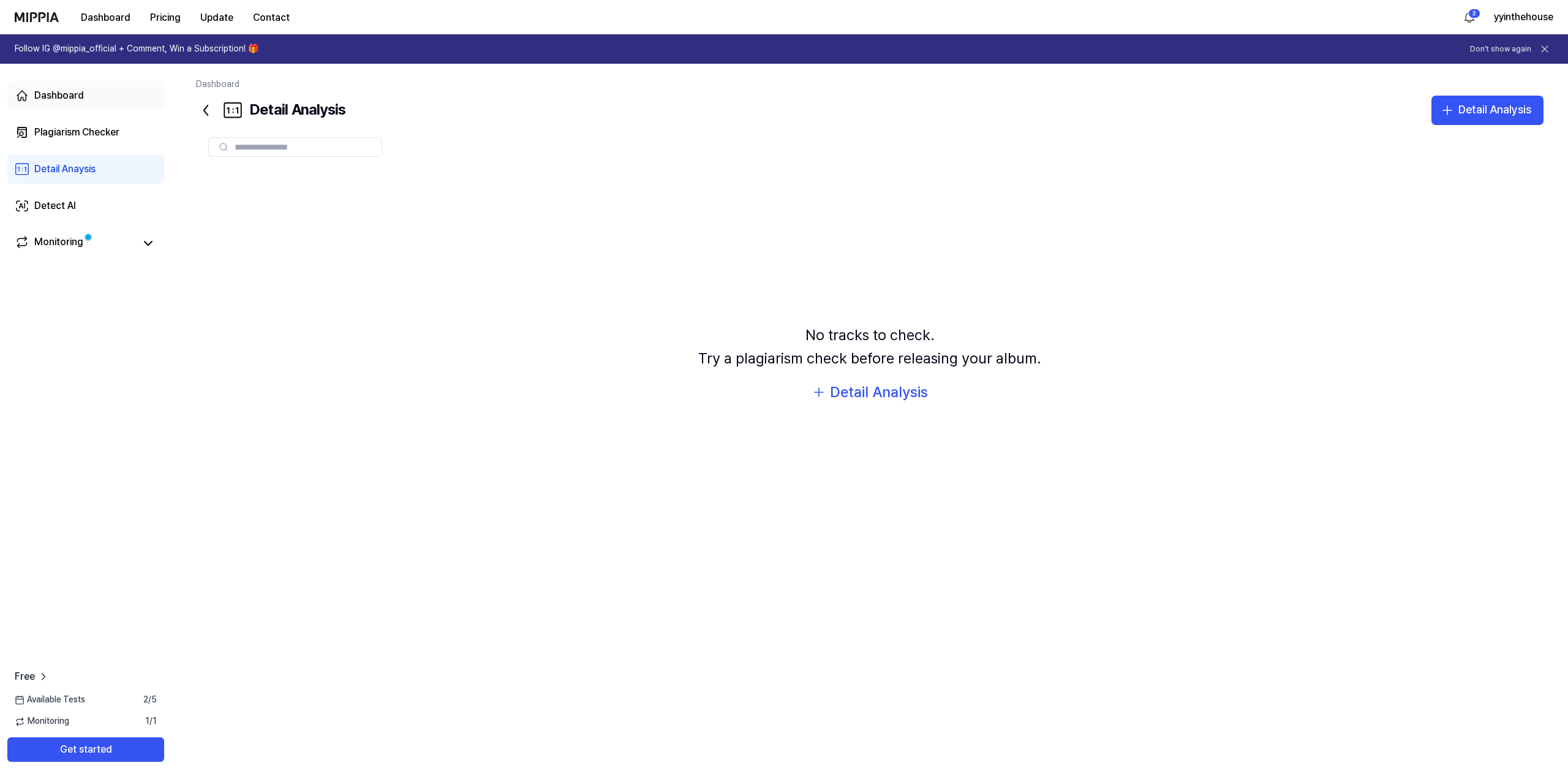
click at [95, 92] on link "Dashboard" at bounding box center [85, 95] width 156 height 29
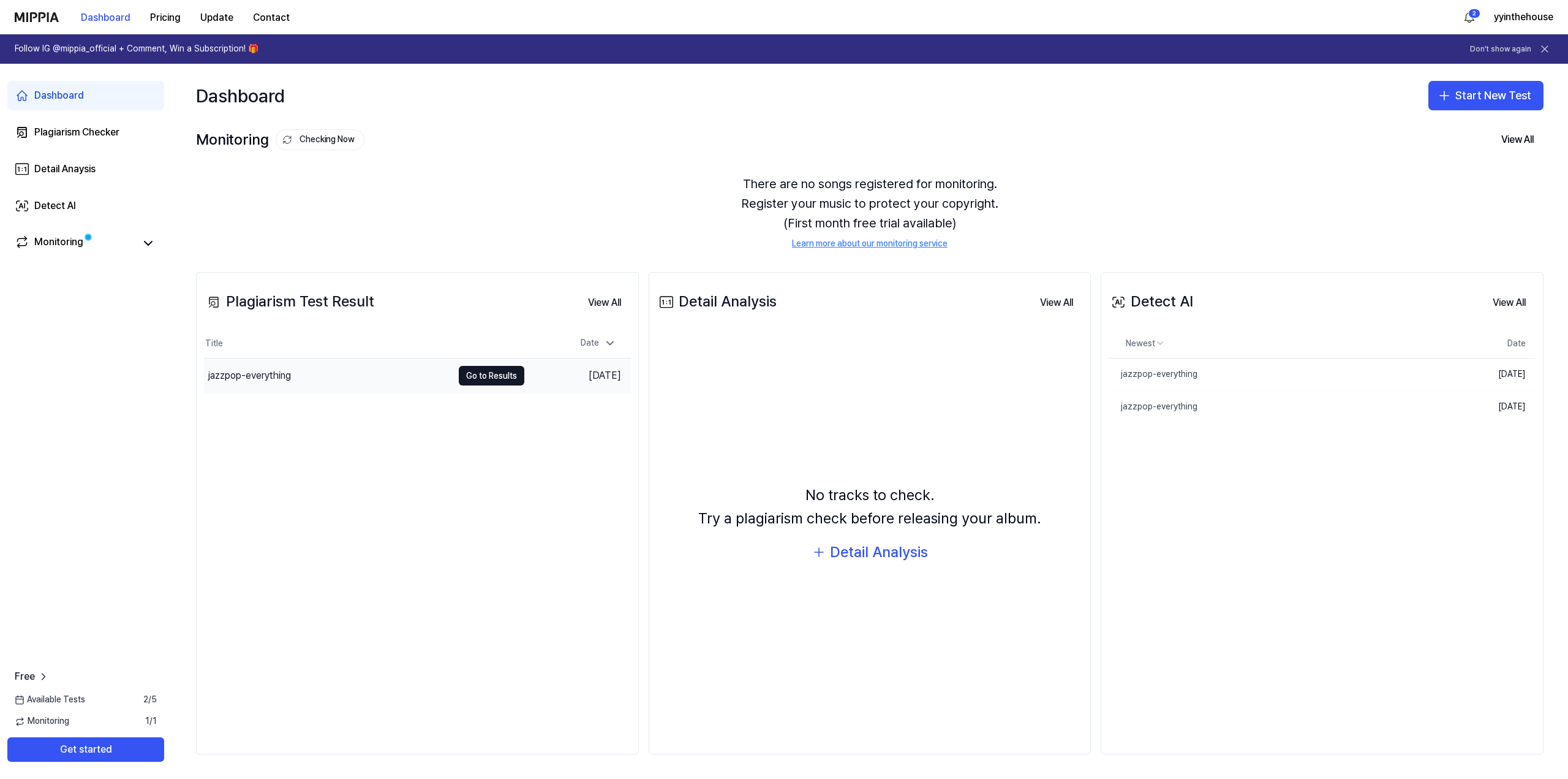
click at [379, 380] on div "jazzpop-everything" at bounding box center [328, 375] width 249 height 34
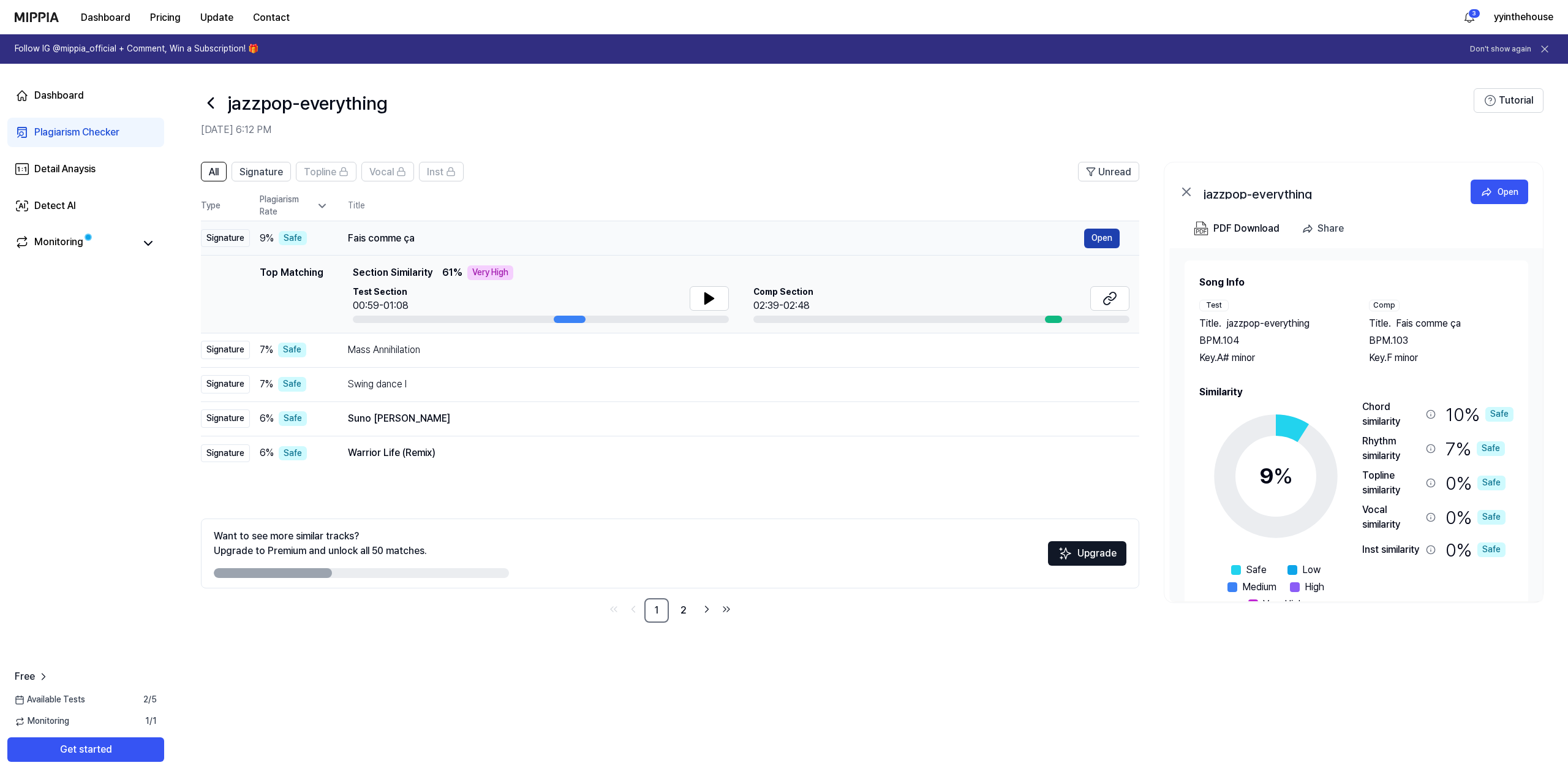
click at [1098, 238] on button "Open" at bounding box center [1101, 238] width 36 height 19
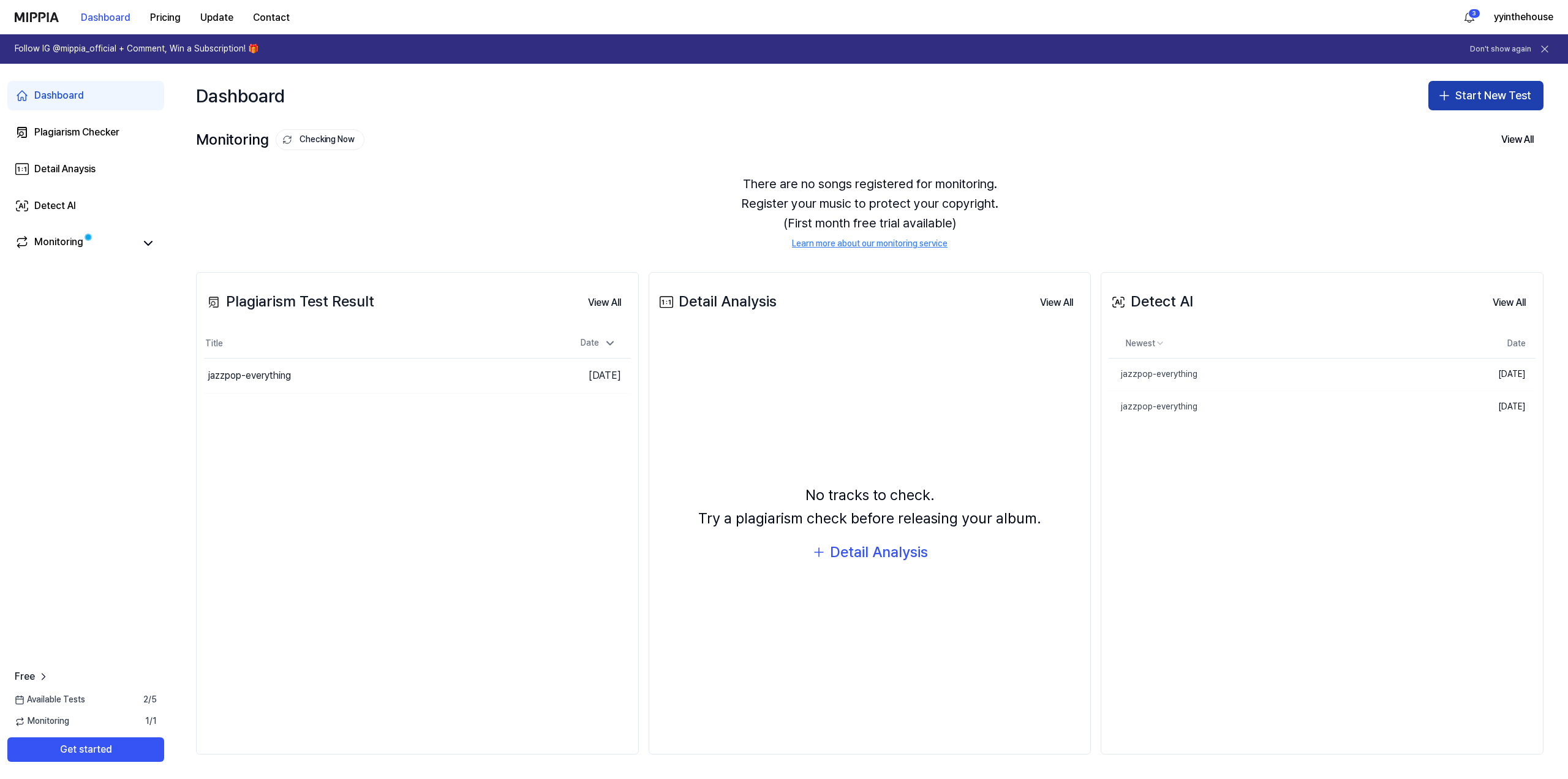
click at [1476, 100] on button "Start New Test" at bounding box center [1486, 95] width 115 height 29
click at [1470, 169] on button "Detect AI" at bounding box center [1469, 173] width 136 height 22
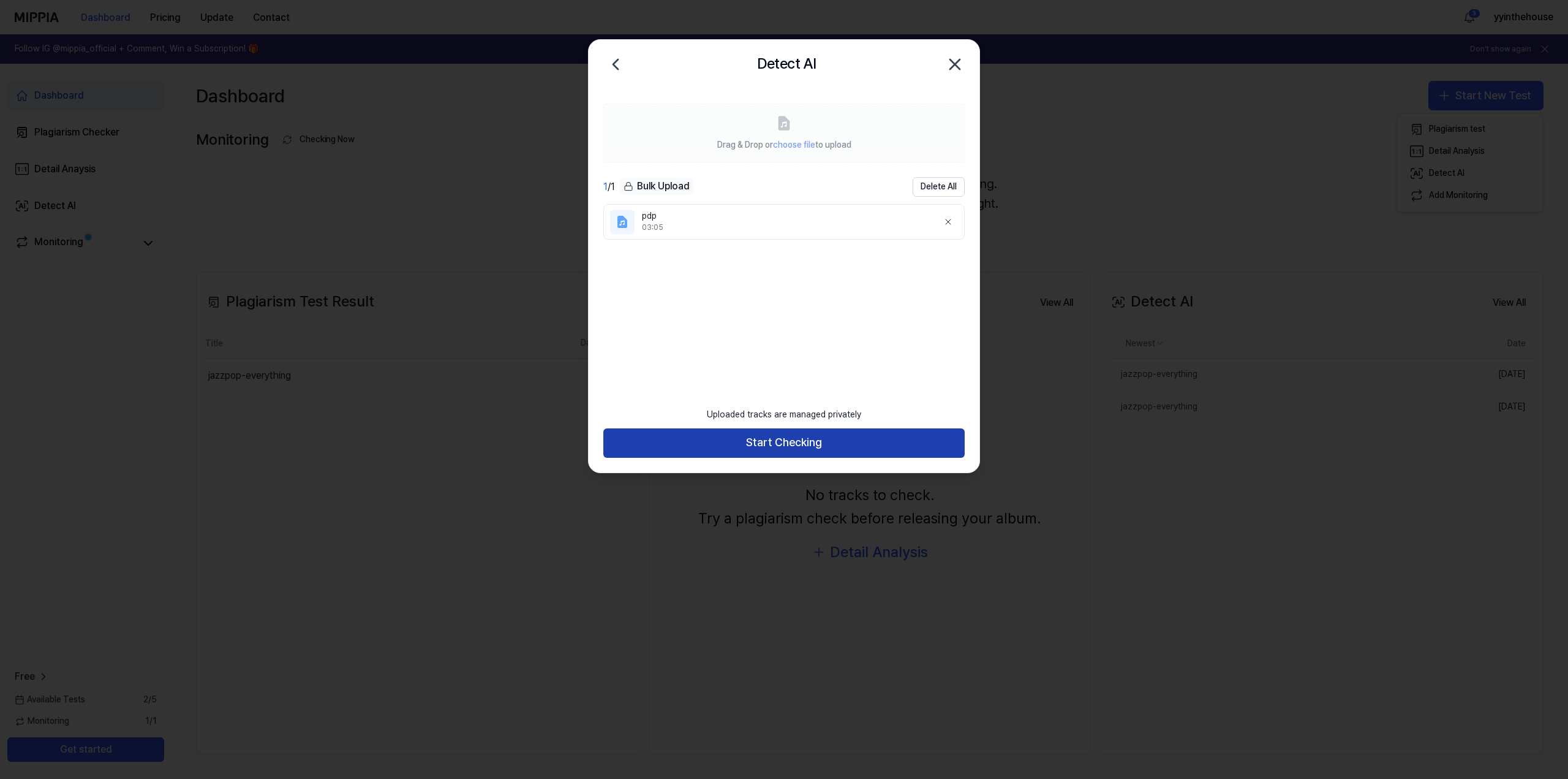
click at [811, 444] on button "Start Checking" at bounding box center [783, 443] width 361 height 29
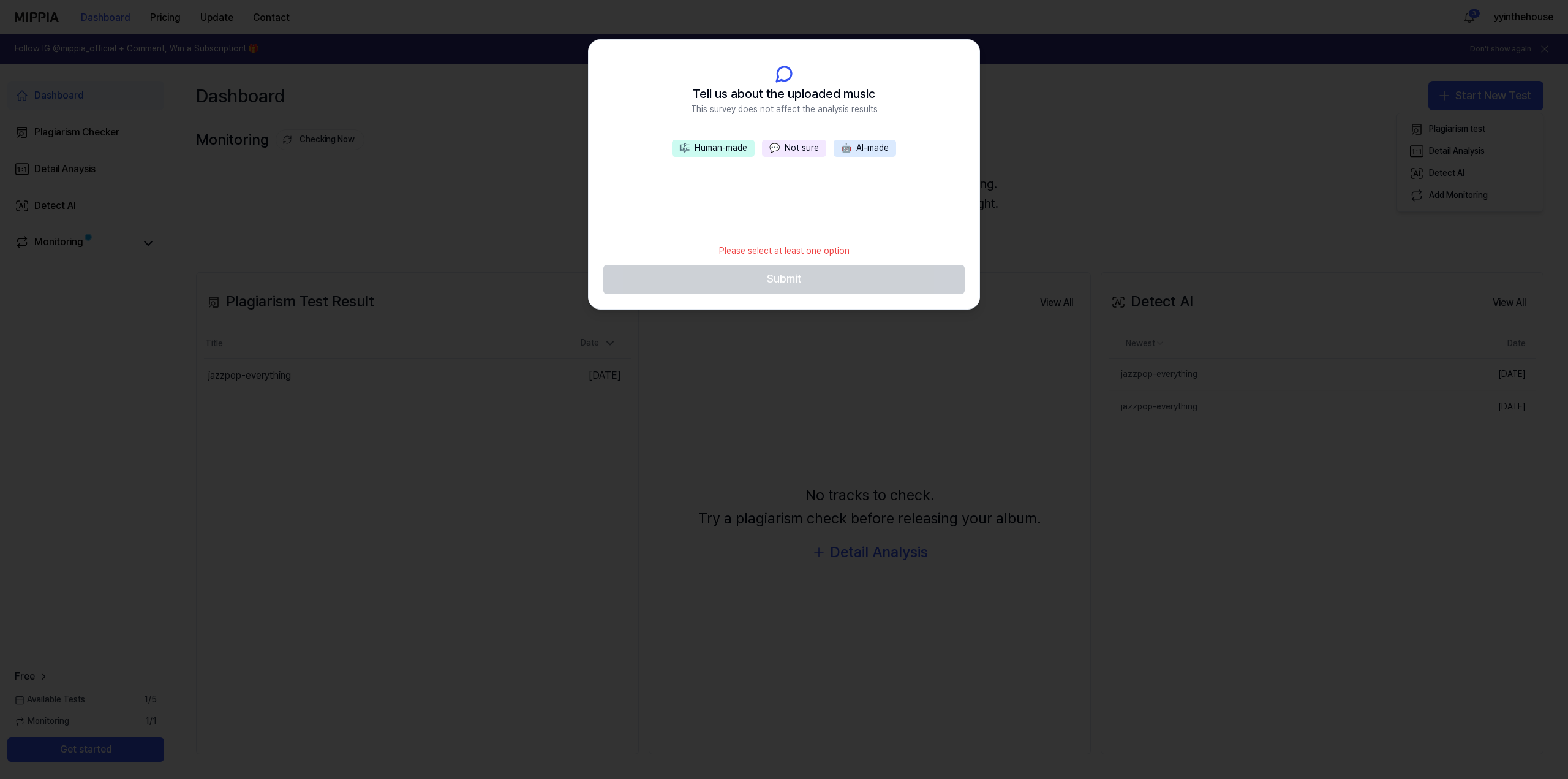
click at [781, 151] on button "💬 Not sure" at bounding box center [794, 148] width 64 height 17
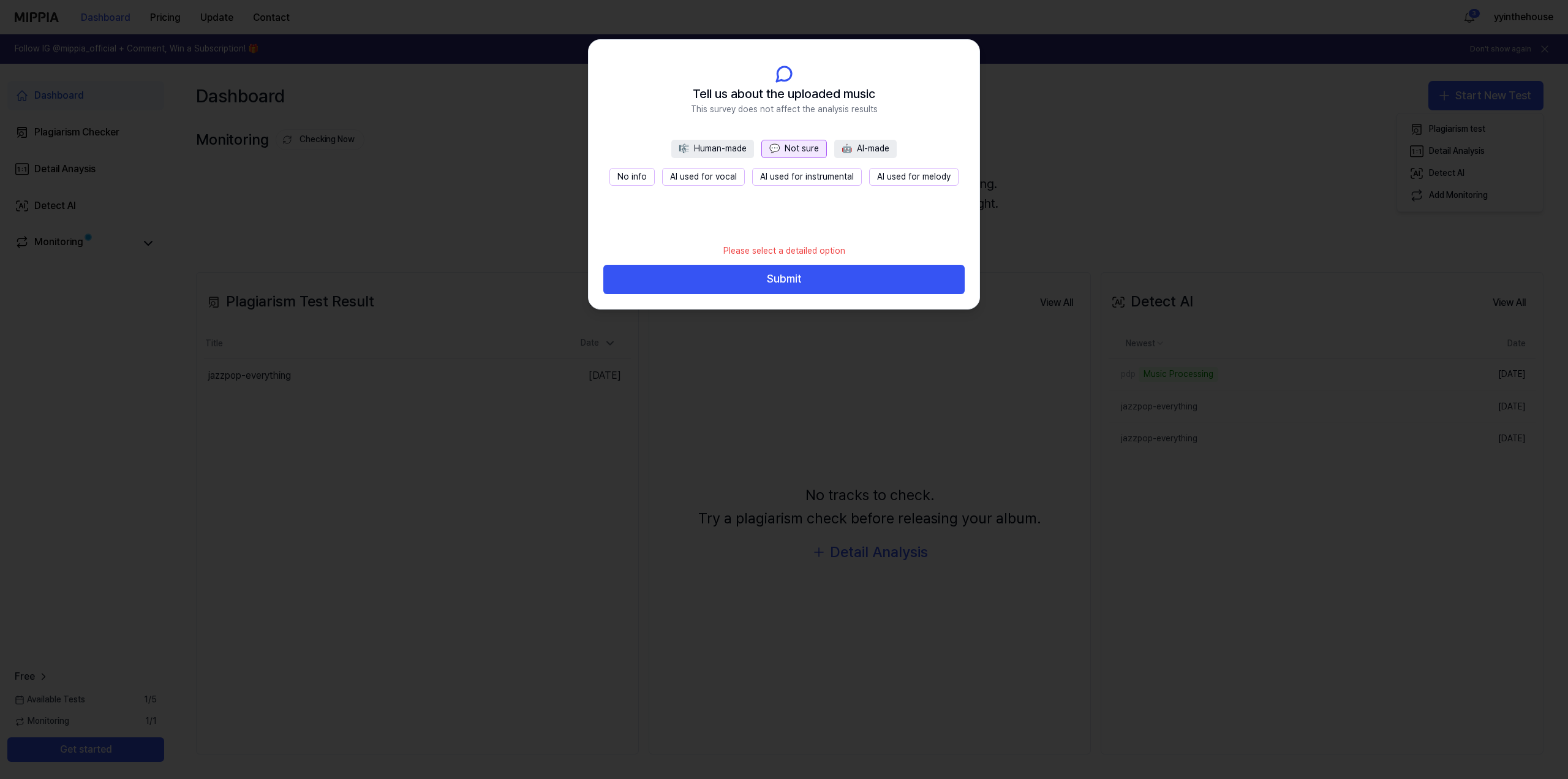
drag, startPoint x: 628, startPoint y: 180, endPoint x: 666, endPoint y: 202, distance: 43.9
click at [628, 180] on button "No info" at bounding box center [632, 177] width 46 height 18
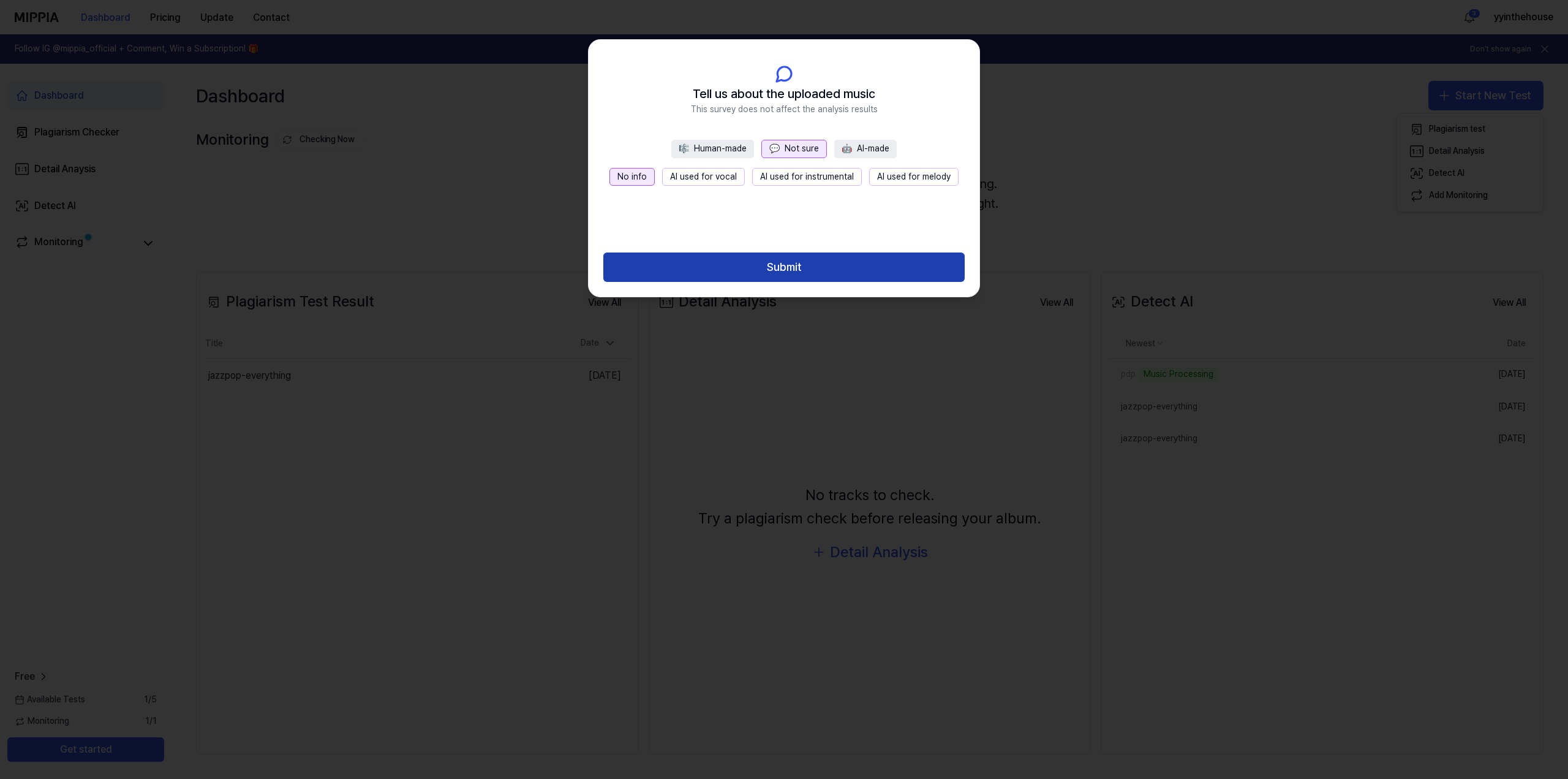
click at [772, 270] on button "Submit" at bounding box center [783, 267] width 361 height 29
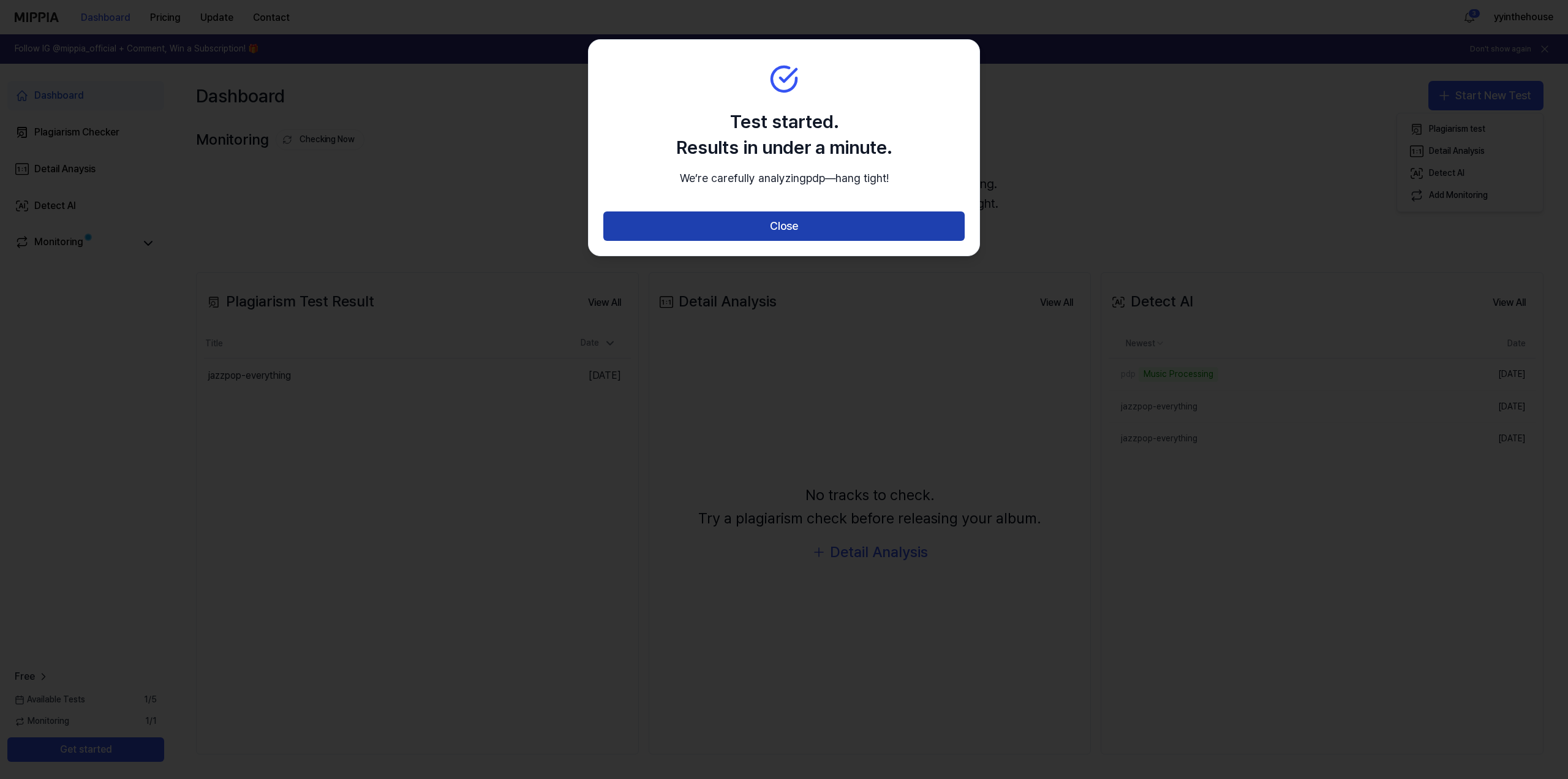
click at [773, 241] on button "Close" at bounding box center [783, 226] width 361 height 29
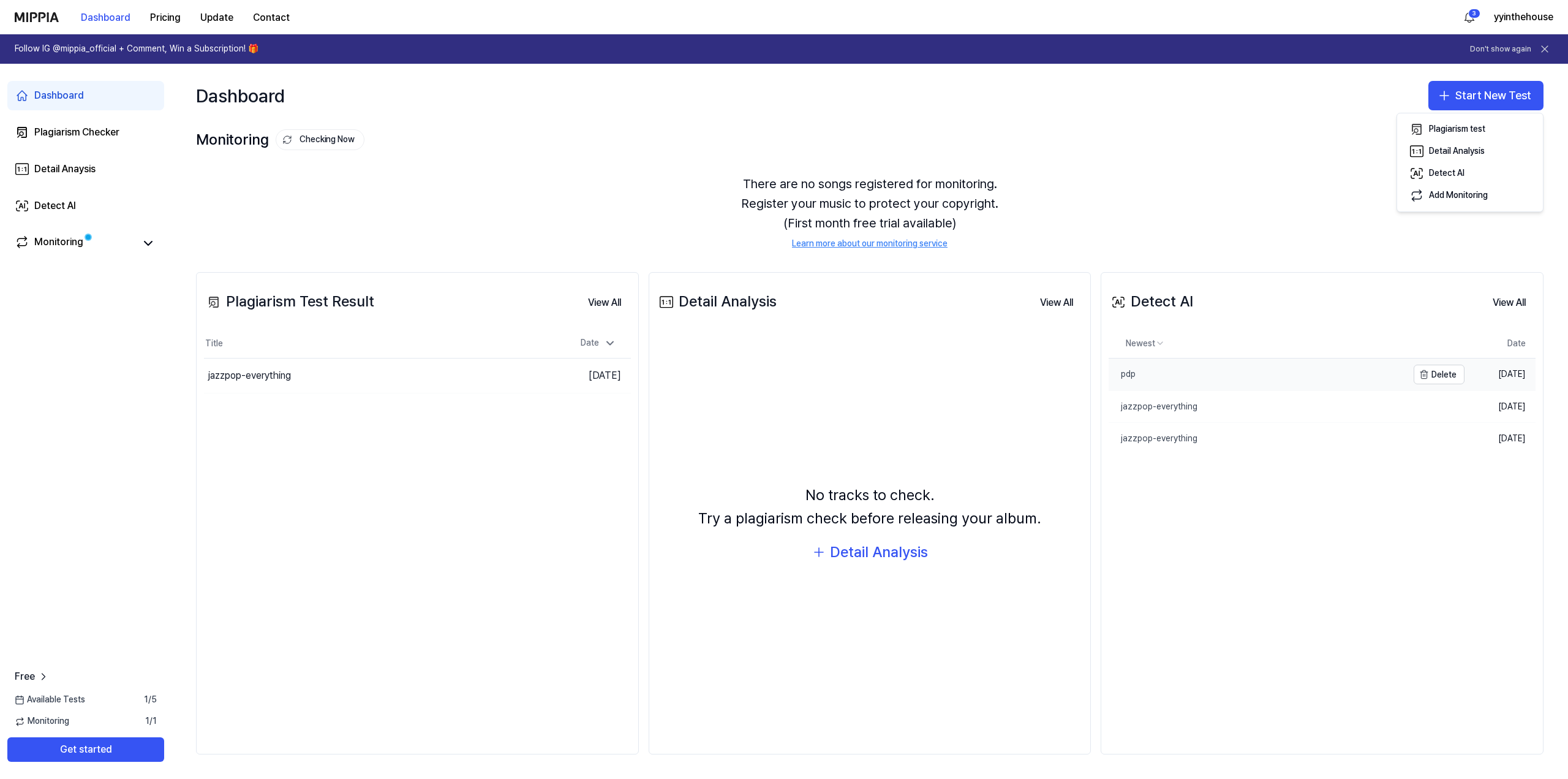
click at [1145, 370] on link "pdp" at bounding box center [1258, 374] width 299 height 32
